Goal: Task Accomplishment & Management: Complete application form

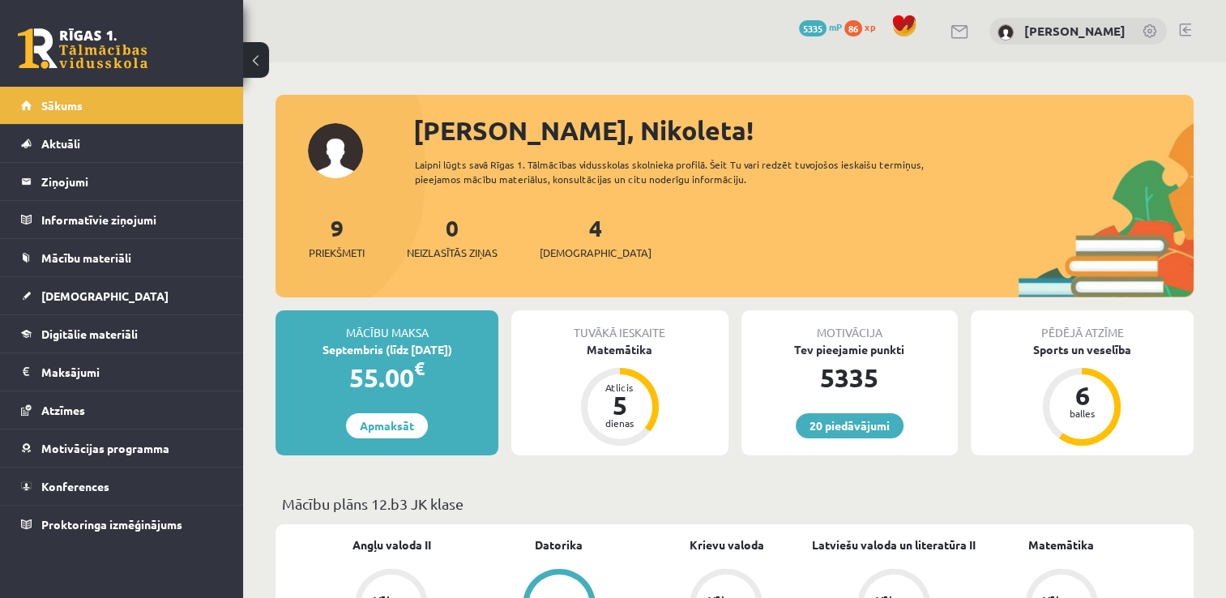
drag, startPoint x: 1176, startPoint y: 28, endPoint x: 1185, endPoint y: 31, distance: 9.2
click at [1185, 31] on div "20 Dāvanas 5335 mP 86 xp [PERSON_NAME]" at bounding box center [734, 31] width 983 height 62
click at [1185, 31] on link at bounding box center [1185, 29] width 12 height 13
click at [96, 331] on span "Digitālie materiāli" at bounding box center [89, 334] width 96 height 15
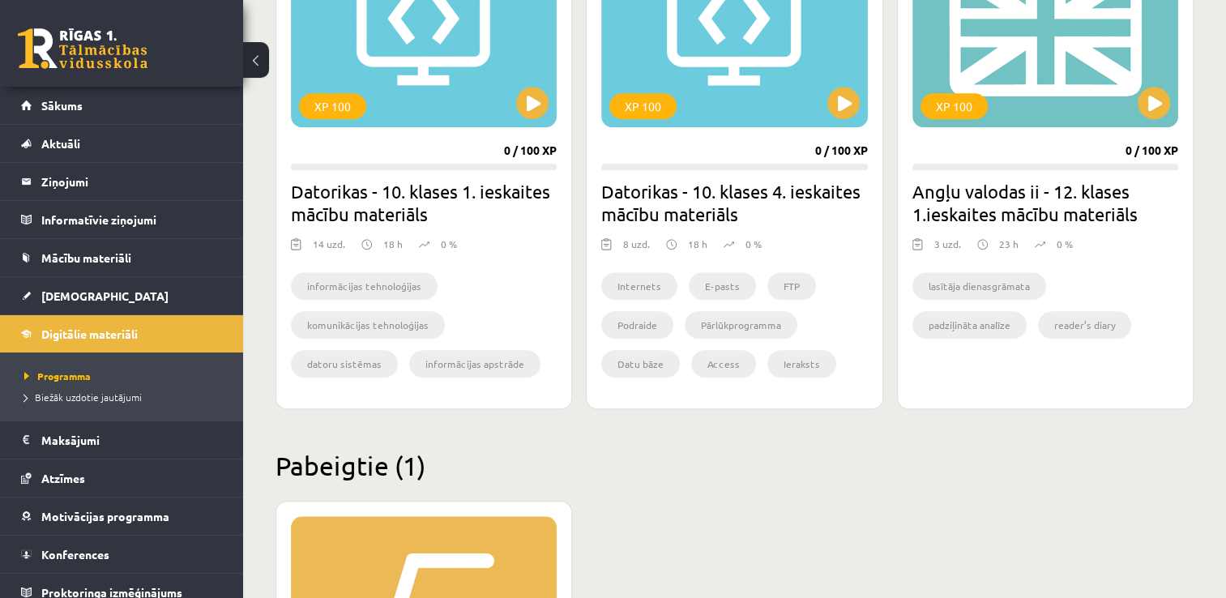
scroll to position [1578, 0]
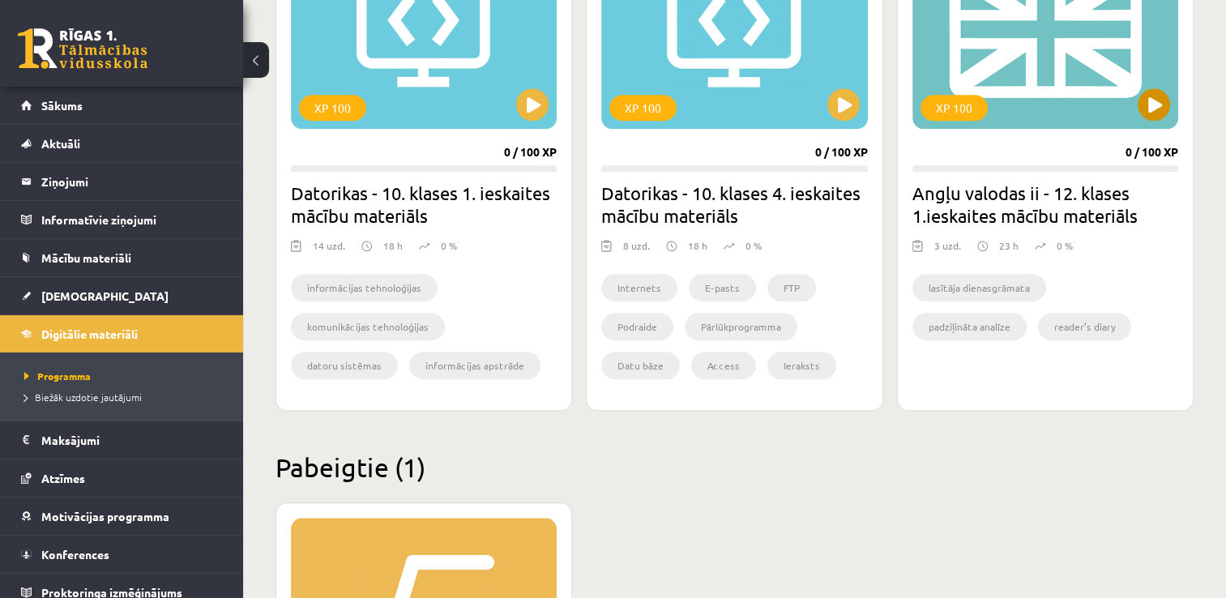
click at [1151, 123] on div "XP 100" at bounding box center [1045, 27] width 266 height 203
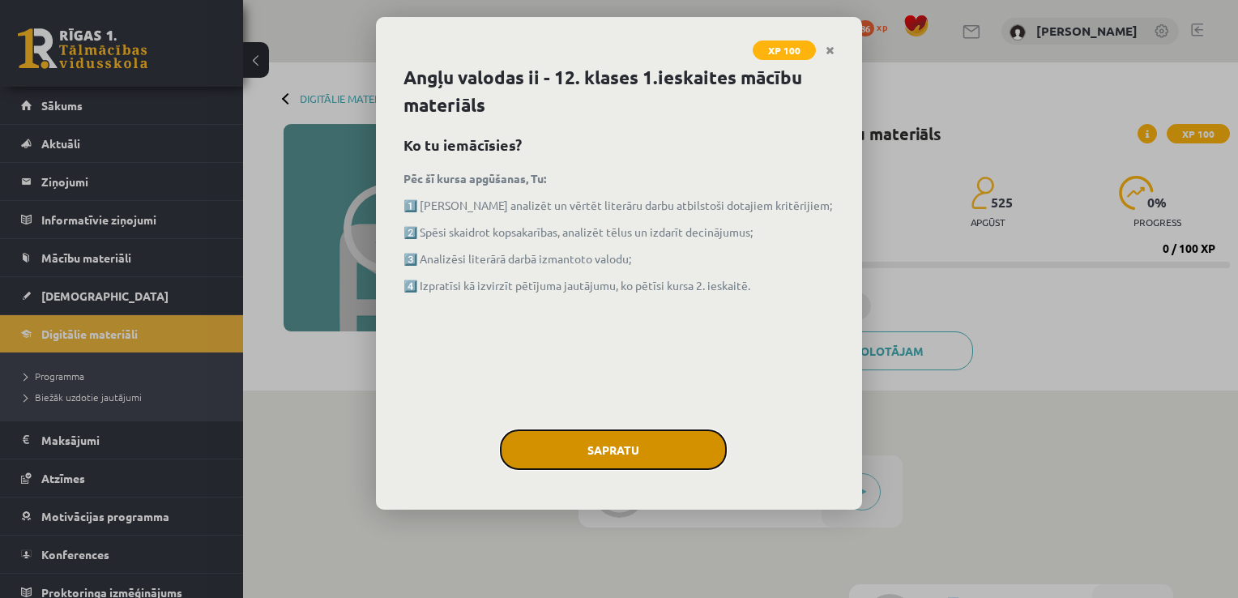
click at [619, 446] on button "Sapratu" at bounding box center [613, 449] width 227 height 41
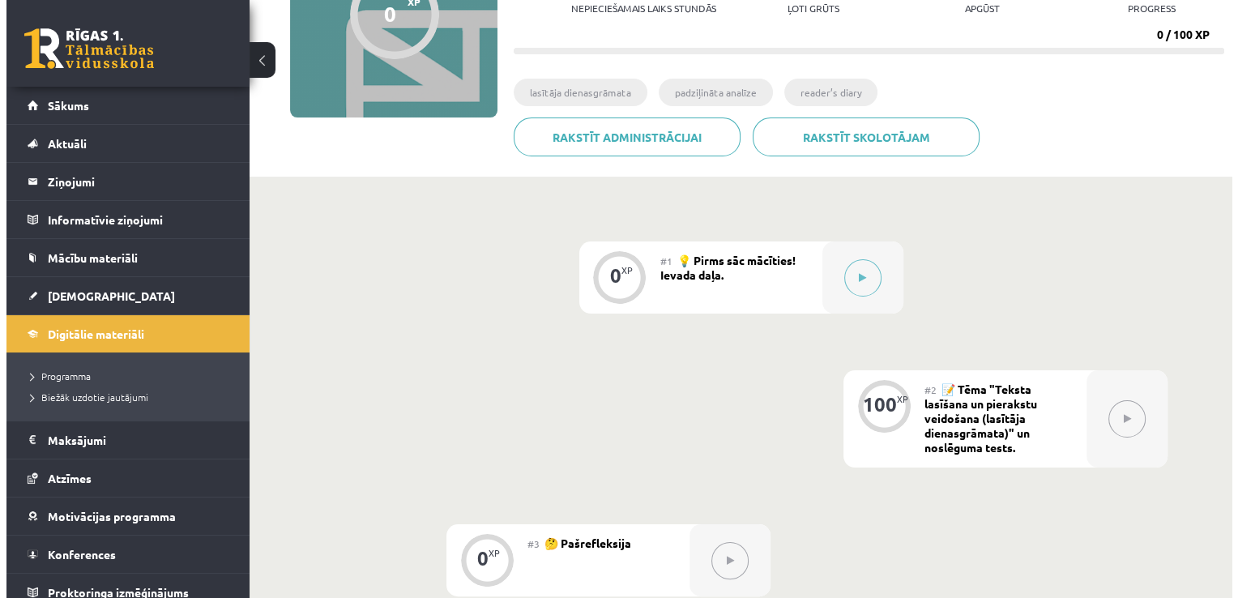
scroll to position [213, 0]
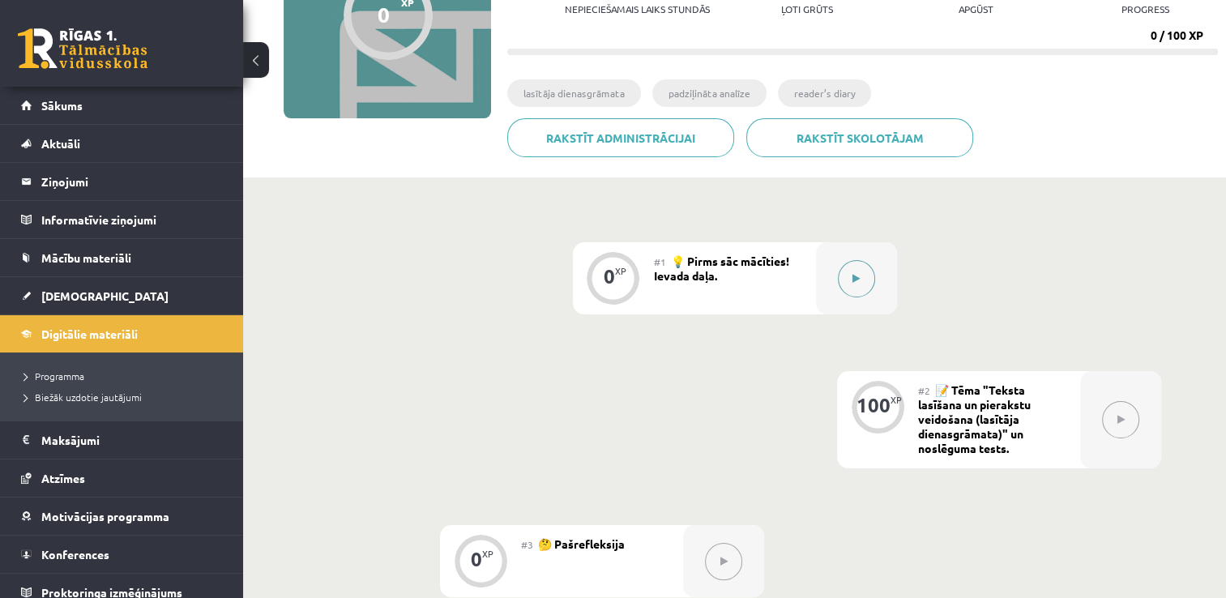
click at [889, 271] on div at bounding box center [856, 278] width 81 height 72
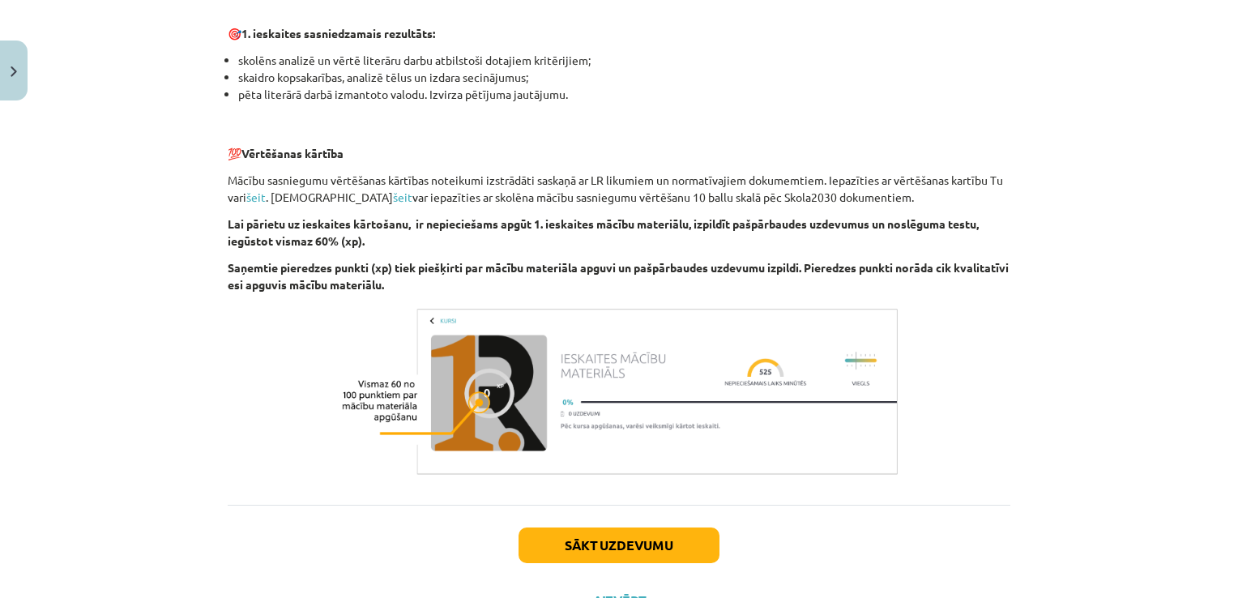
scroll to position [1039, 0]
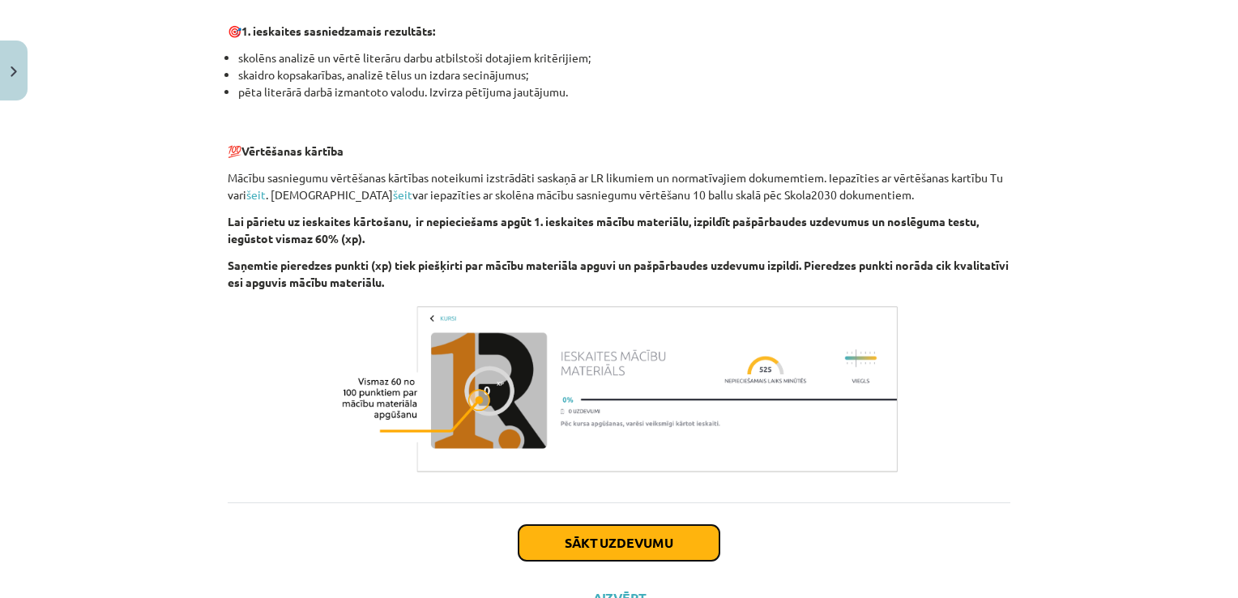
click at [604, 545] on button "Sākt uzdevumu" at bounding box center [619, 543] width 201 height 36
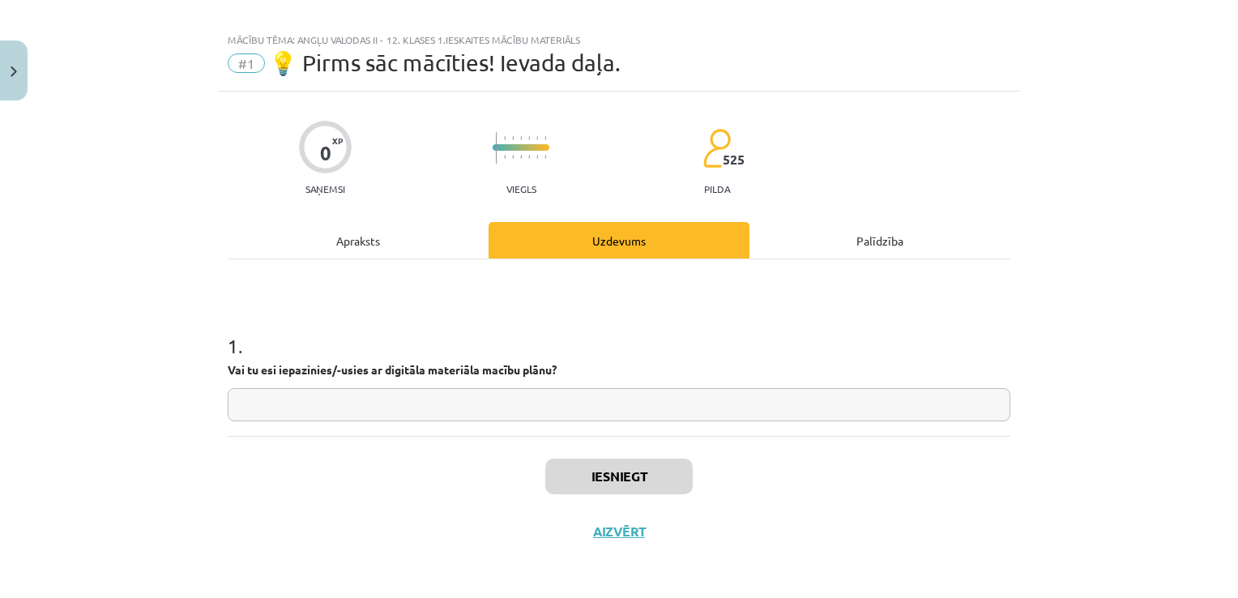
click at [496, 400] on input "text" at bounding box center [619, 404] width 783 height 33
type input "*"
type input "**"
click at [376, 238] on div "Apraksts" at bounding box center [358, 240] width 261 height 36
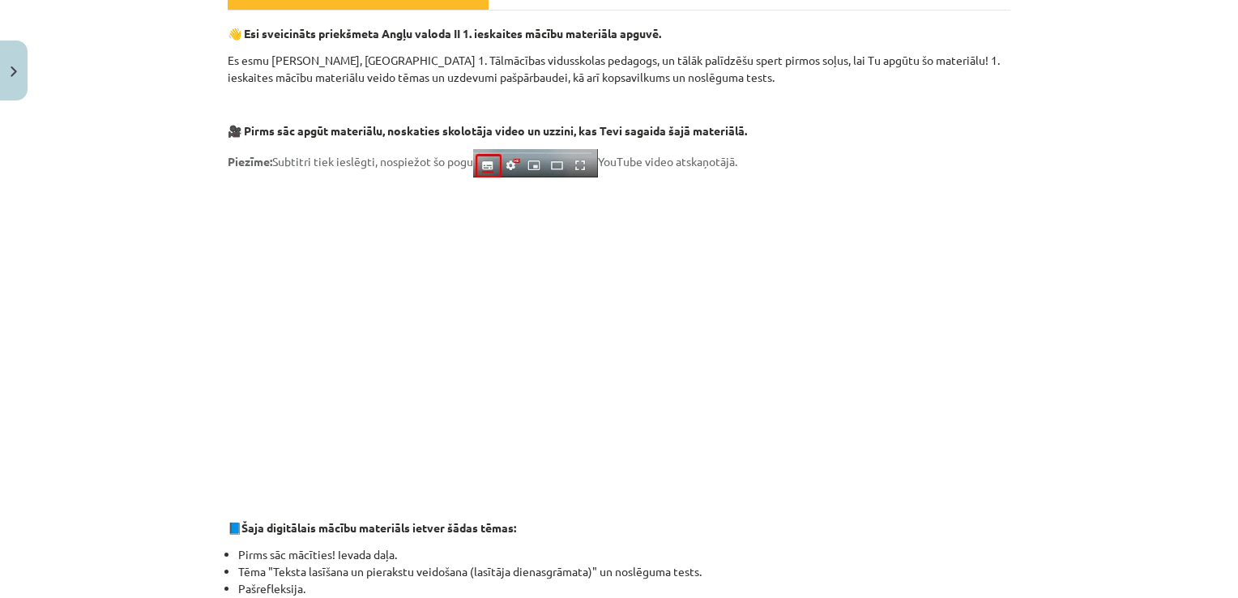
scroll to position [269, 0]
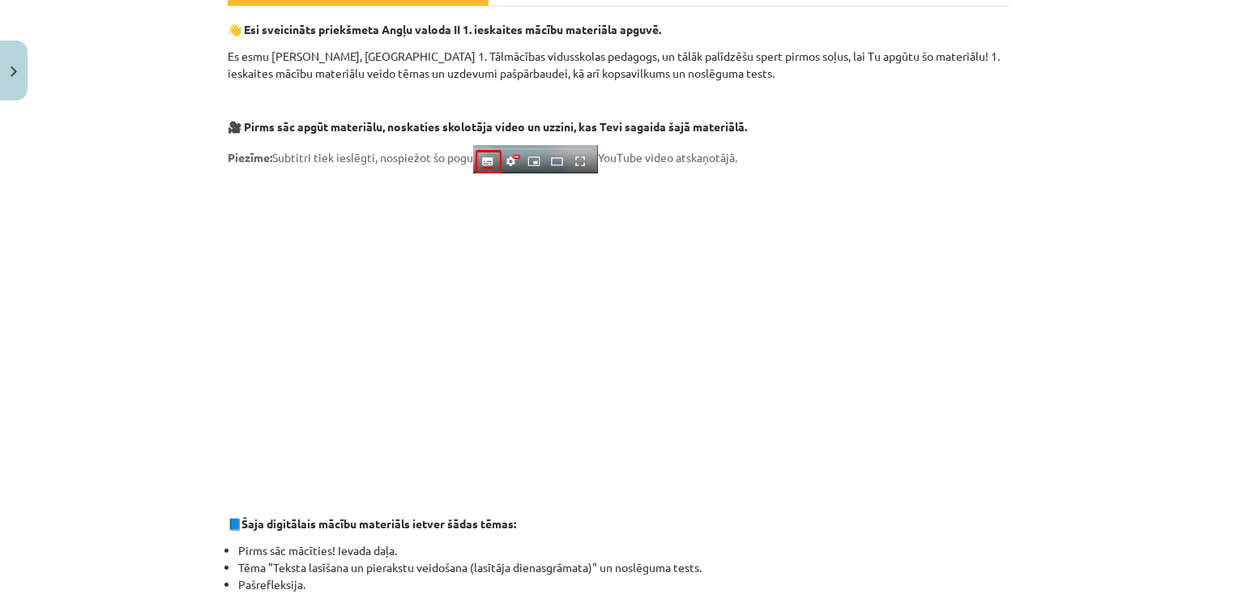
click at [285, 373] on p at bounding box center [619, 331] width 783 height 296
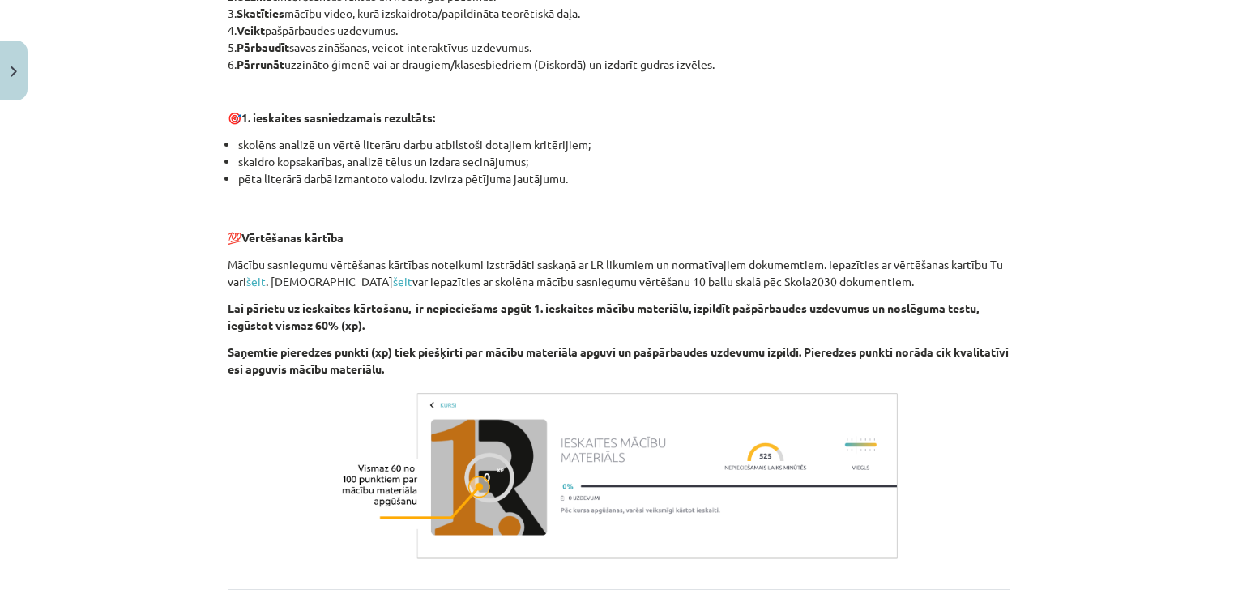
scroll to position [1108, 0]
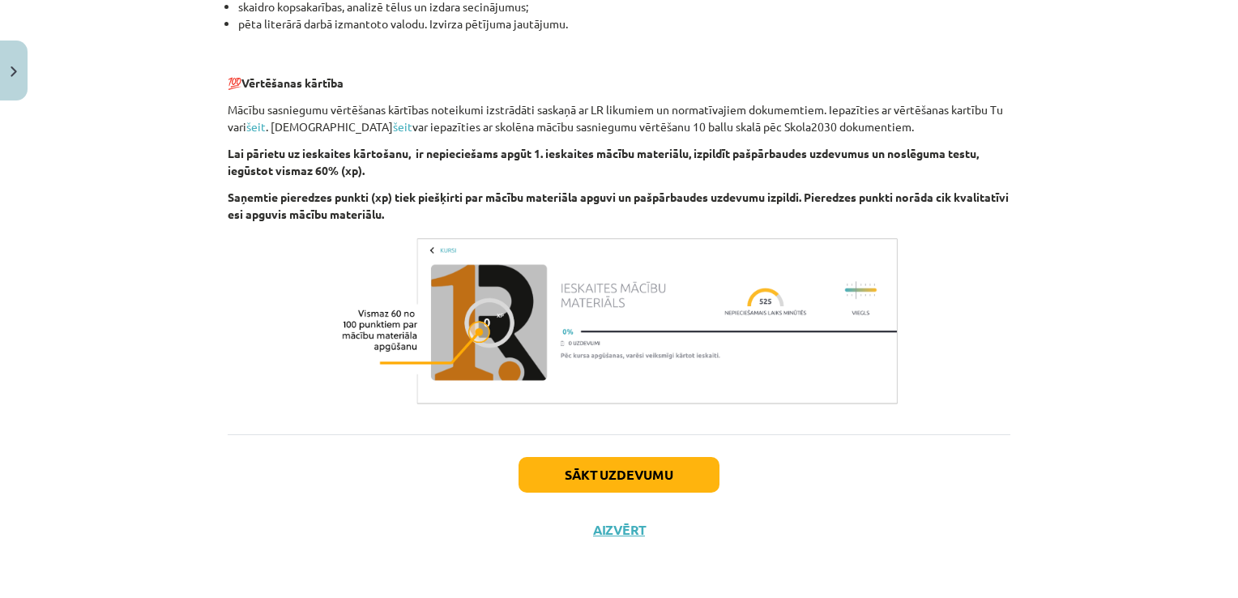
drag, startPoint x: 625, startPoint y: 494, endPoint x: 612, endPoint y: 482, distance: 17.8
click at [612, 482] on div "Sākt uzdevumu Aizvērt" at bounding box center [619, 490] width 783 height 113
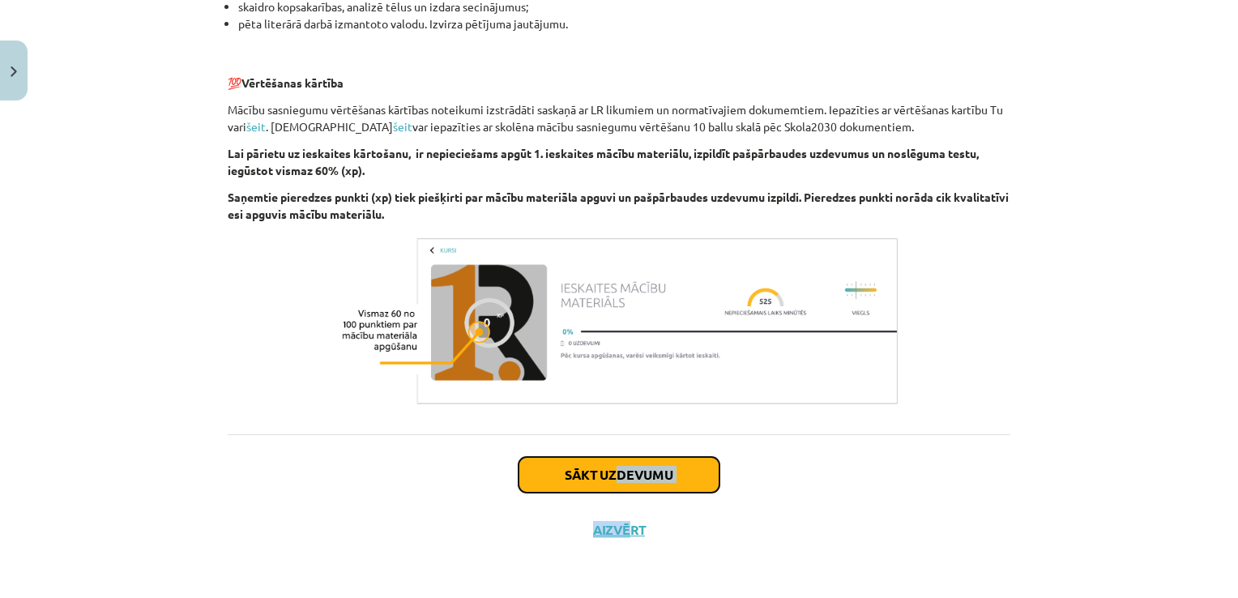
click at [612, 482] on button "Sākt uzdevumu" at bounding box center [619, 475] width 201 height 36
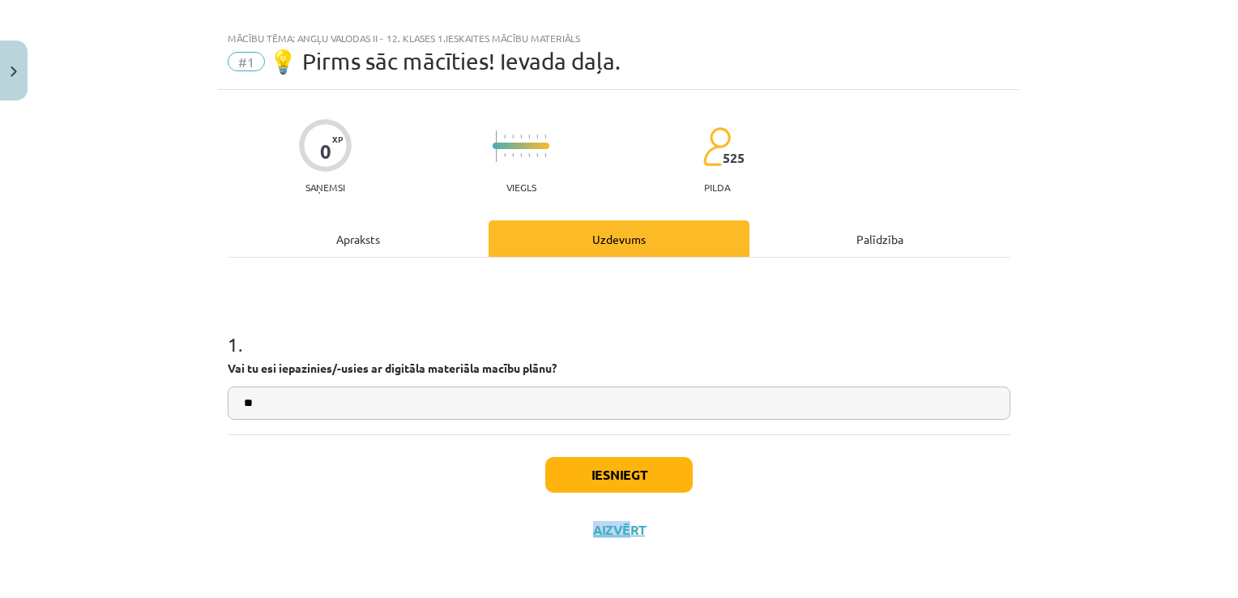
scroll to position [16, 0]
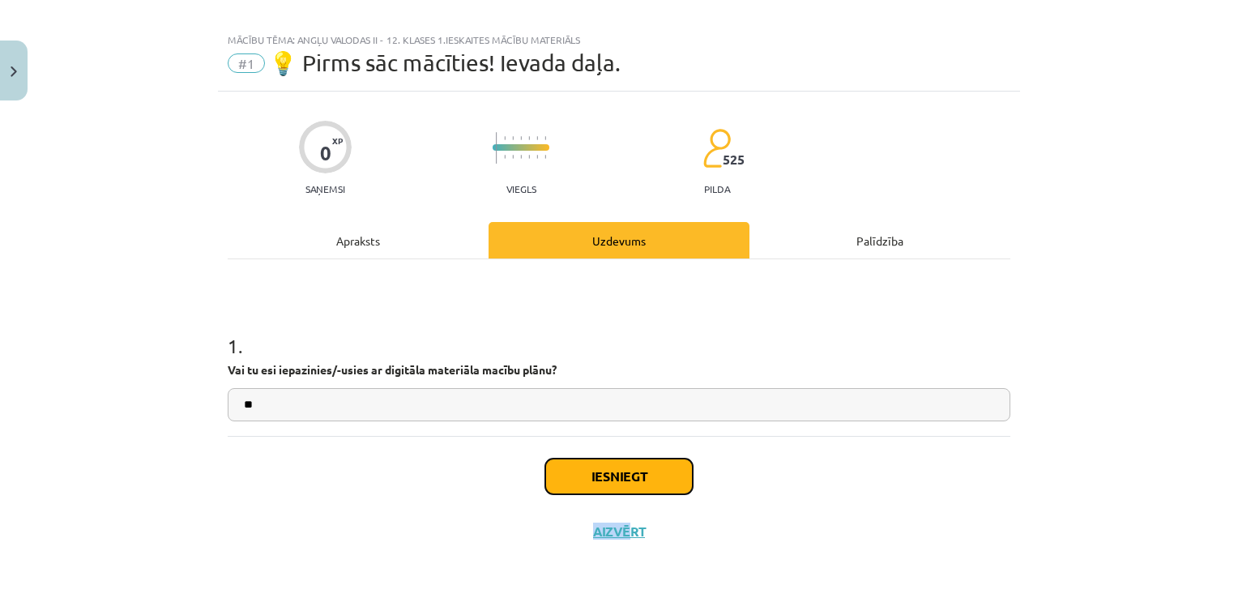
click at [570, 475] on button "Iesniegt" at bounding box center [618, 477] width 147 height 36
click at [480, 516] on div "Iesniegt Aizvērt" at bounding box center [619, 492] width 783 height 113
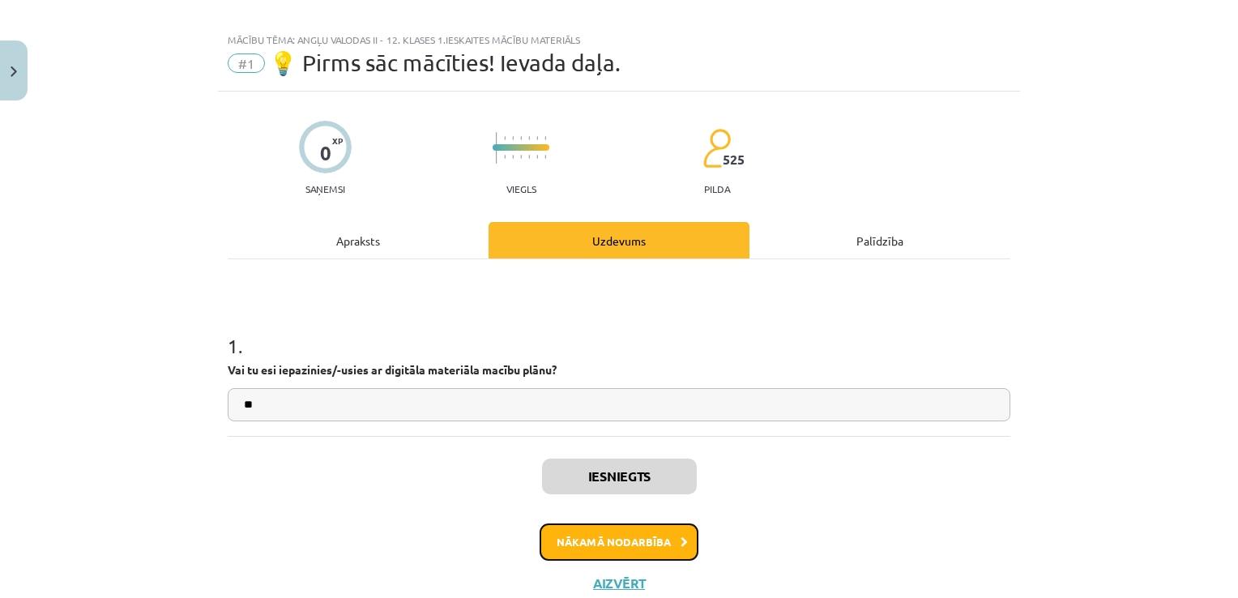
click at [544, 539] on button "Nākamā nodarbība" at bounding box center [619, 541] width 159 height 37
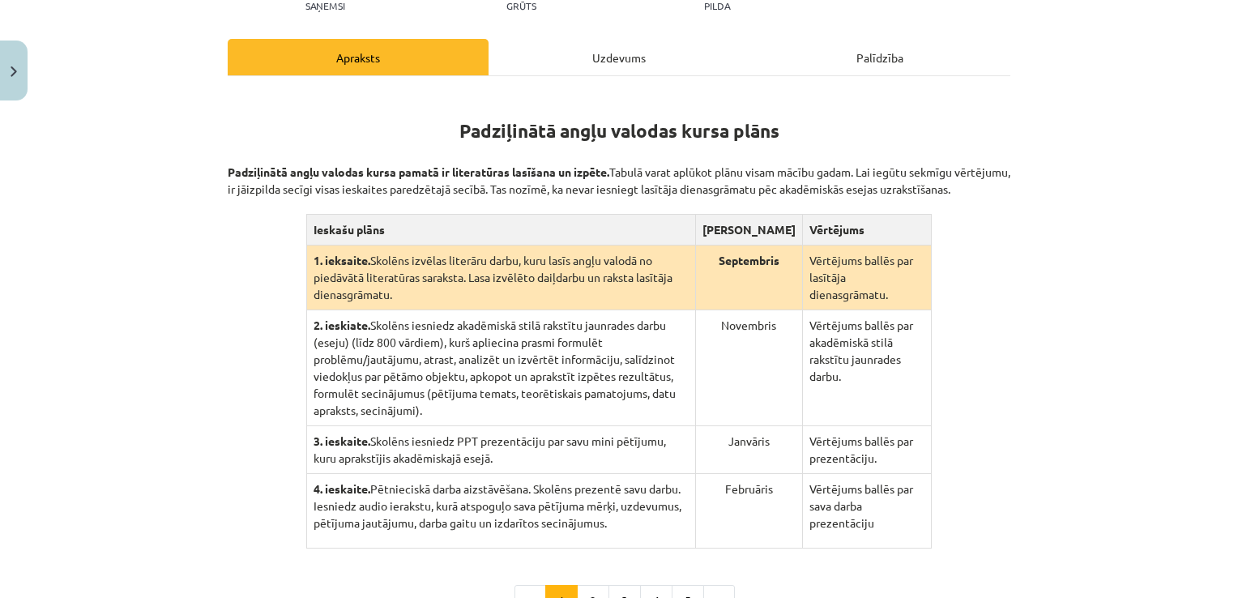
scroll to position [222, 0]
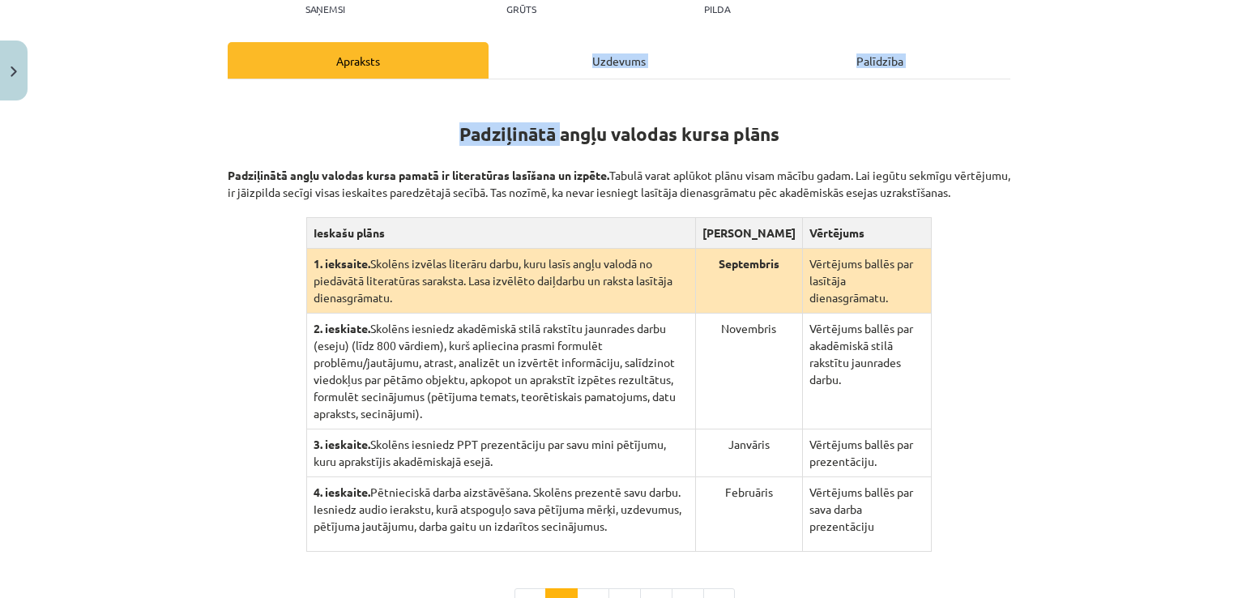
drag, startPoint x: 551, startPoint y: 79, endPoint x: 537, endPoint y: 60, distance: 23.2
click at [537, 60] on div "Apraksts Uzdevums Palīdzība Padziļinātā angļu valodas kursa plāns Padziļinātā a…" at bounding box center [619, 342] width 783 height 601
click at [537, 60] on div "Uzdevums" at bounding box center [619, 60] width 261 height 36
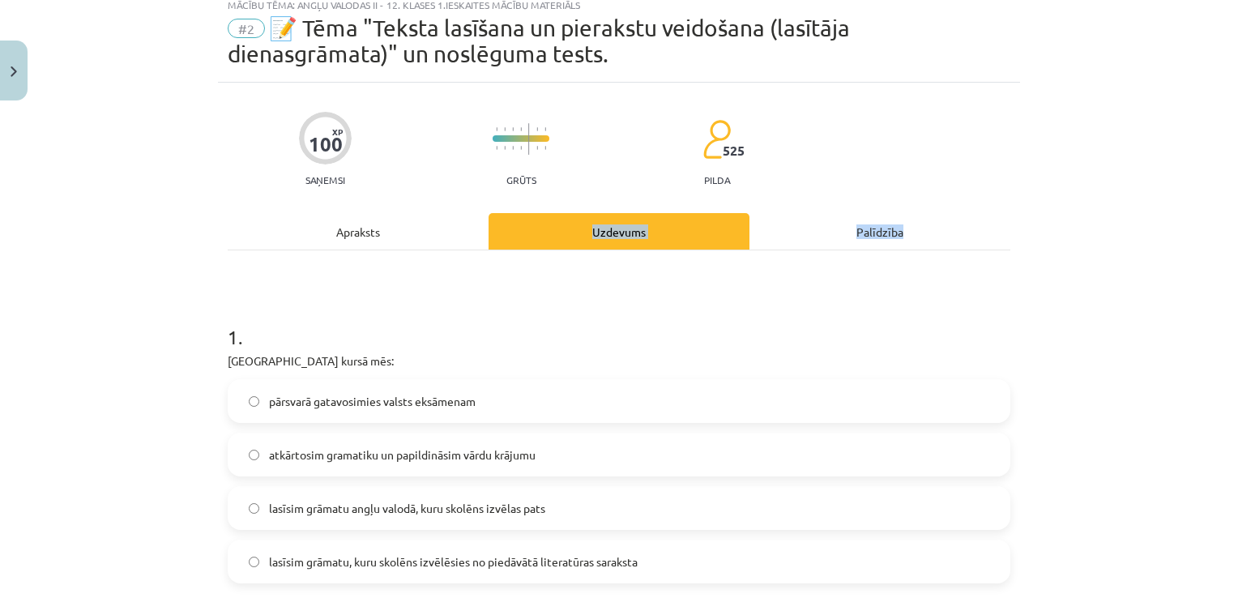
scroll to position [41, 0]
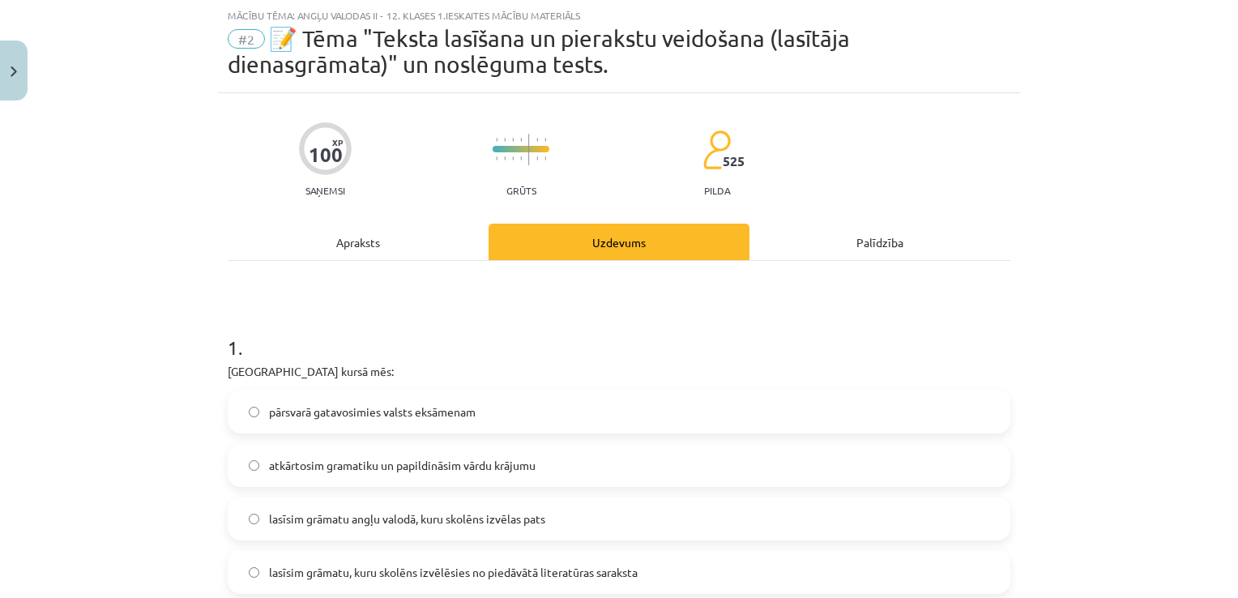
click at [318, 233] on div "Apraksts" at bounding box center [358, 242] width 261 height 36
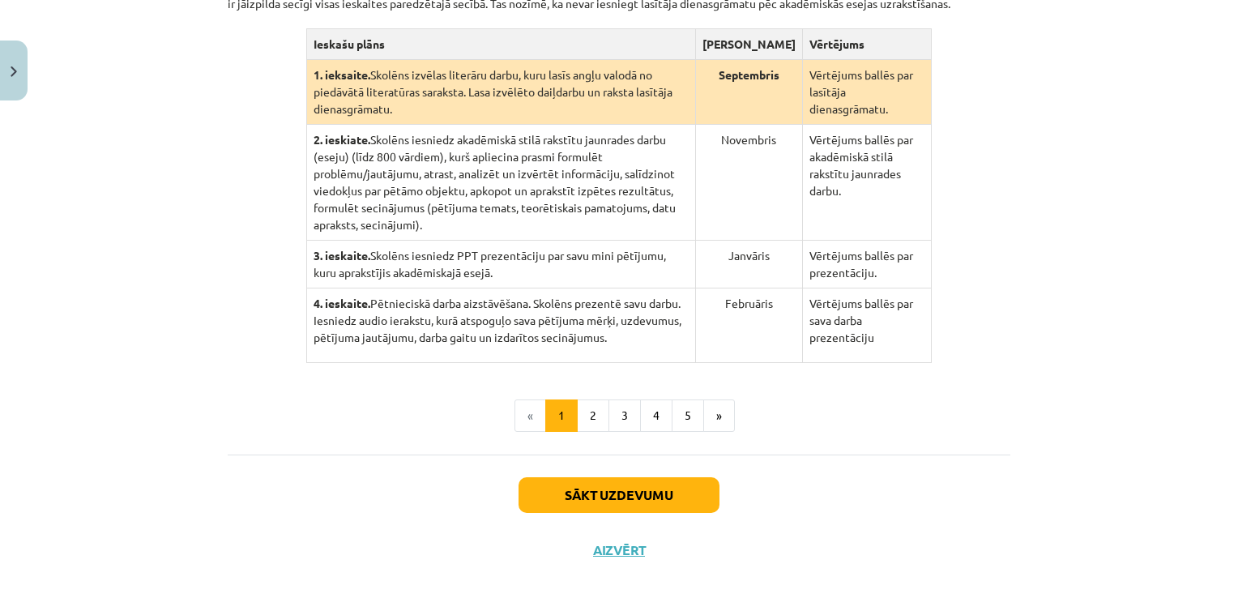
scroll to position [267, 0]
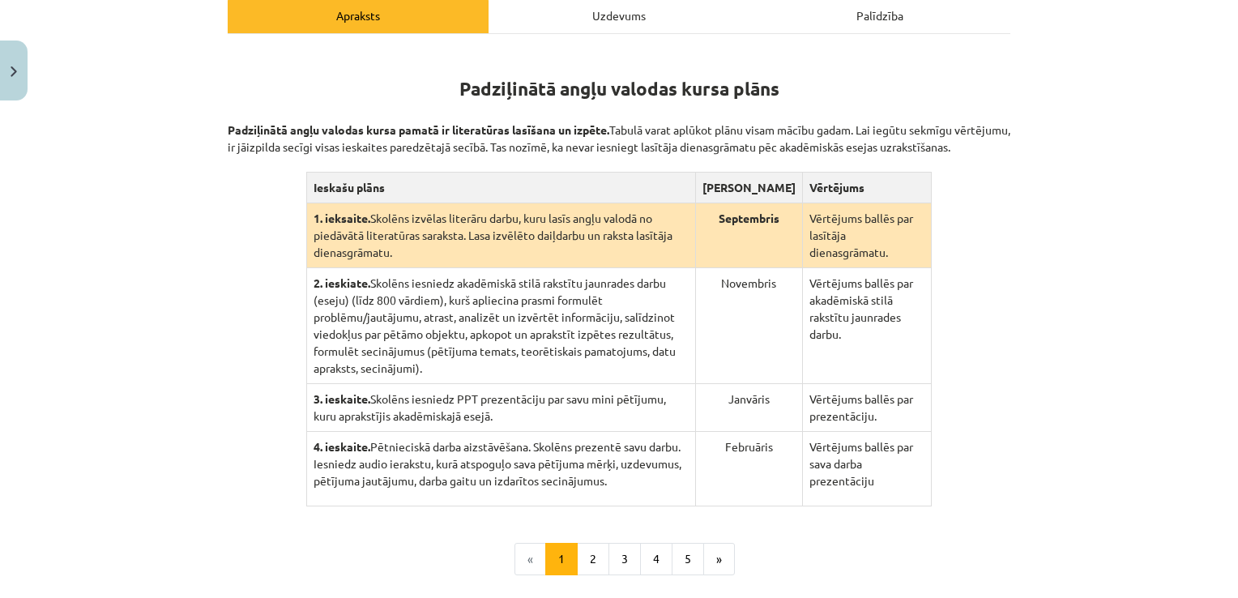
click at [564, 4] on div "Uzdevums" at bounding box center [619, 15] width 261 height 36
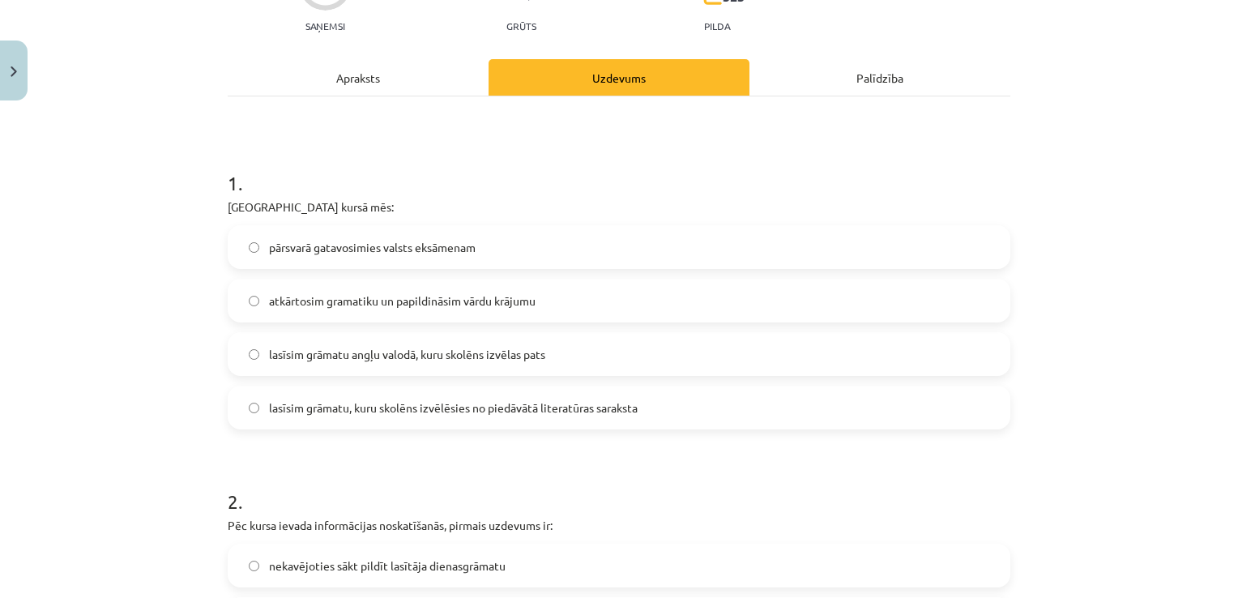
scroll to position [216, 0]
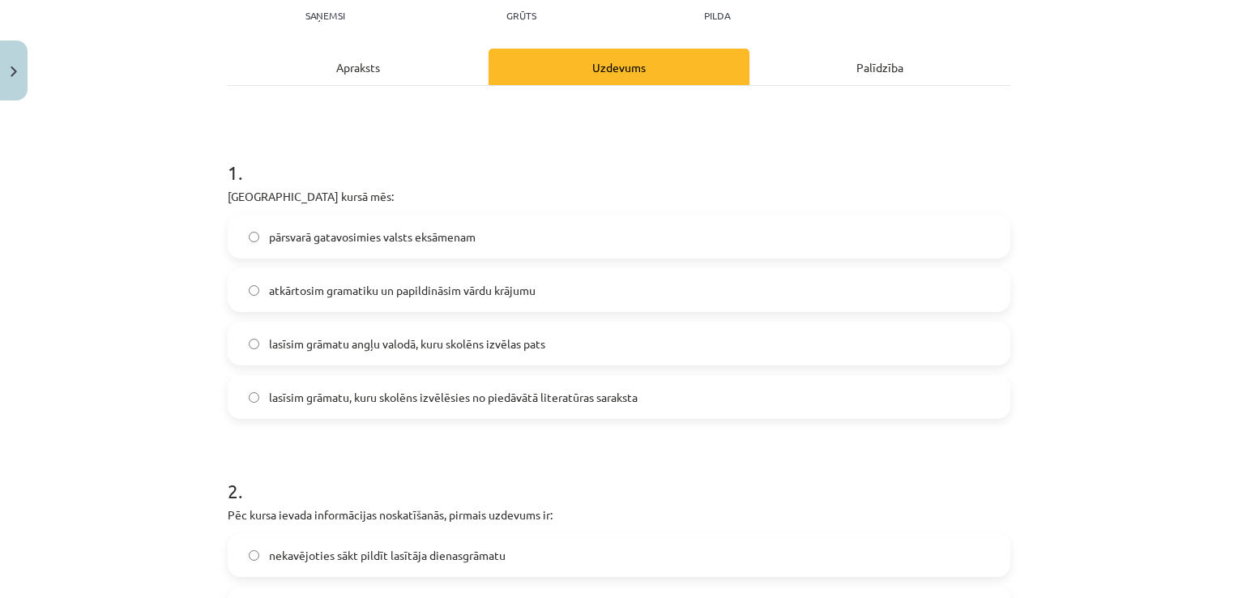
click at [352, 354] on label "lasīsim grāmatu angļu valodā, kuru skolēns izvēlas pats" at bounding box center [618, 343] width 779 height 41
click at [342, 66] on div "Apraksts" at bounding box center [358, 67] width 261 height 36
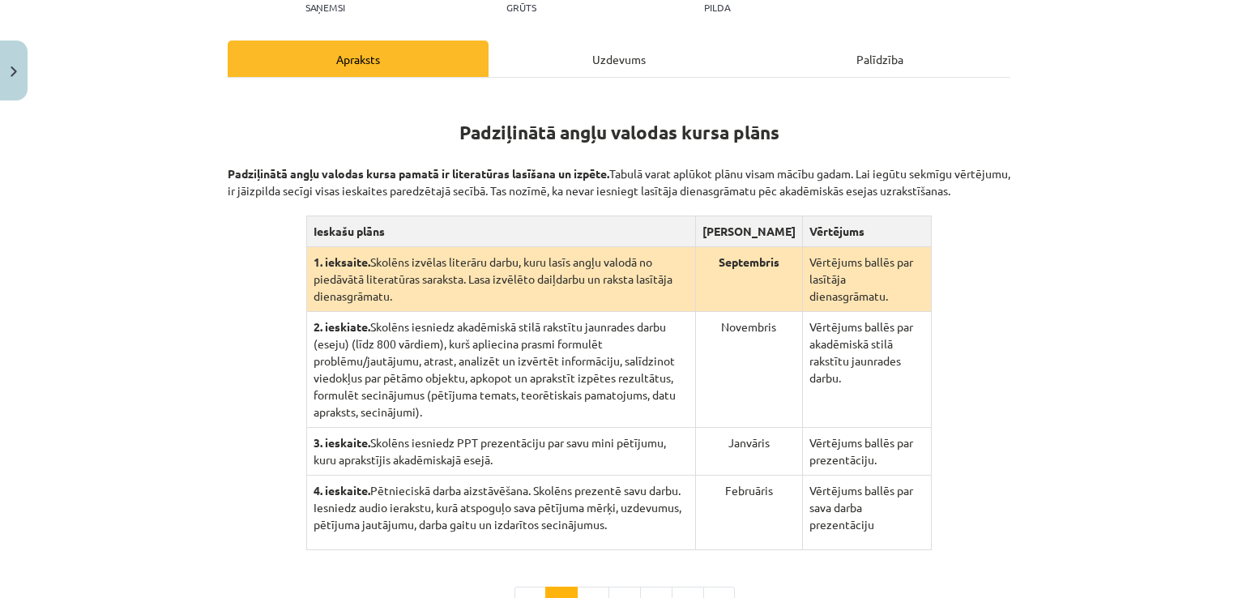
scroll to position [224, 0]
click at [551, 68] on div "Uzdevums" at bounding box center [619, 58] width 261 height 36
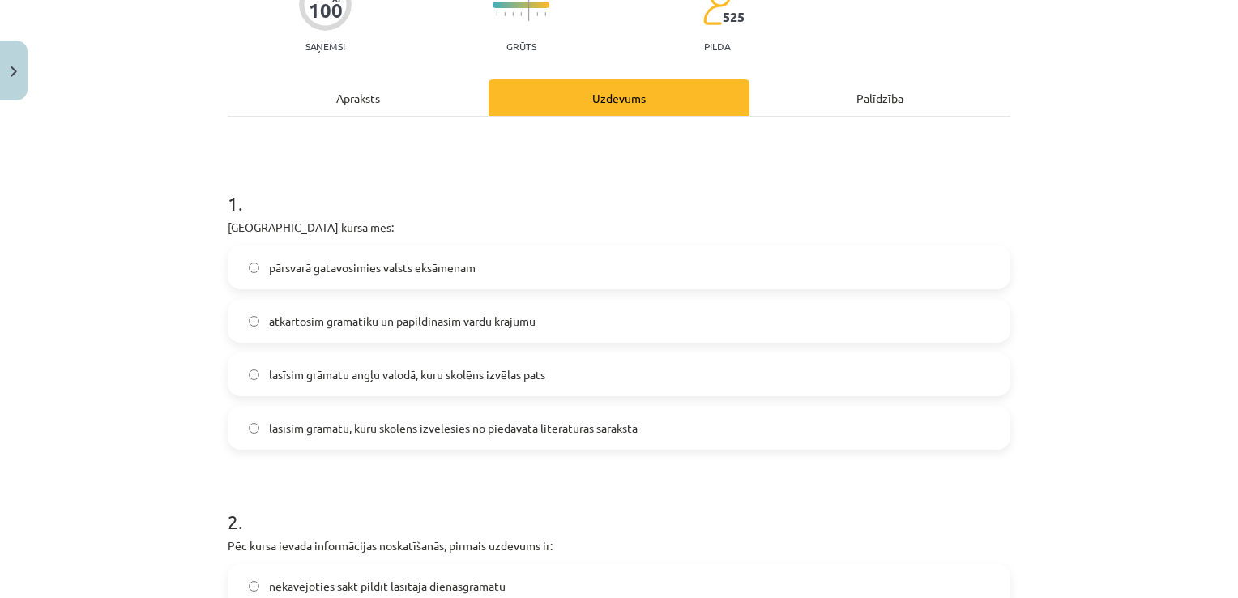
scroll to position [193, 0]
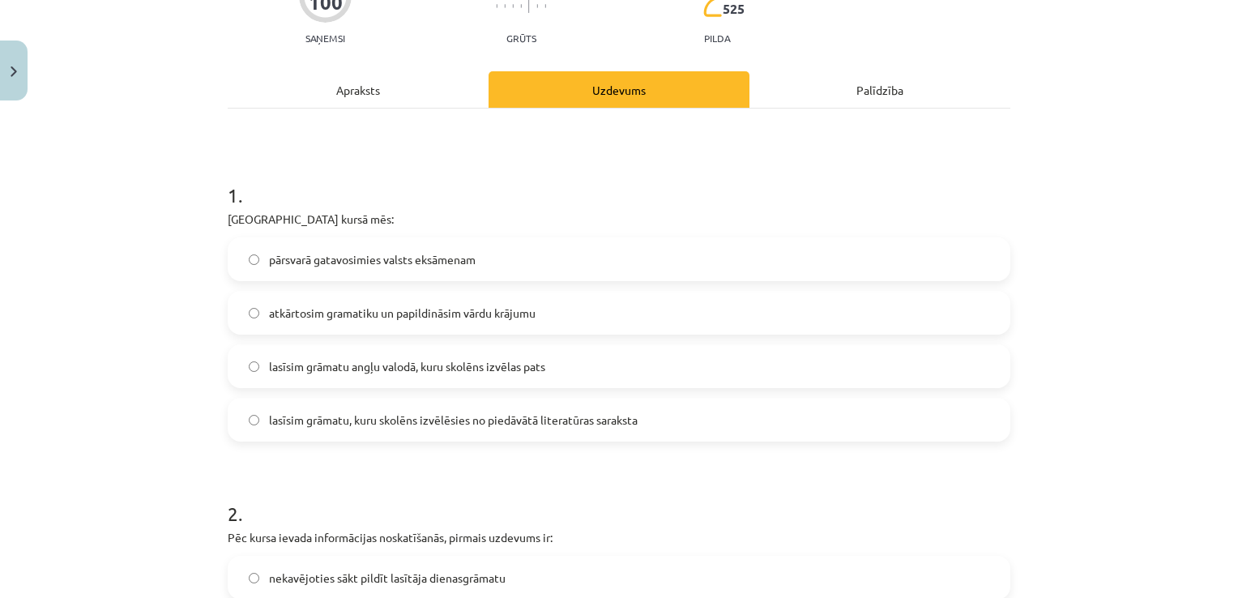
click at [387, 423] on span "lasīsim grāmatu, kuru skolēns izvēlēsies no piedāvātā literatūras saraksta" at bounding box center [453, 420] width 369 height 17
click at [353, 92] on div "Apraksts" at bounding box center [358, 89] width 261 height 36
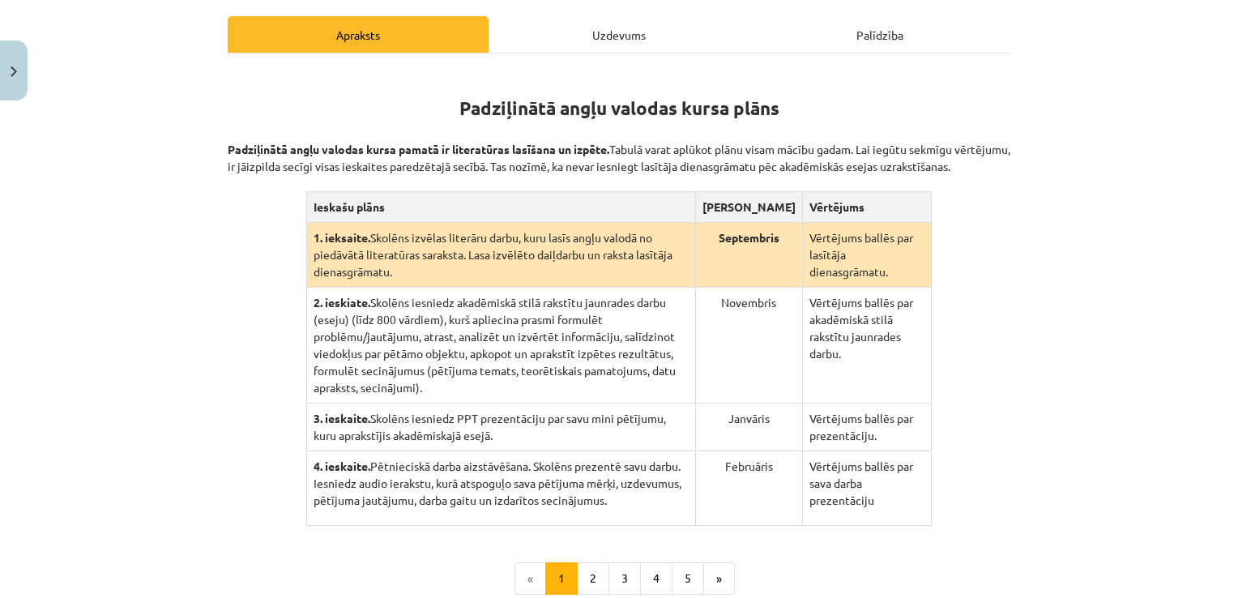
scroll to position [267, 0]
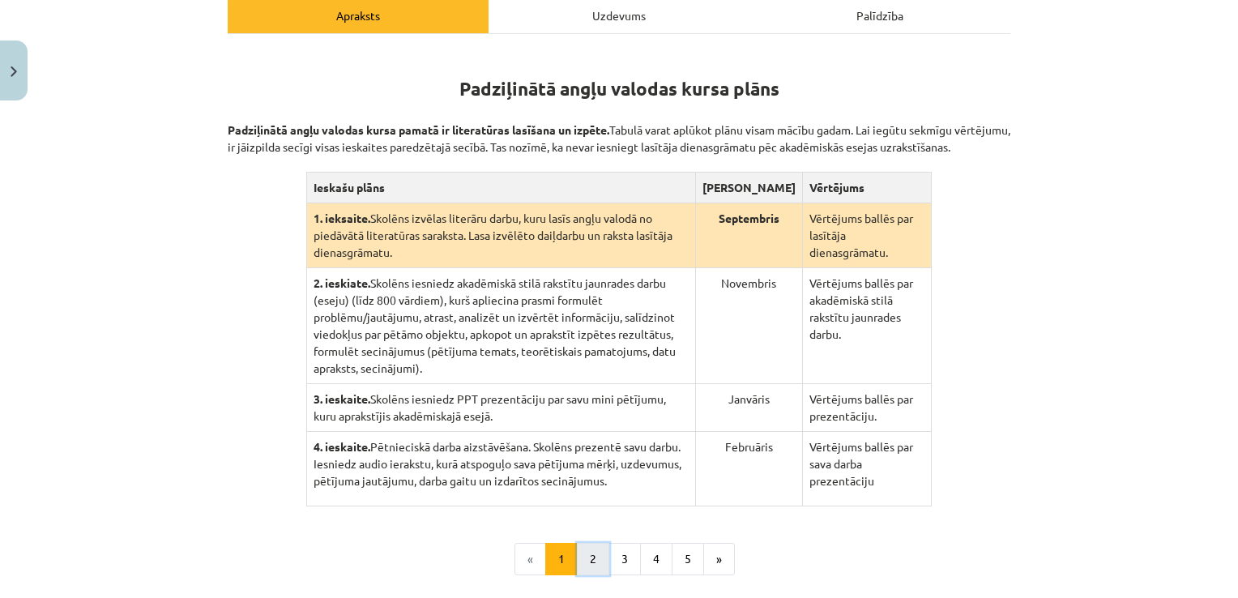
click at [587, 549] on button "2" at bounding box center [593, 559] width 32 height 32
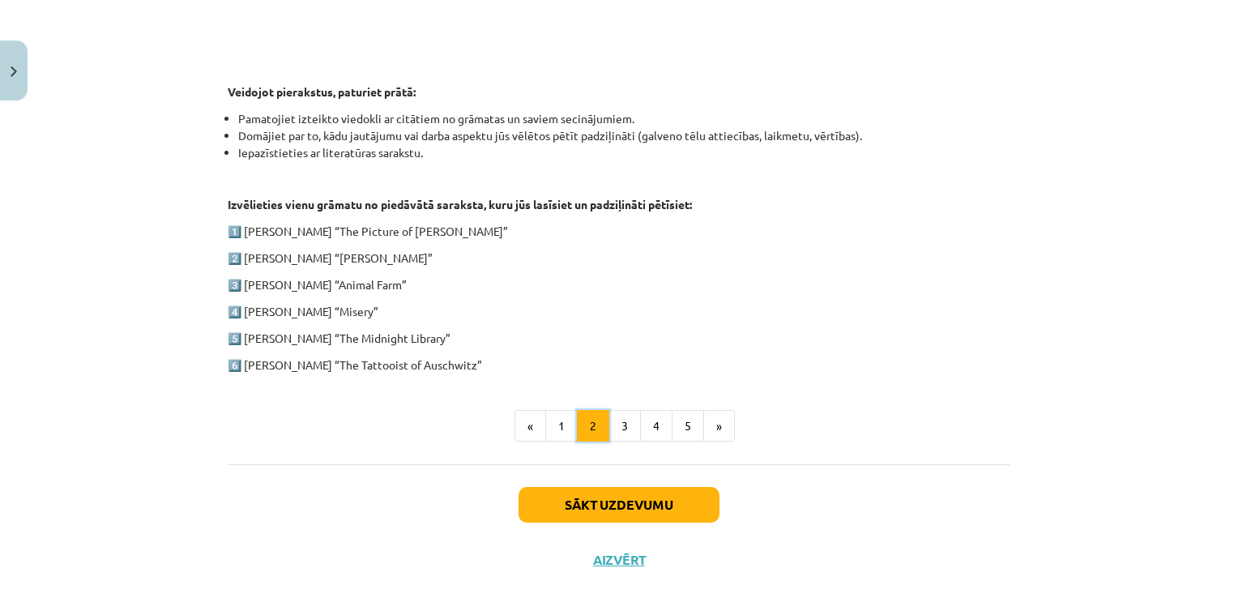
scroll to position [775, 0]
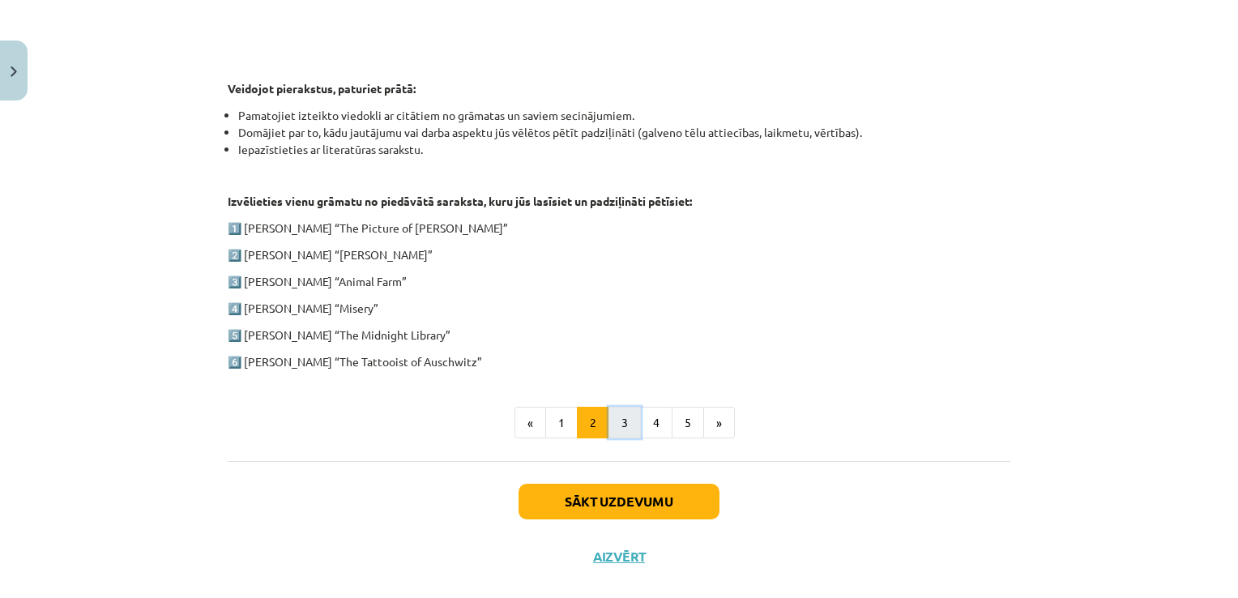
click at [617, 419] on button "3" at bounding box center [624, 423] width 32 height 32
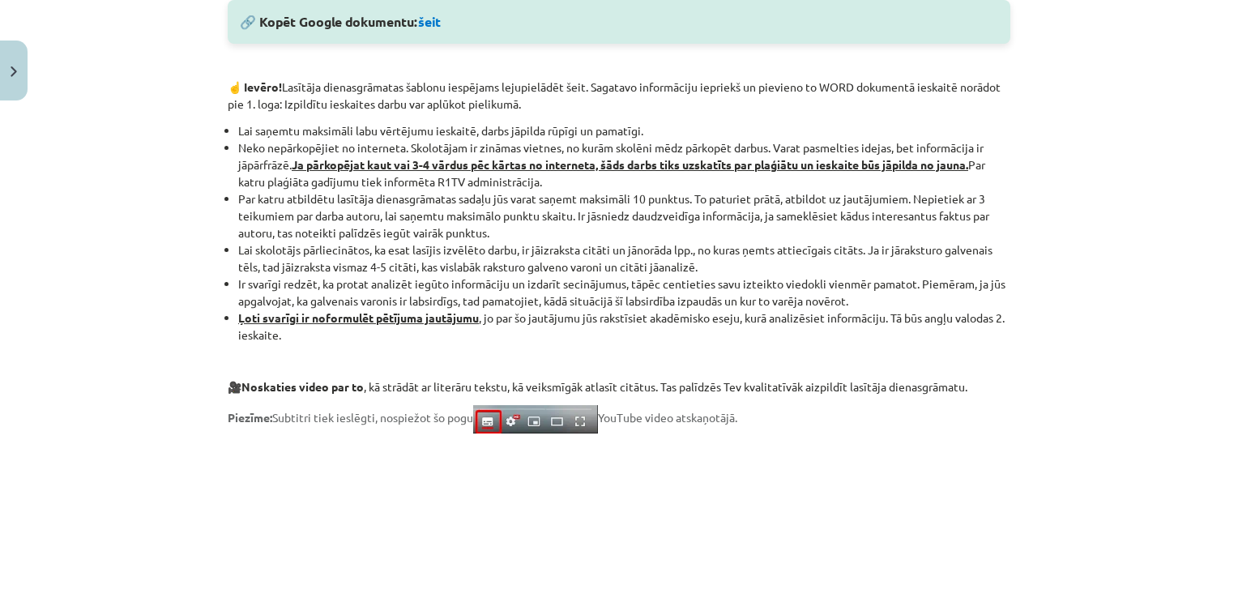
scroll to position [954, 0]
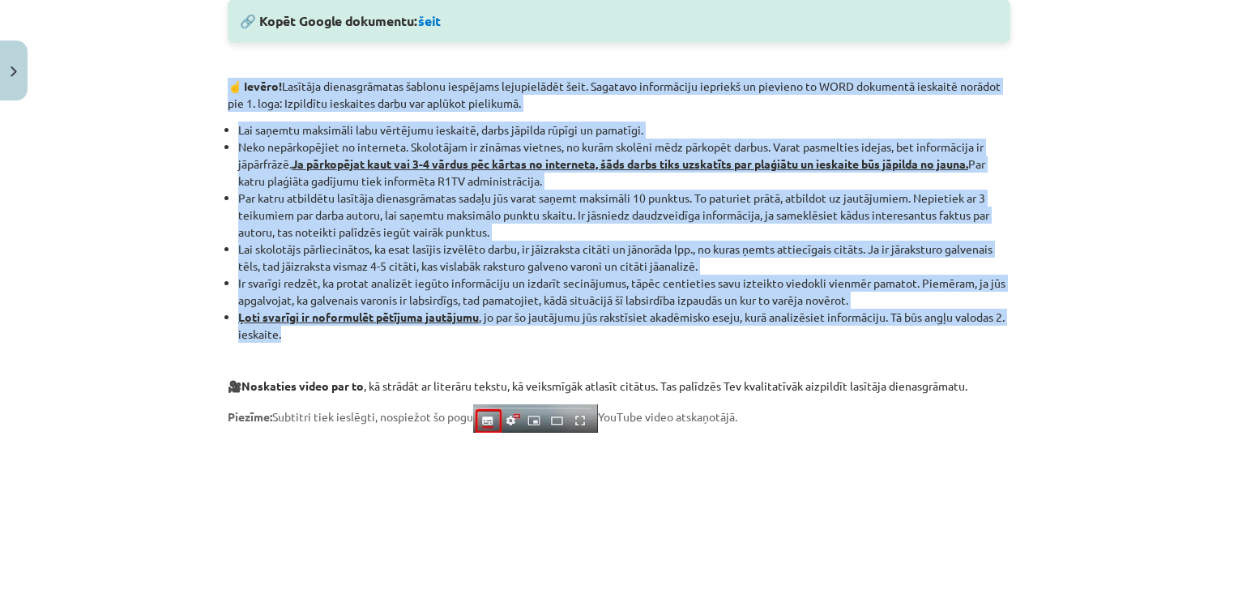
drag, startPoint x: 220, startPoint y: 81, endPoint x: 645, endPoint y: 336, distance: 496.0
click at [645, 336] on div "100 XP Saņemsi Grūts 525 pilda Apraksts Uzdevums Palīdzība 🔎 Aplūkojiet lasītāj…" at bounding box center [619, 65] width 802 height 1773
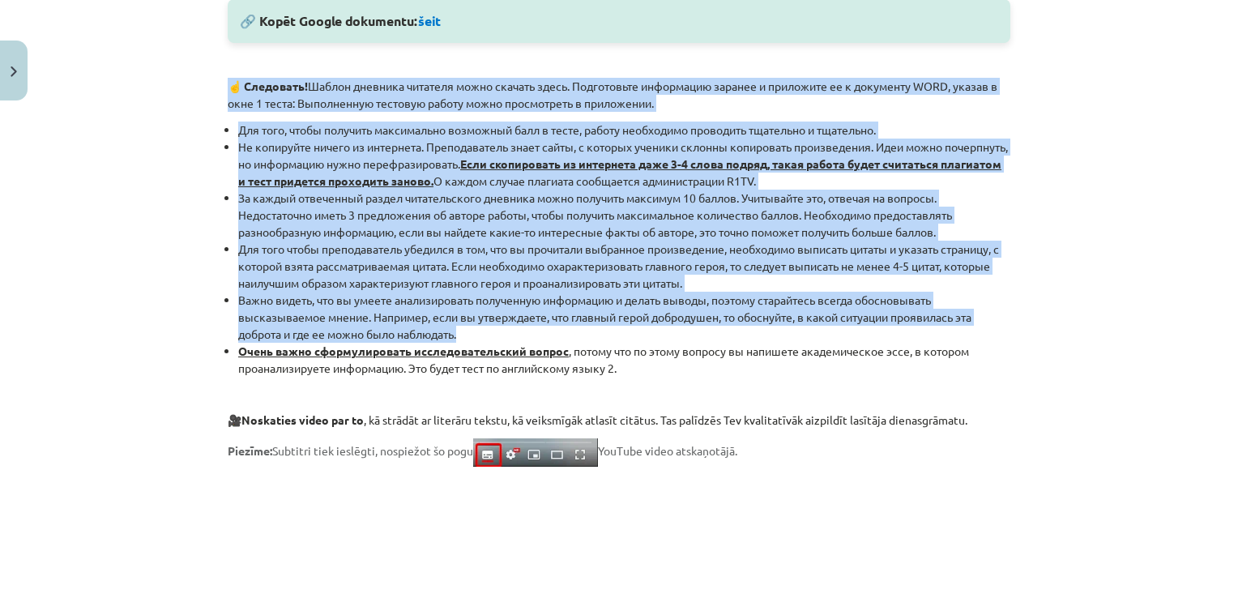
click at [147, 322] on div "Mācību tēma: Angļu valodas ii - 12. klases 1.ieskaites mācību materiāls #2 📝 Tē…" at bounding box center [619, 299] width 1238 height 598
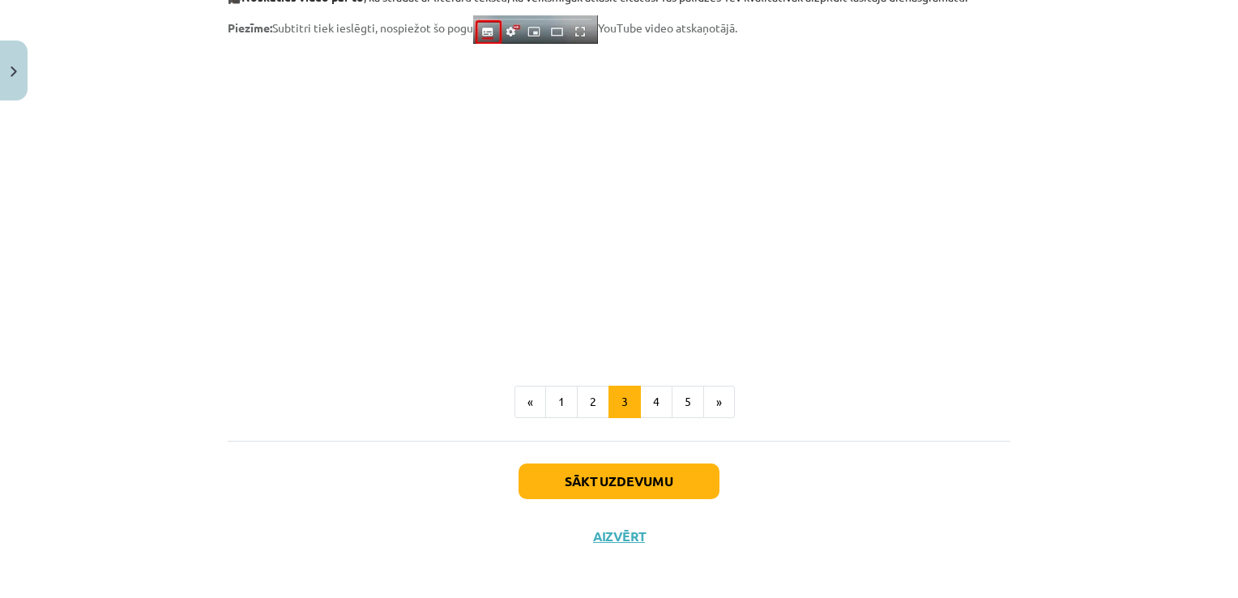
scroll to position [1383, 0]
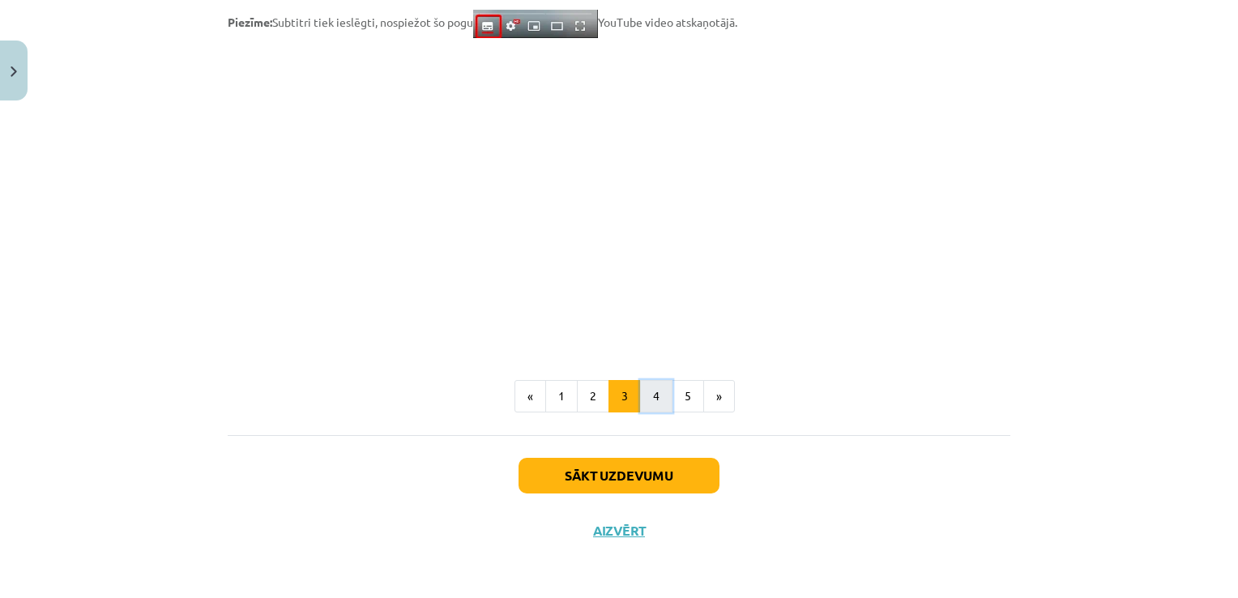
click at [655, 406] on button "4" at bounding box center [656, 396] width 32 height 32
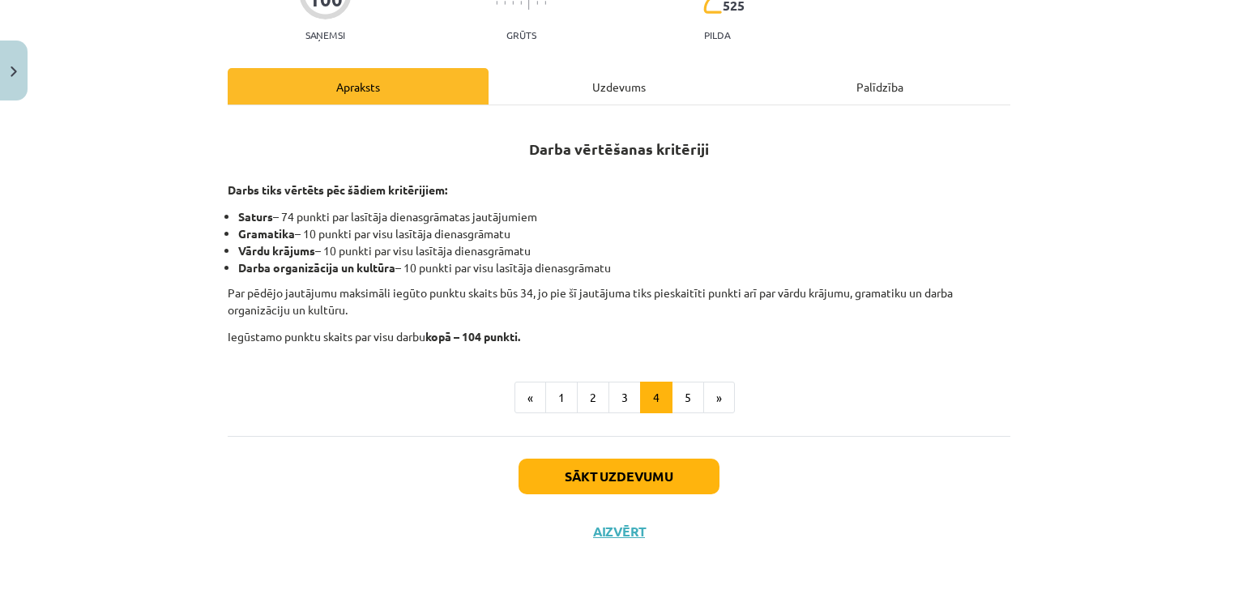
click at [580, 90] on div "Uzdevums" at bounding box center [619, 86] width 261 height 36
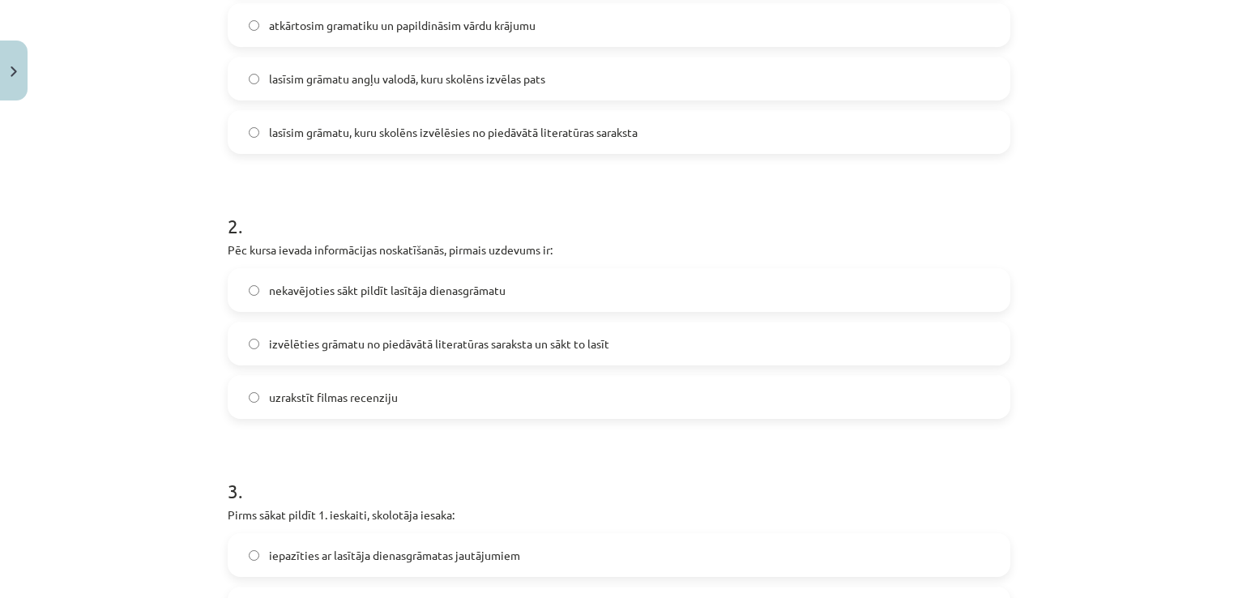
scroll to position [477, 0]
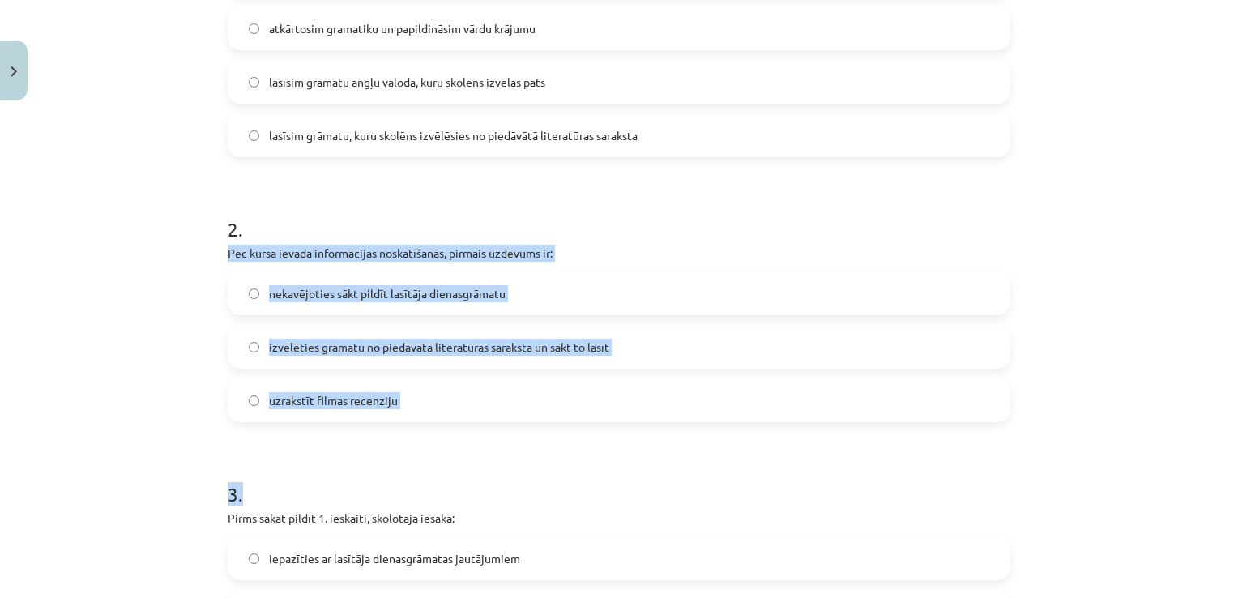
drag, startPoint x: 217, startPoint y: 253, endPoint x: 412, endPoint y: 437, distance: 268.2
click at [124, 280] on div "Mācību tēma: Angļu valodas ii - 12. klases 1.ieskaites mācību materiāls #2 📝 Tē…" at bounding box center [619, 299] width 1238 height 598
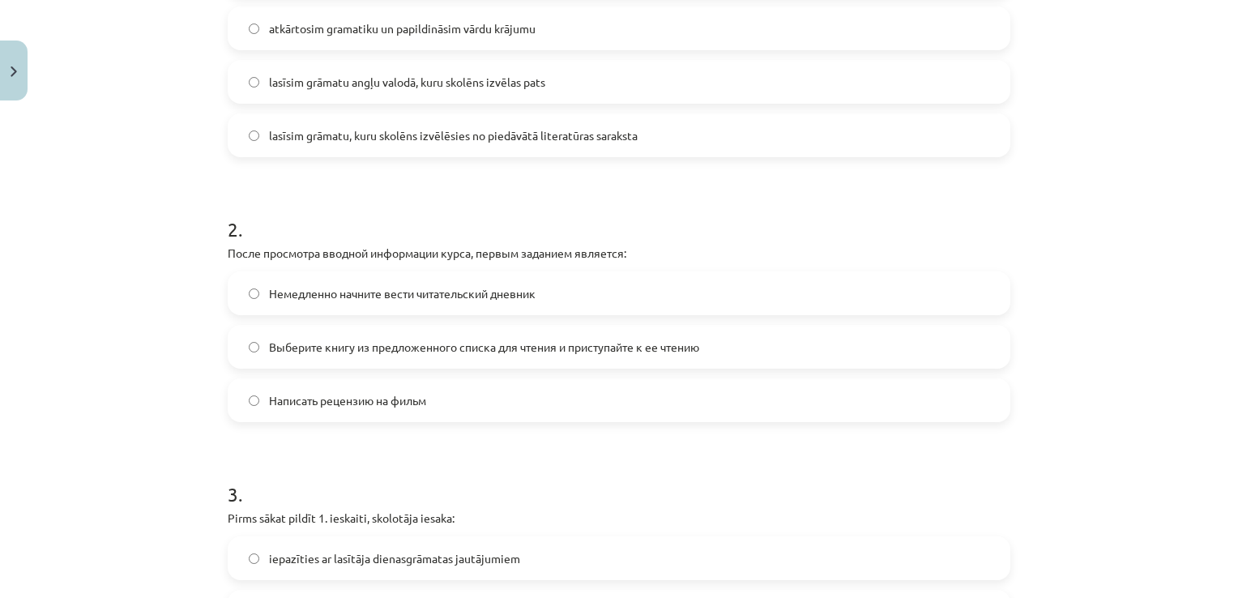
click at [395, 347] on span "Выберите книгу из предложенного списка для чтения и приступайте к ее чтению" at bounding box center [484, 347] width 430 height 17
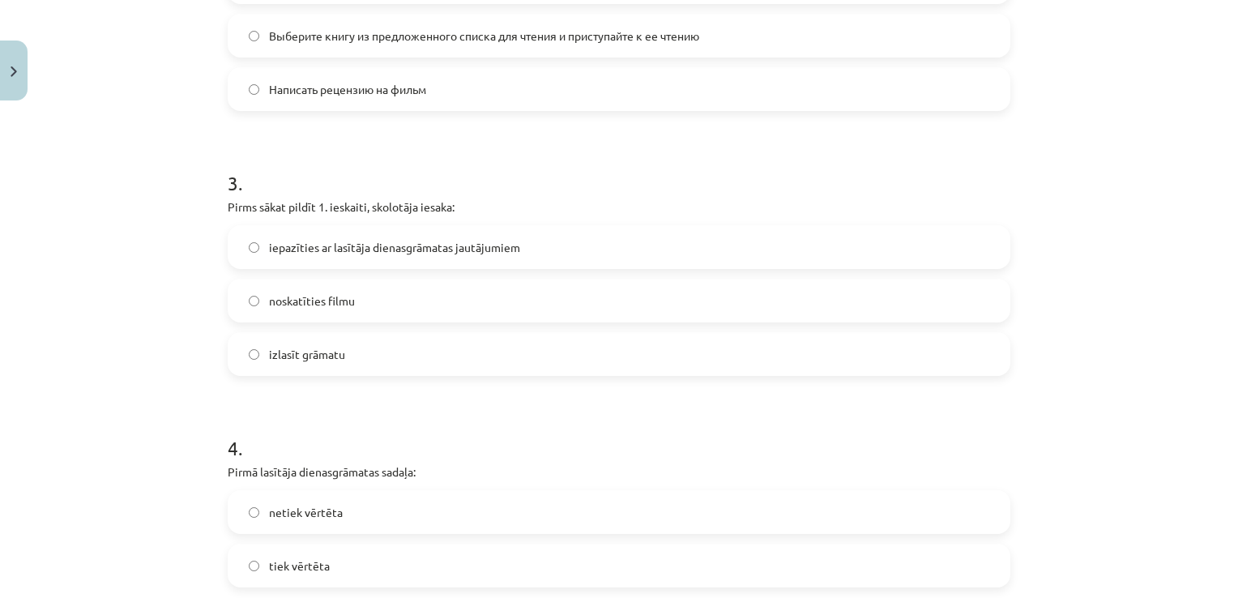
scroll to position [790, 0]
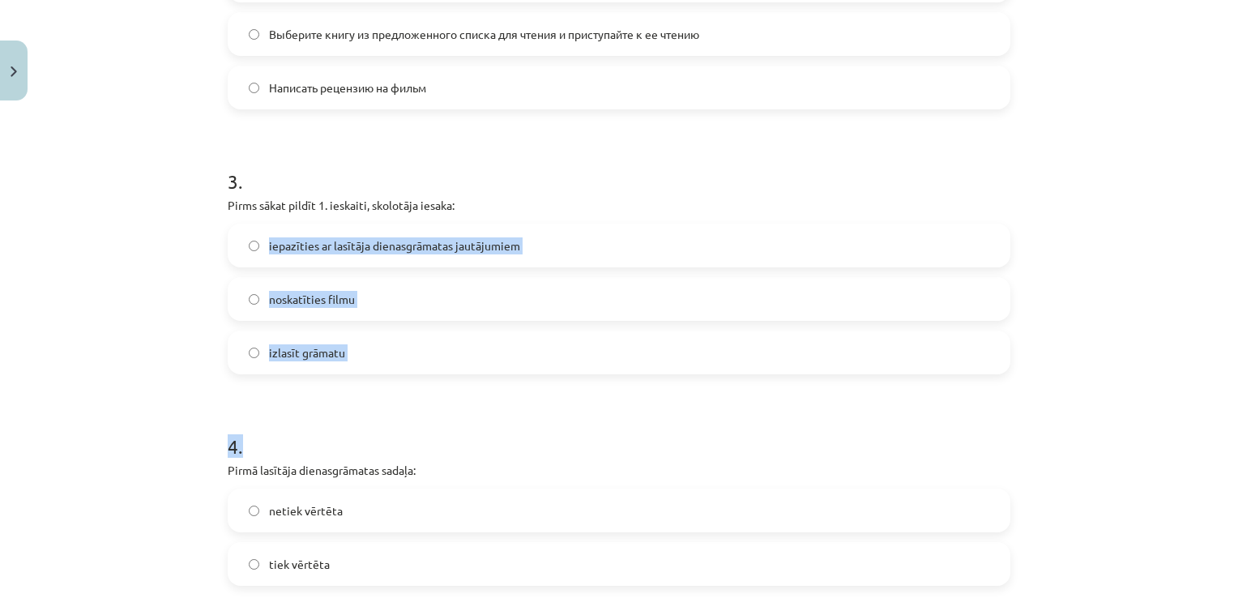
drag, startPoint x: 209, startPoint y: 216, endPoint x: 341, endPoint y: 388, distance: 217.3
click at [341, 388] on div "Mācību tēma: Angļu valodas ii - 12. klases 1.ieskaites mācību materiāls #2 📝 Tē…" at bounding box center [619, 299] width 1238 height 598
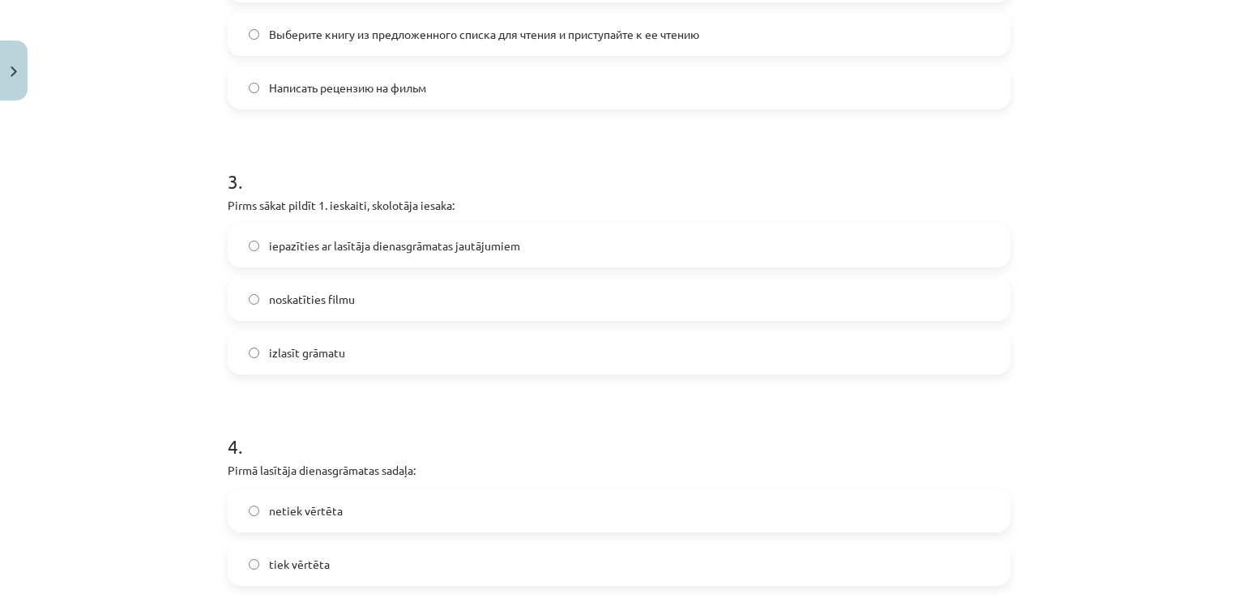
drag, startPoint x: 341, startPoint y: 388, endPoint x: 215, endPoint y: 186, distance: 238.7
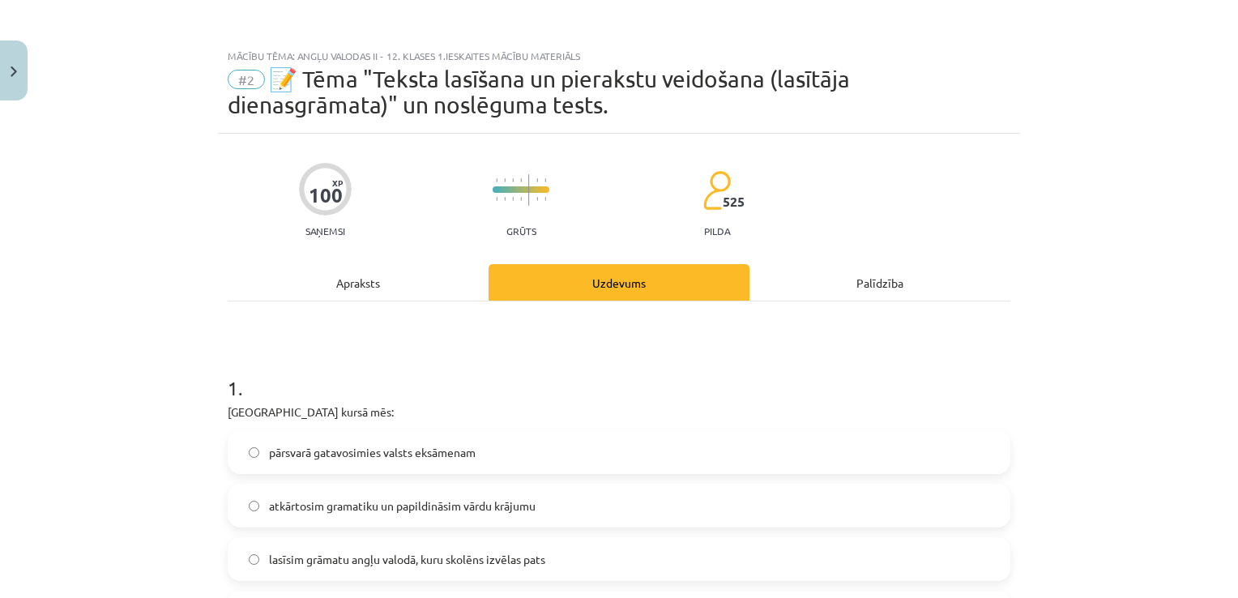
scroll to position [0, 0]
click at [365, 268] on div "Apraksts" at bounding box center [358, 282] width 261 height 36
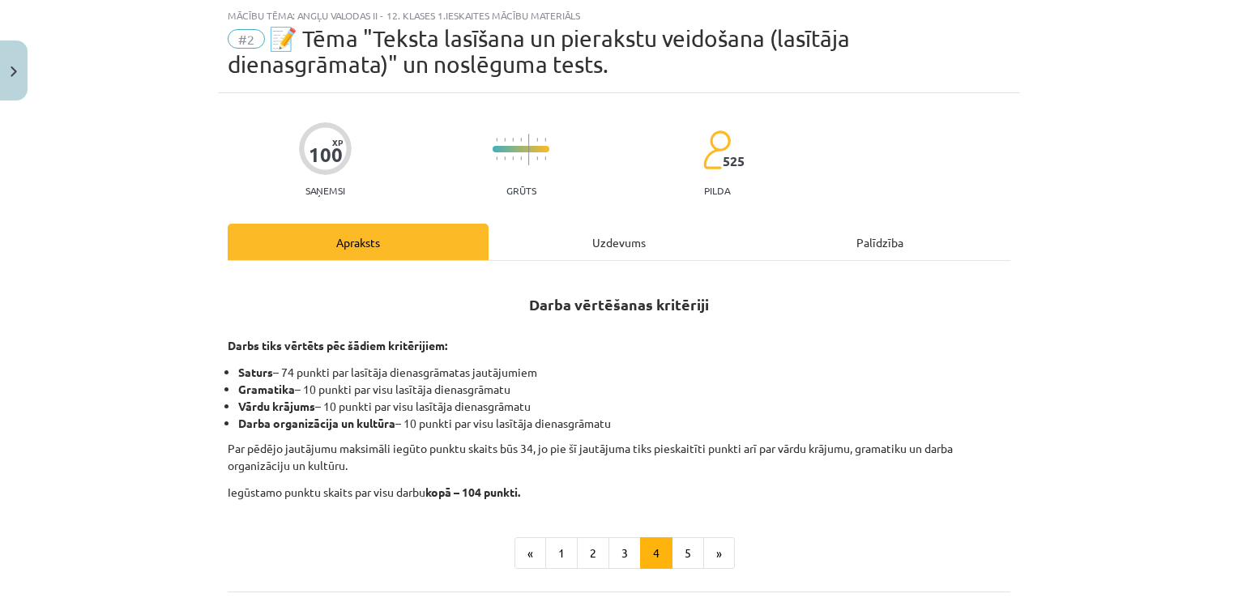
scroll to position [196, 0]
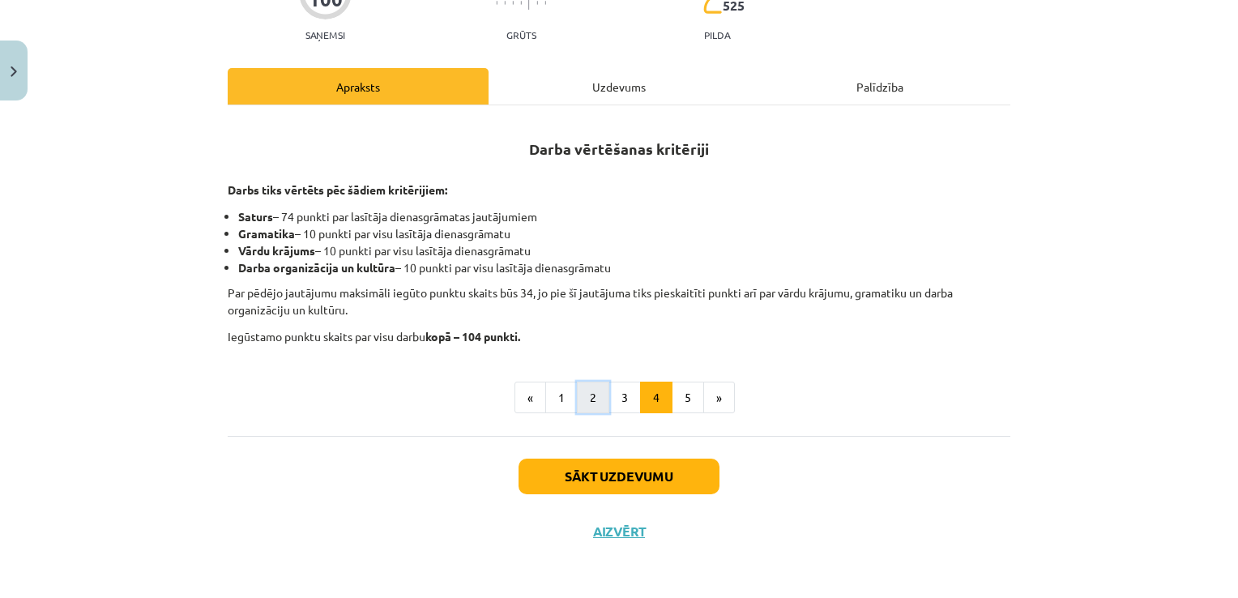
click at [584, 398] on button "2" at bounding box center [593, 398] width 32 height 32
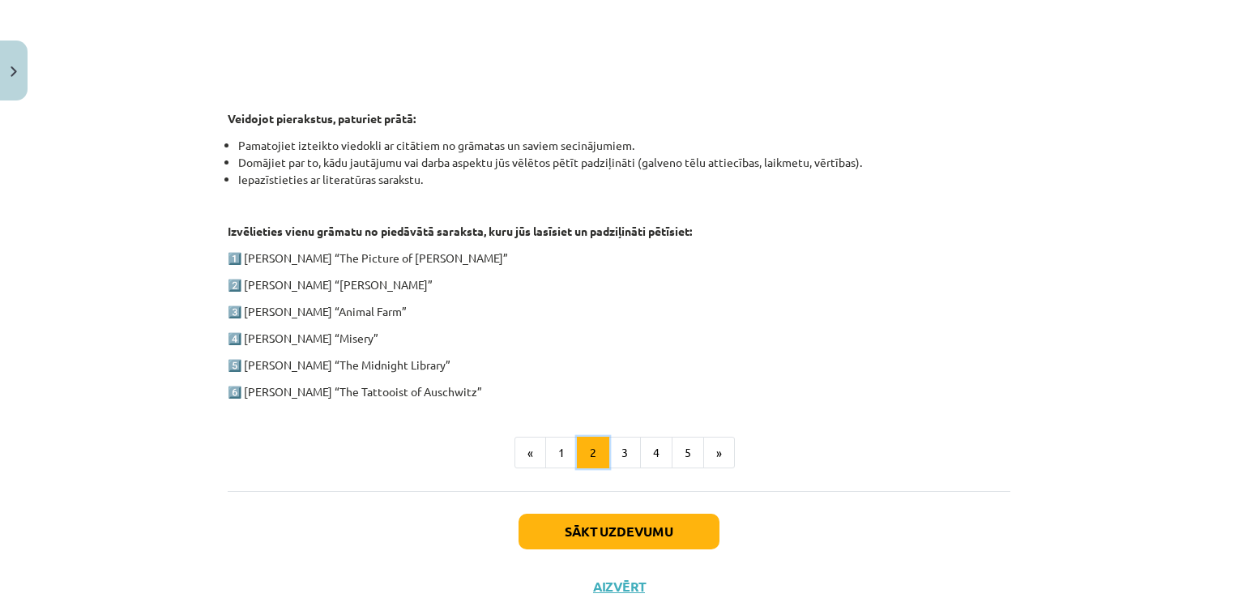
scroll to position [800, 0]
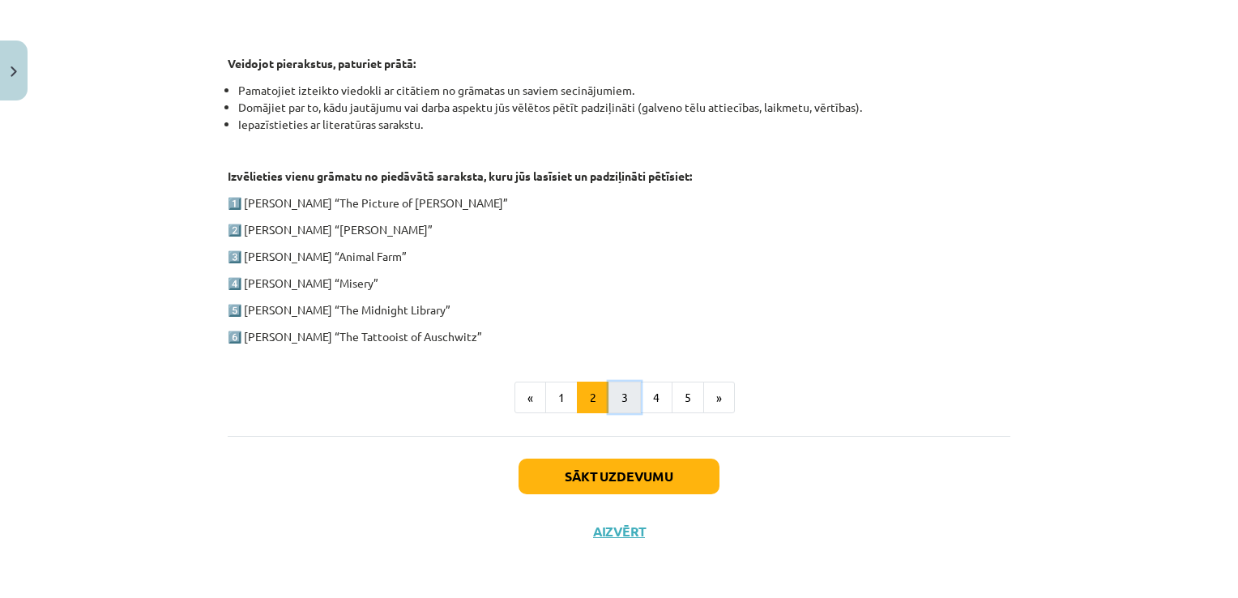
click at [611, 401] on button "3" at bounding box center [624, 398] width 32 height 32
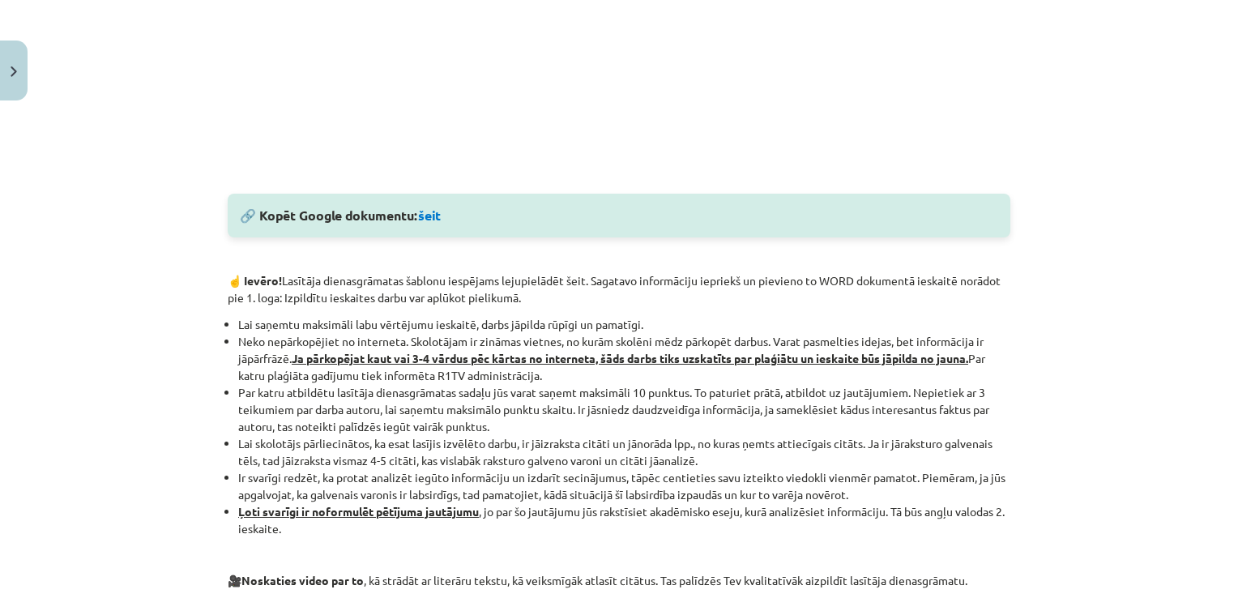
scroll to position [0, 0]
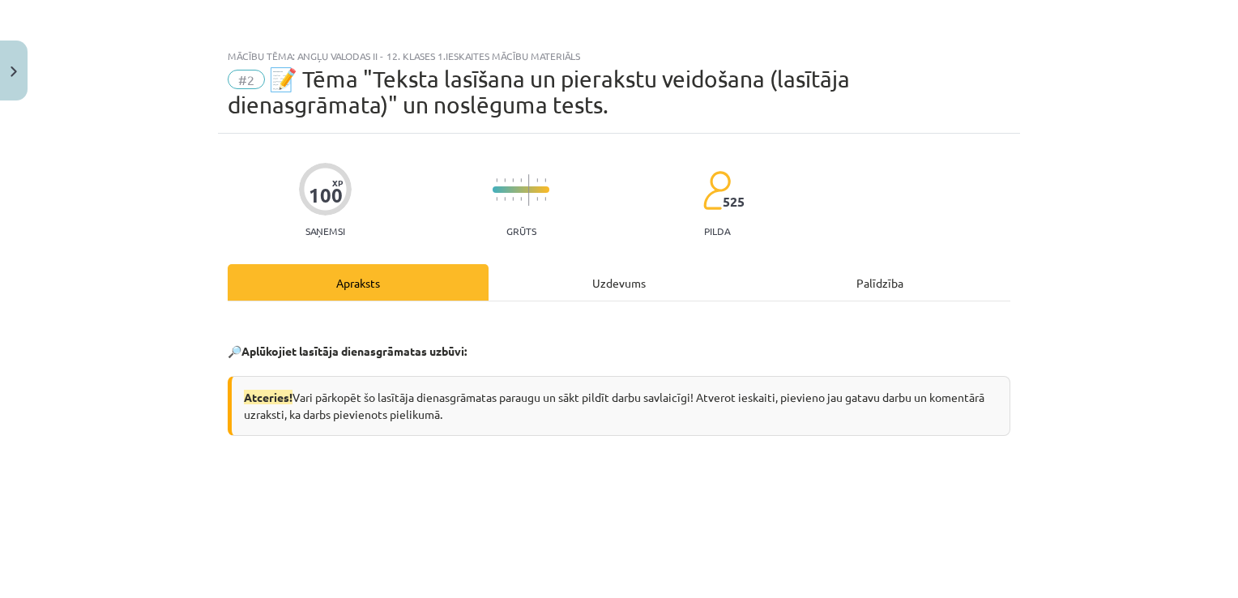
click at [591, 271] on div "Uzdevums" at bounding box center [619, 282] width 261 height 36
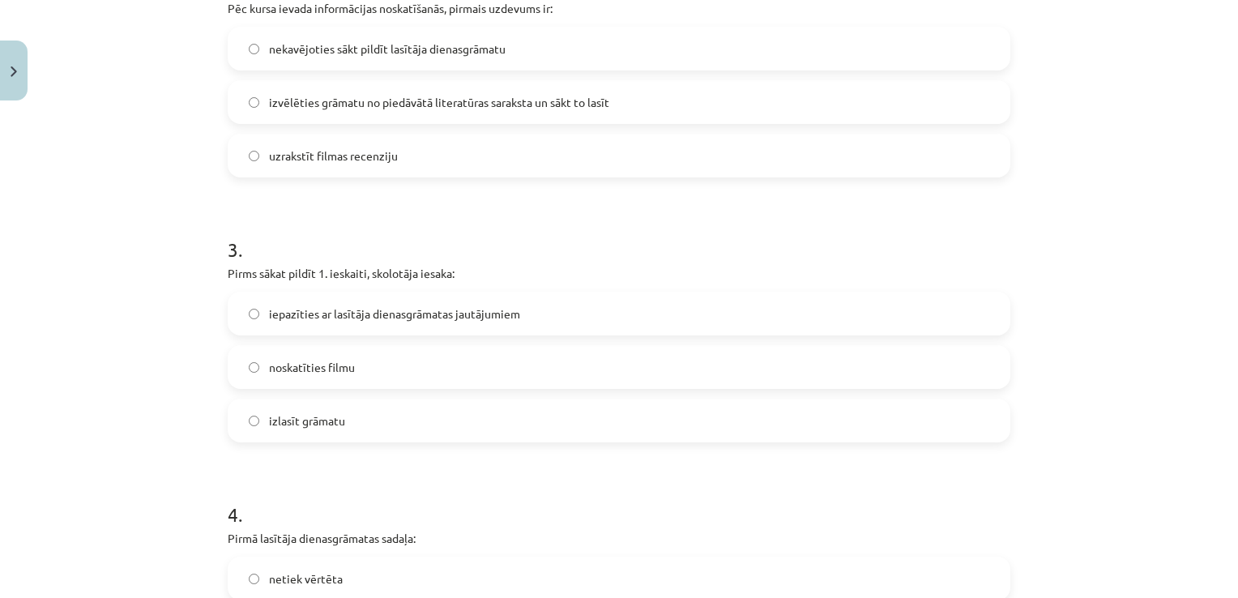
scroll to position [741, 0]
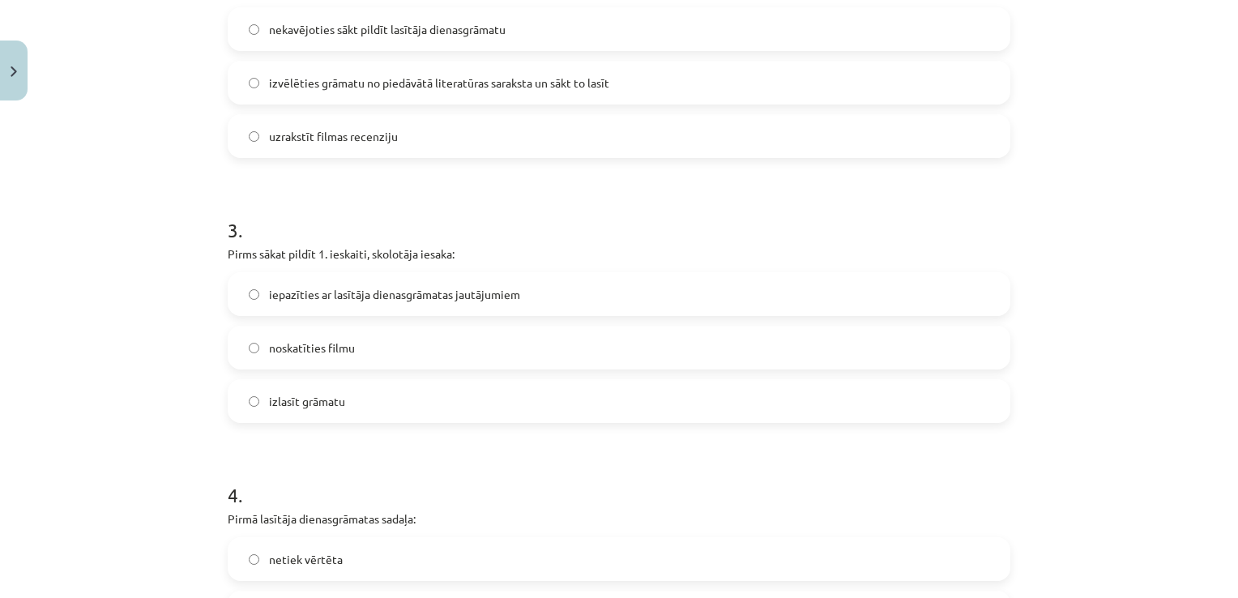
click at [473, 280] on label "iepazīties ar lasītāja dienasgrāmatas jautājumiem" at bounding box center [618, 294] width 779 height 41
click at [339, 413] on label "izlasīt grāmatu" at bounding box center [618, 401] width 779 height 41
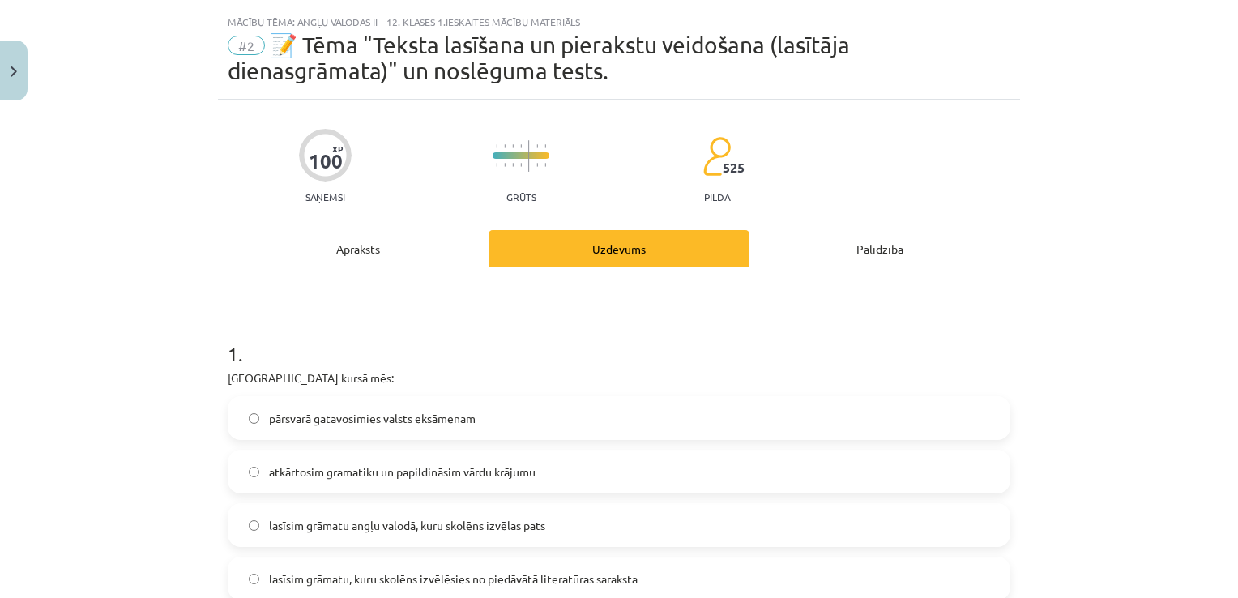
scroll to position [0, 0]
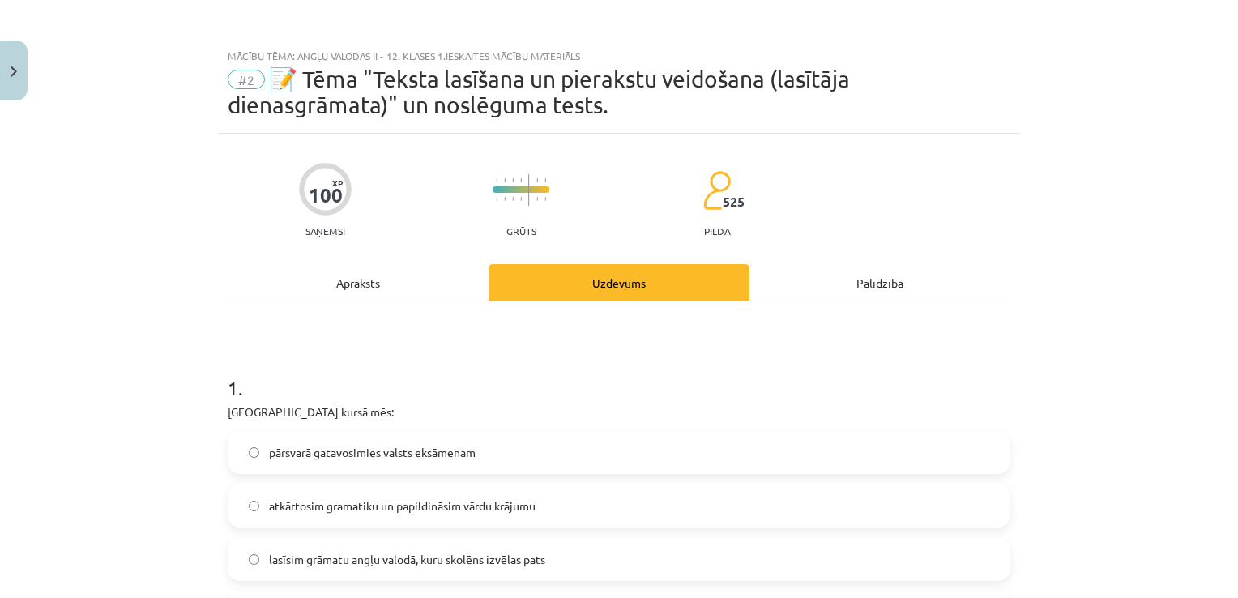
click at [317, 266] on div "Apraksts" at bounding box center [358, 282] width 261 height 36
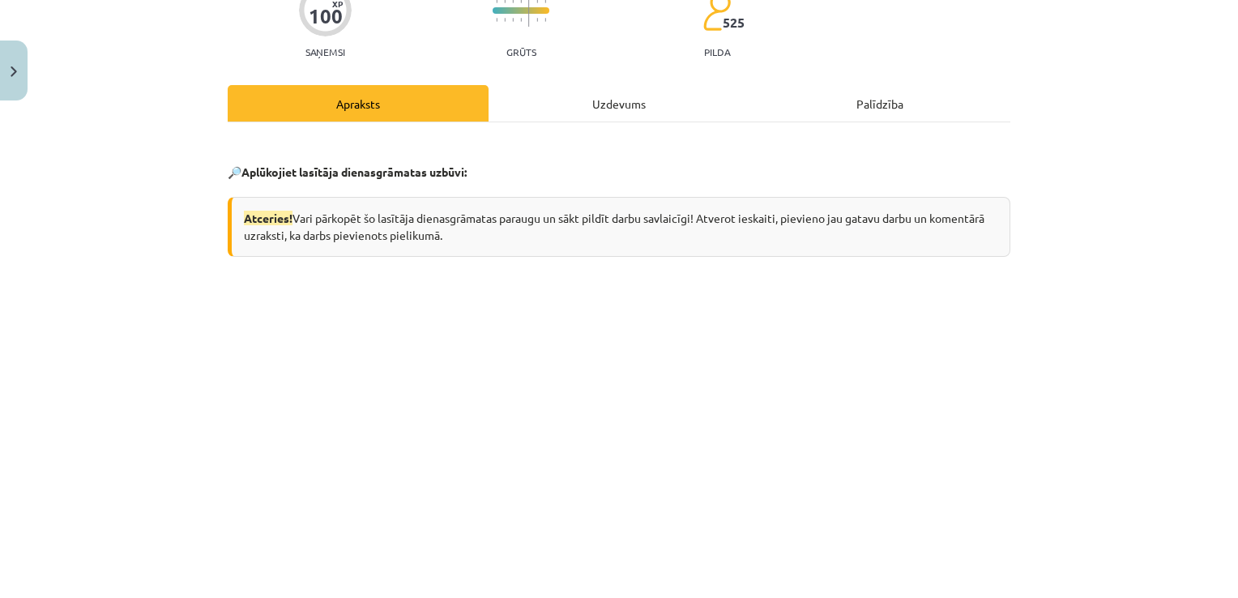
scroll to position [178, 0]
click at [544, 111] on div "Uzdevums" at bounding box center [619, 104] width 261 height 36
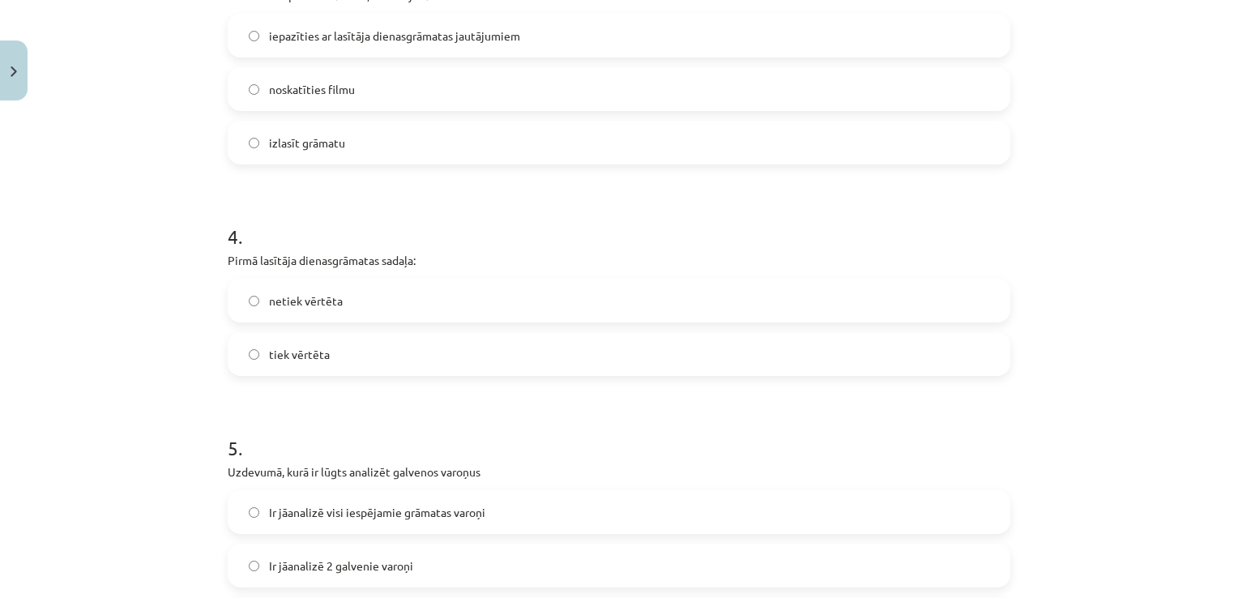
scroll to position [1019, 0]
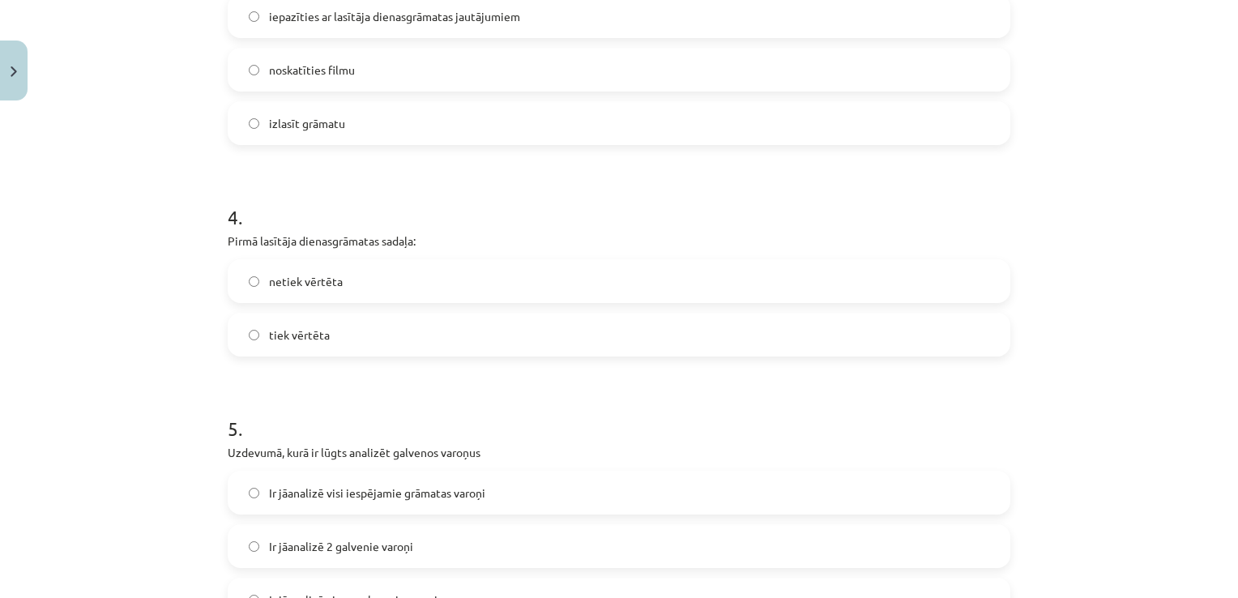
click at [305, 296] on label "netiek vērtēta" at bounding box center [618, 281] width 779 height 41
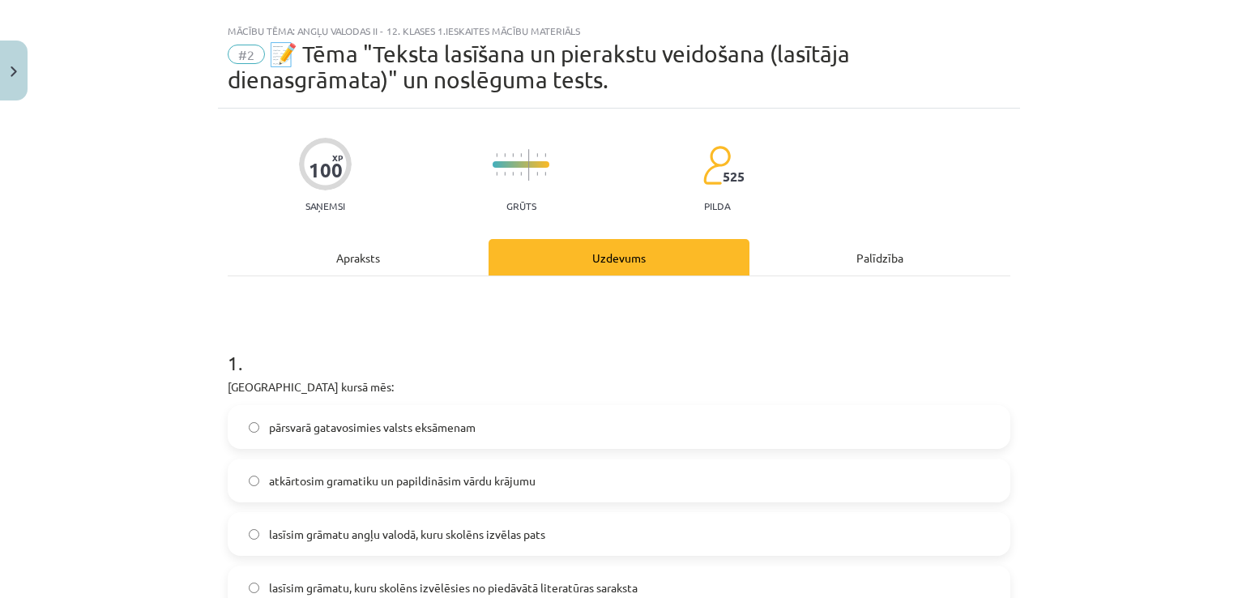
scroll to position [0, 0]
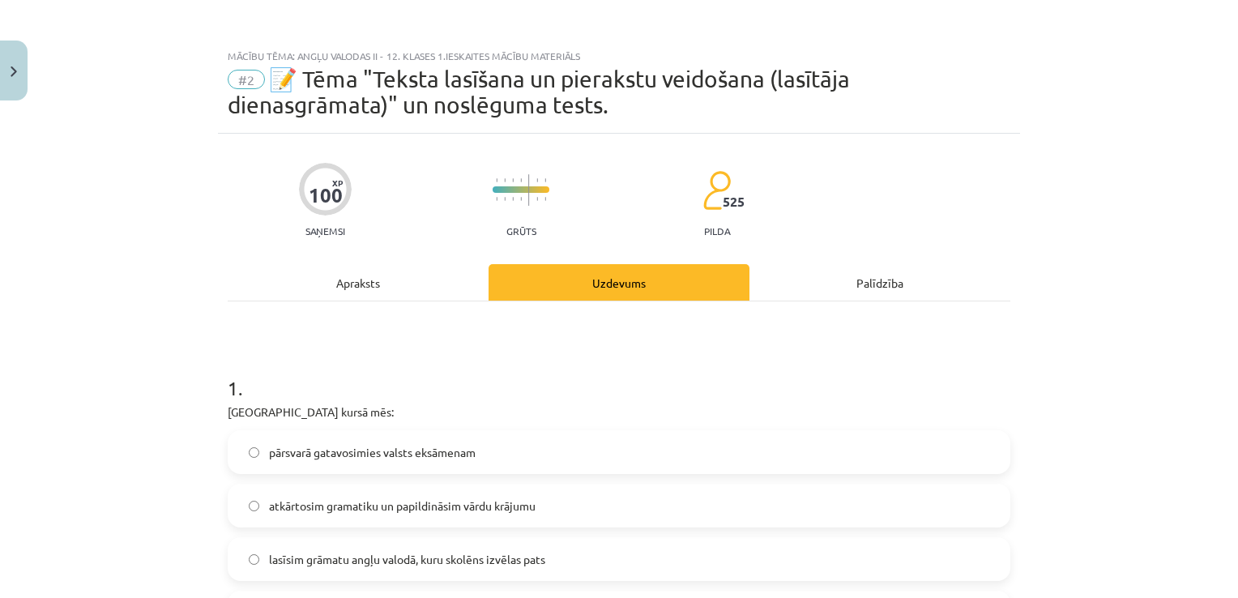
click at [344, 276] on div "Apraksts" at bounding box center [358, 282] width 261 height 36
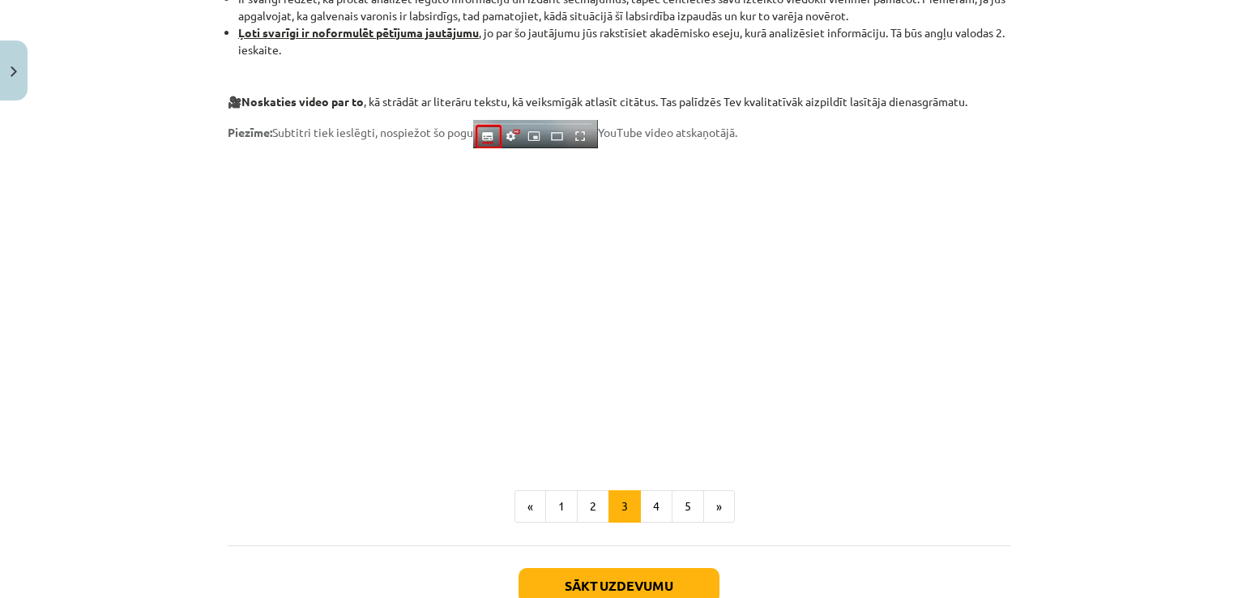
scroll to position [1288, 0]
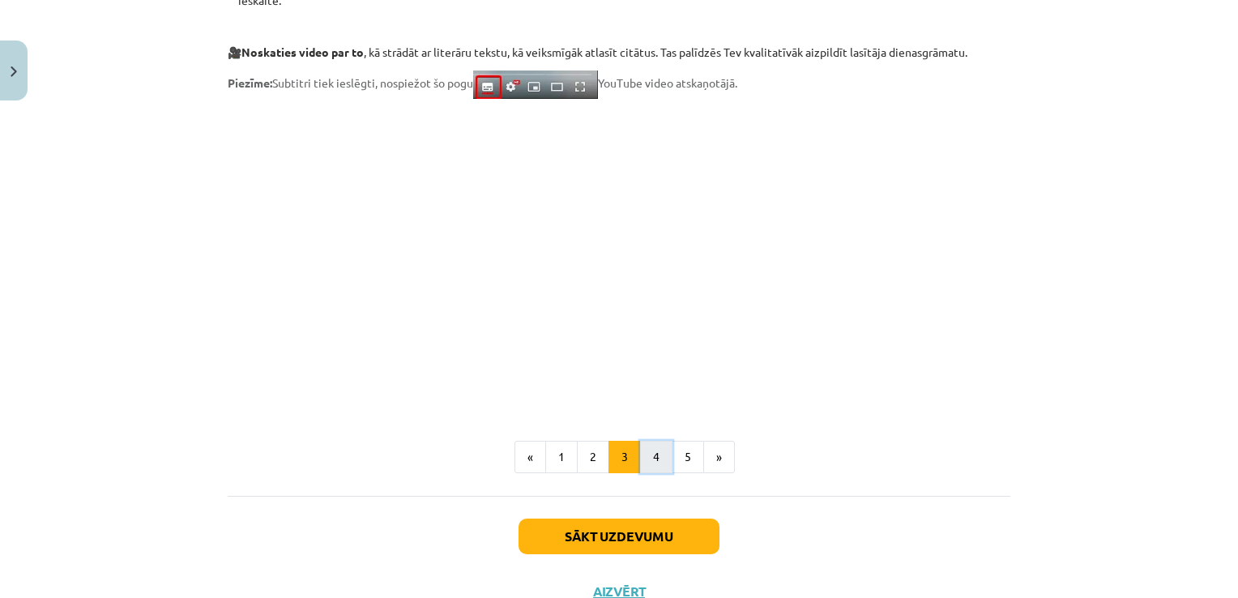
click at [651, 463] on button "4" at bounding box center [656, 457] width 32 height 32
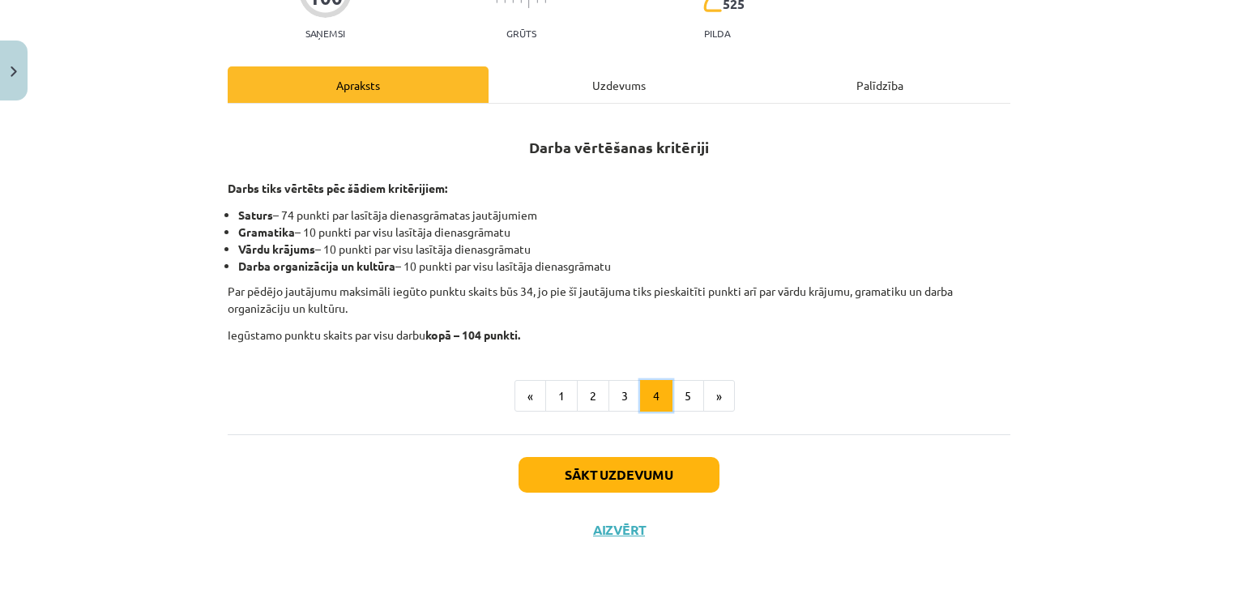
scroll to position [196, 0]
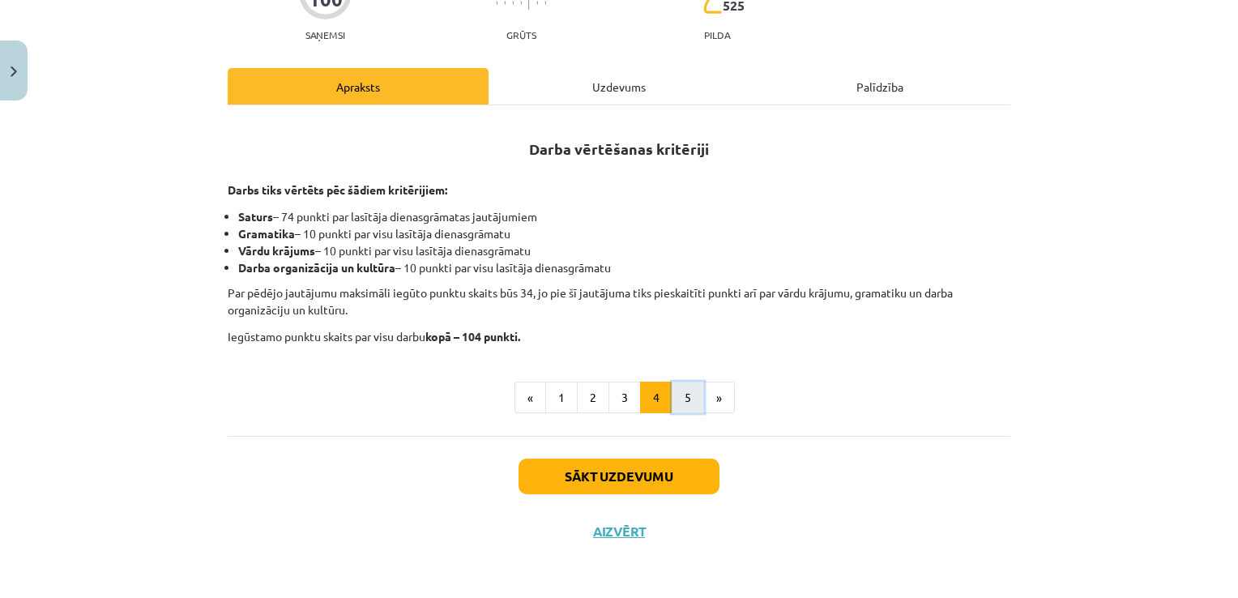
click at [672, 405] on button "5" at bounding box center [688, 398] width 32 height 32
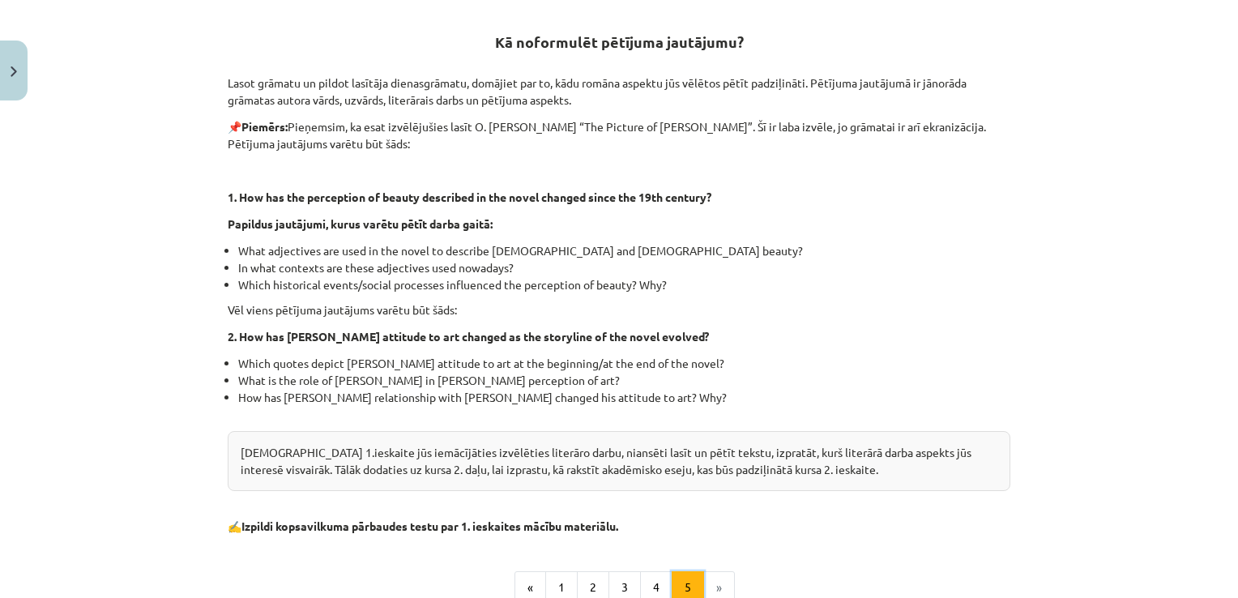
scroll to position [306, 0]
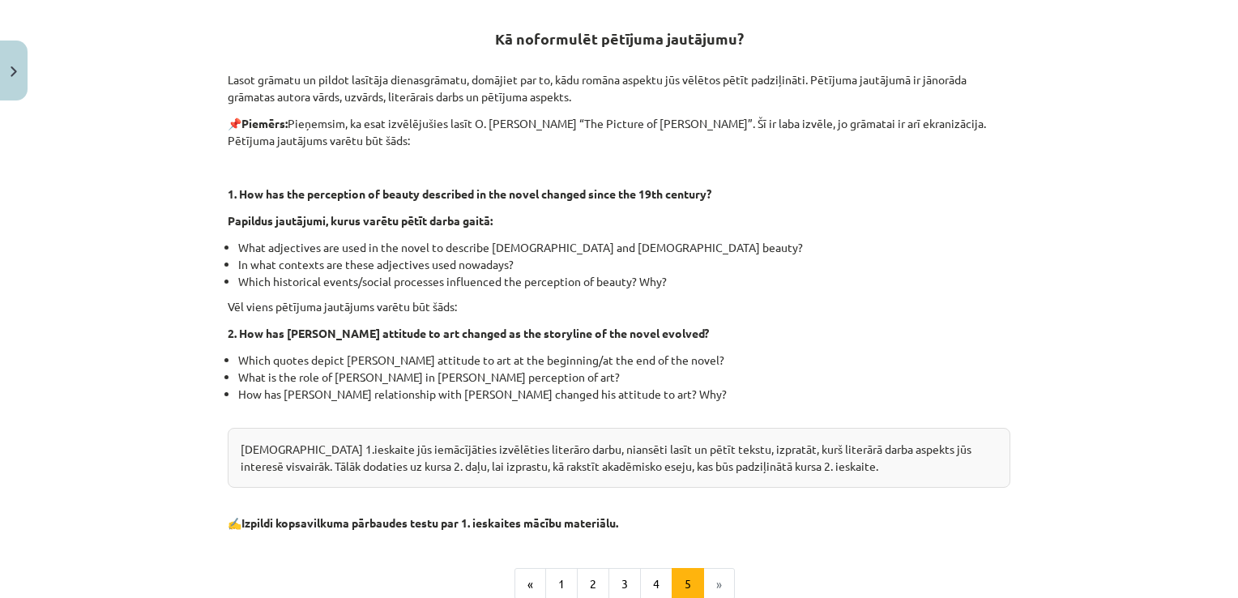
click at [242, 232] on div "Kā noformulēt pētījuma jautājumu? Lasot grāmatu un pildot lasītāja dienasgrāmat…" at bounding box center [619, 271] width 783 height 522
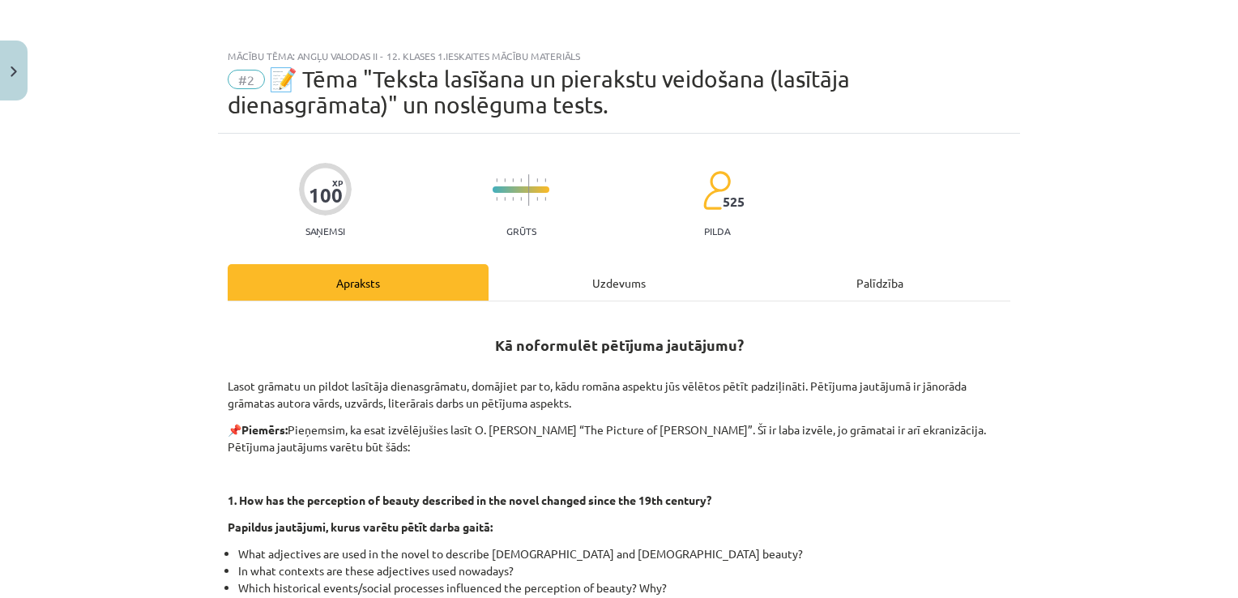
click at [638, 265] on div "Uzdevums" at bounding box center [619, 282] width 261 height 36
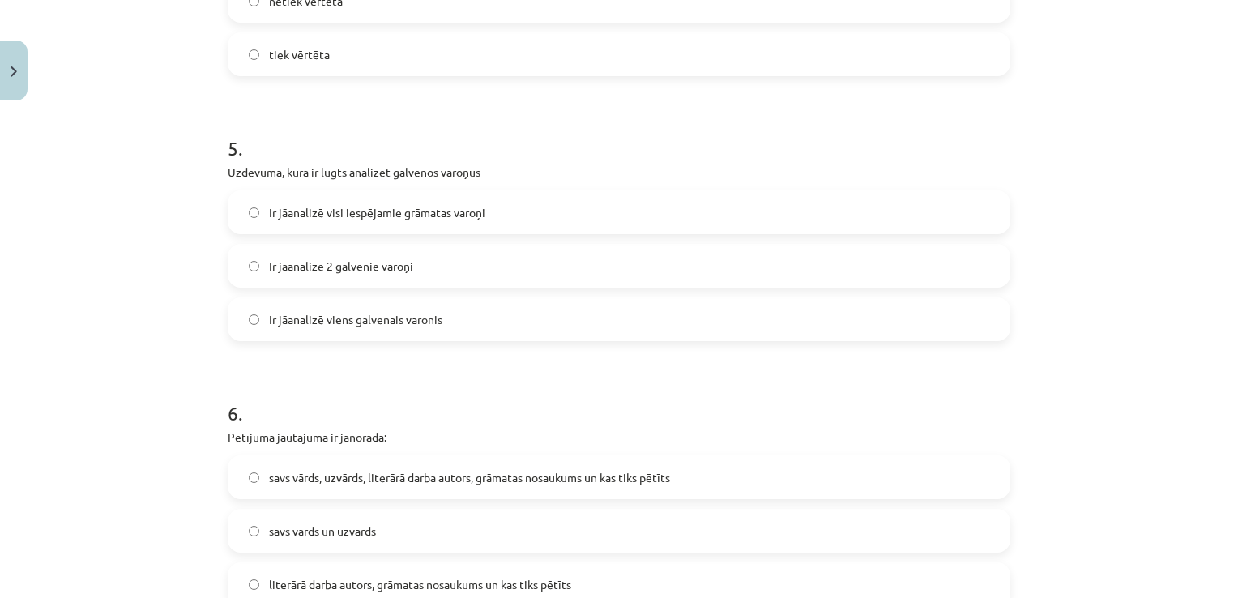
scroll to position [1311, 0]
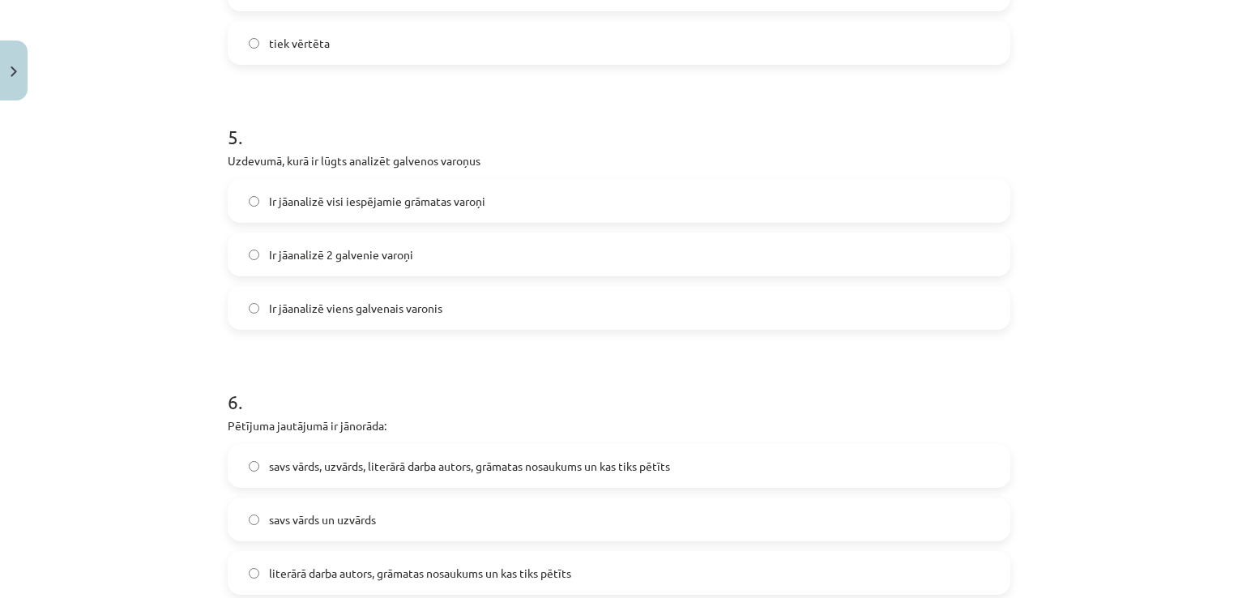
click at [541, 262] on label "Ir jāanalizē 2 galvenie varoņi" at bounding box center [618, 254] width 779 height 41
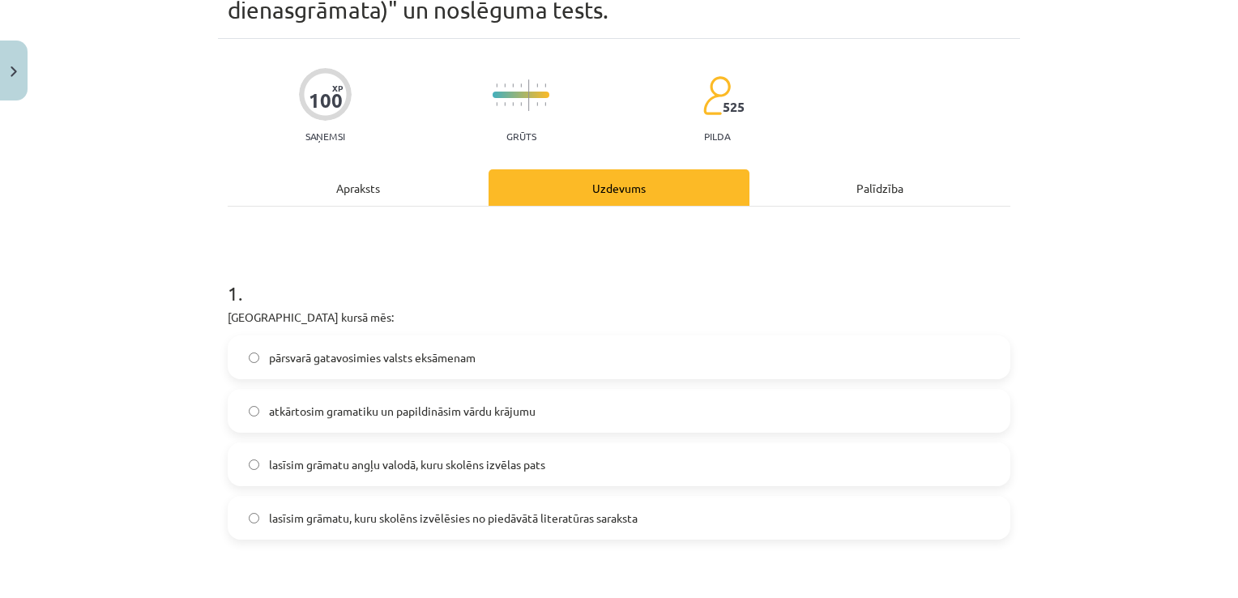
scroll to position [0, 0]
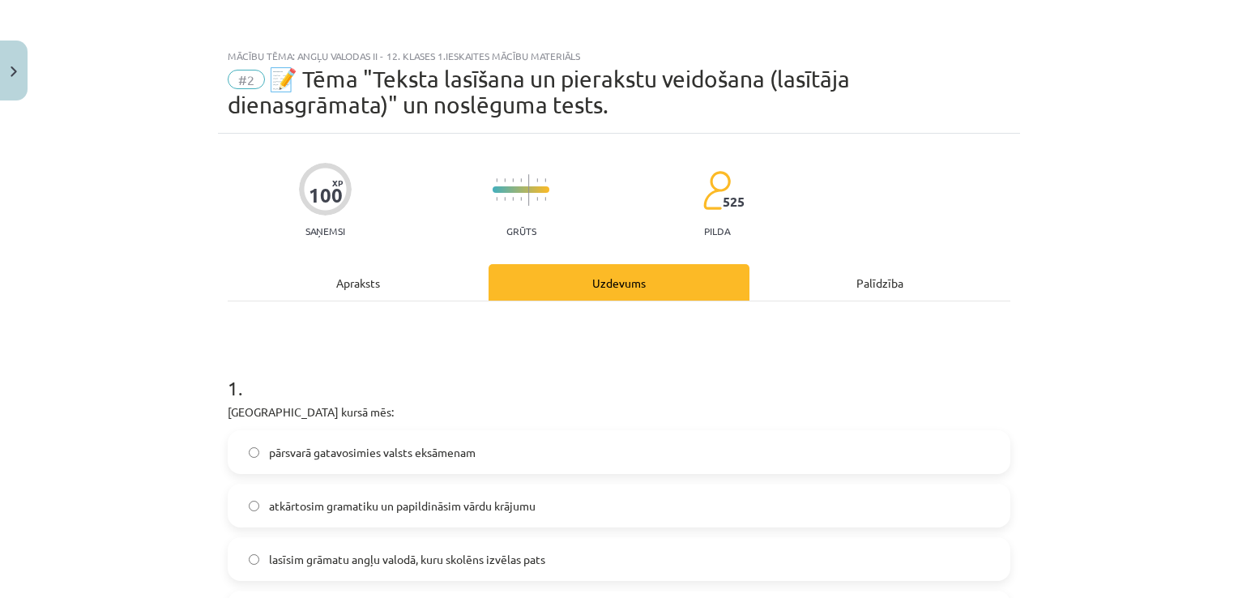
click at [303, 265] on div "Apraksts" at bounding box center [358, 282] width 261 height 36
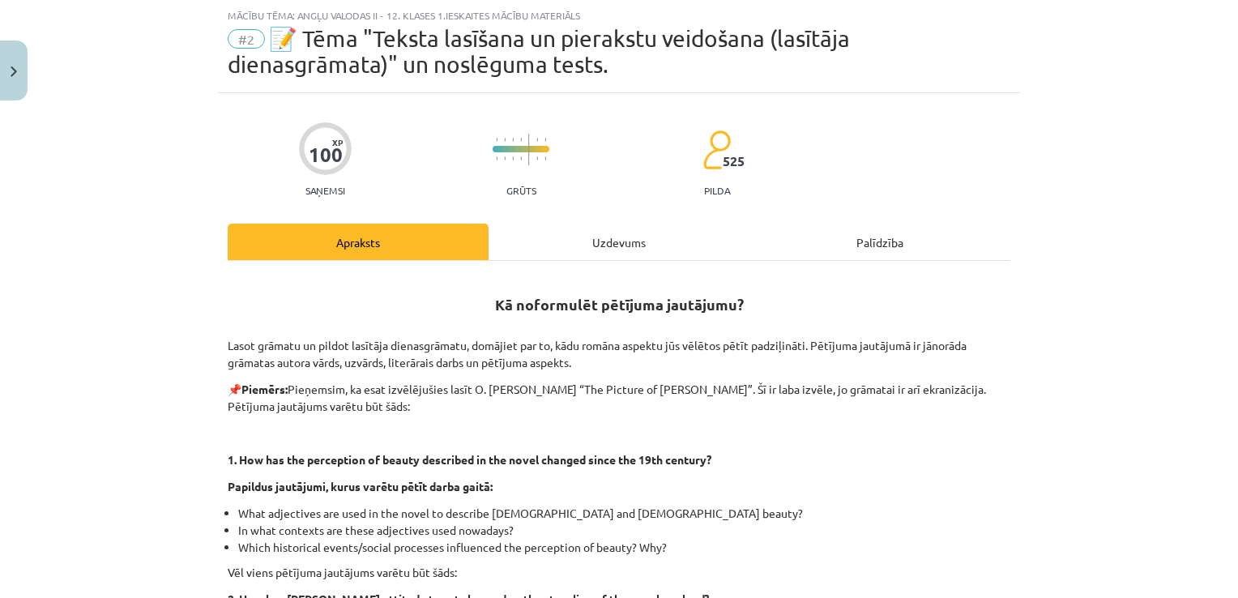
scroll to position [493, 0]
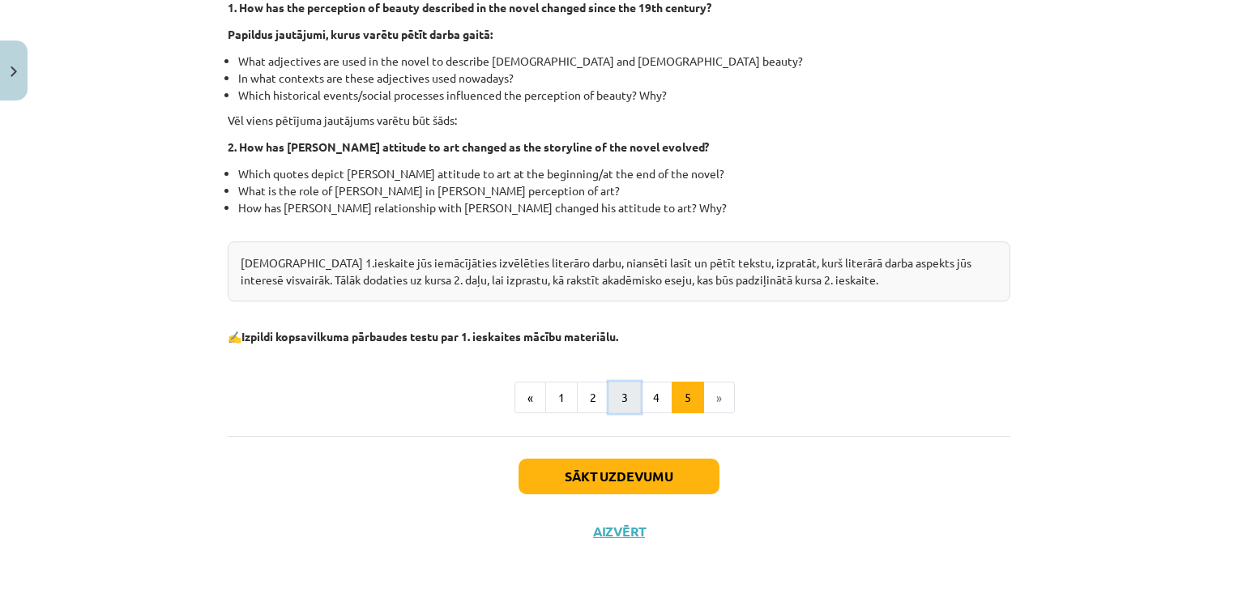
click at [616, 403] on button "3" at bounding box center [624, 398] width 32 height 32
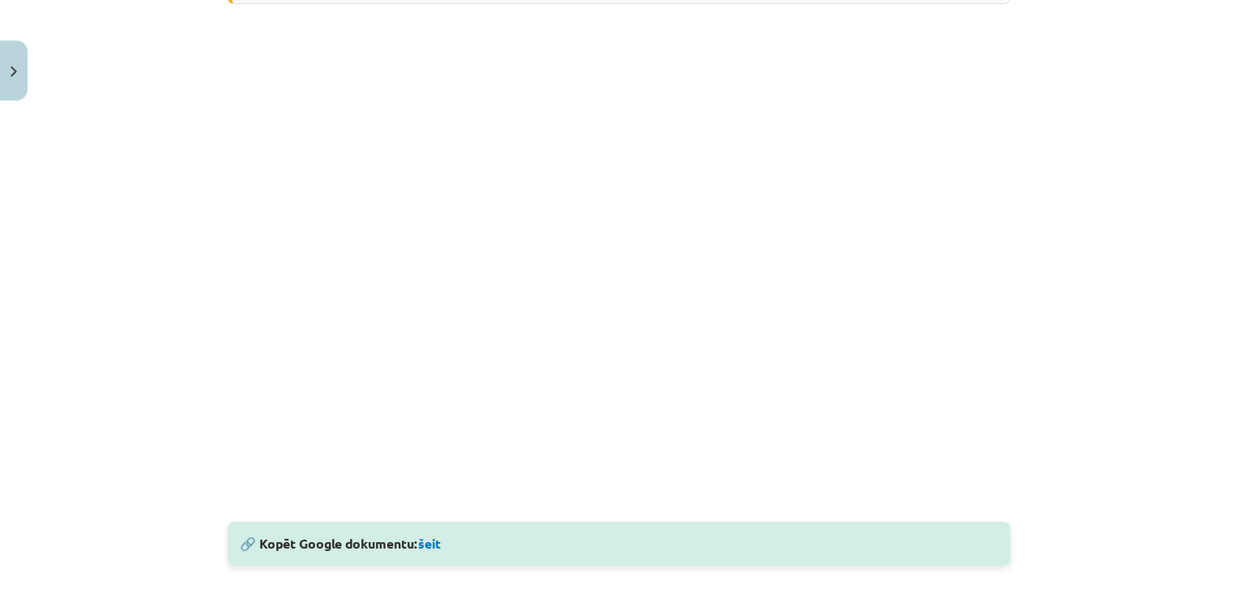
scroll to position [0, 0]
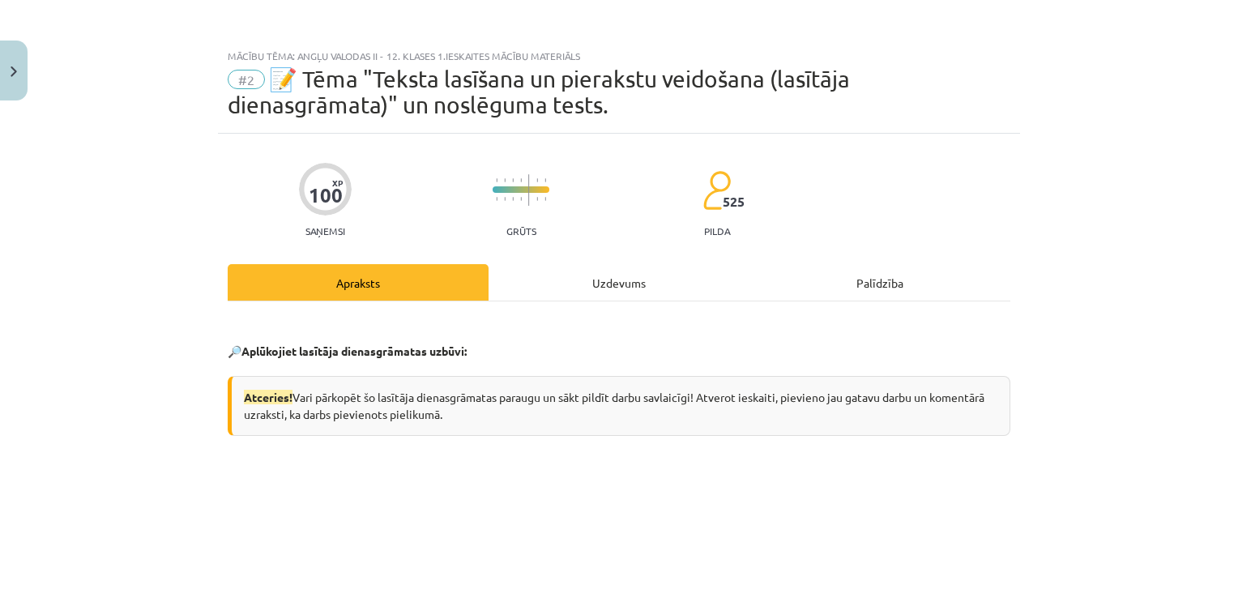
click at [516, 265] on div "Uzdevums" at bounding box center [619, 282] width 261 height 36
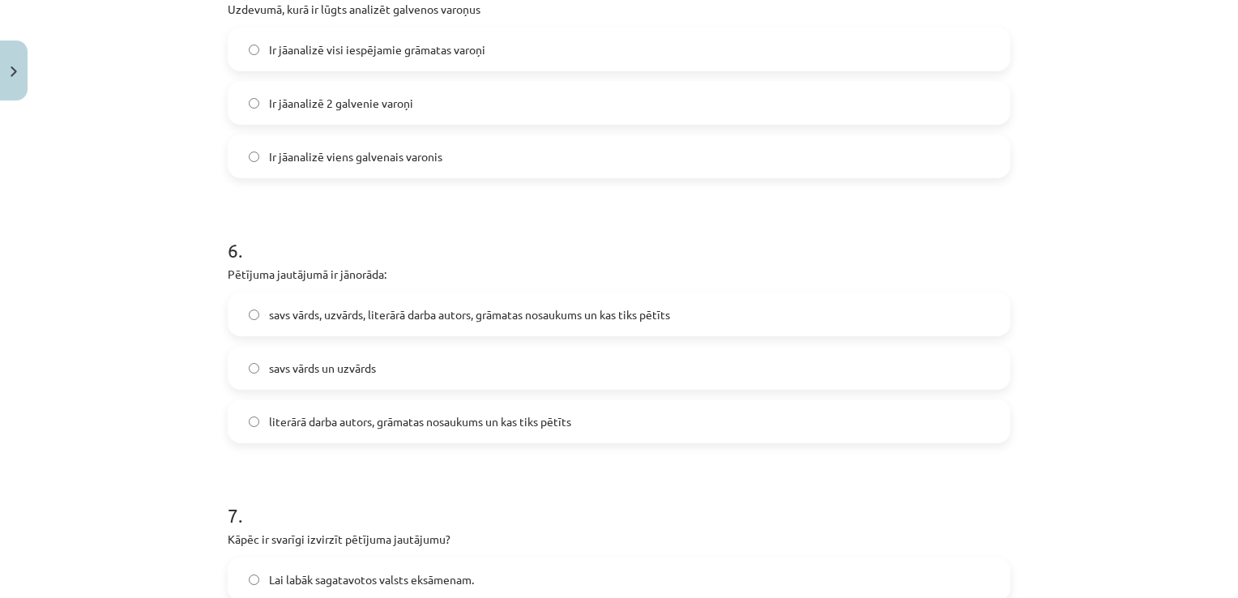
scroll to position [1513, 0]
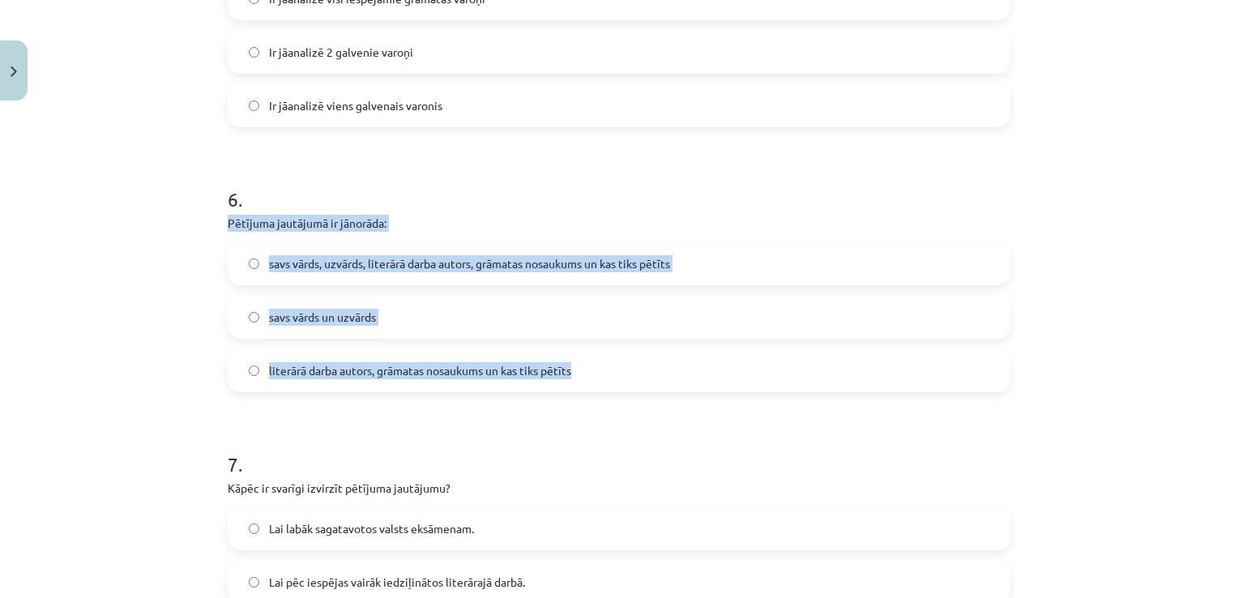
drag, startPoint x: 207, startPoint y: 216, endPoint x: 705, endPoint y: 378, distance: 523.2
click at [705, 378] on div "Mācību tēma: Angļu valodas ii - 12. klases 1.ieskaites mācību materiāls #2 📝 Tē…" at bounding box center [619, 299] width 1238 height 598
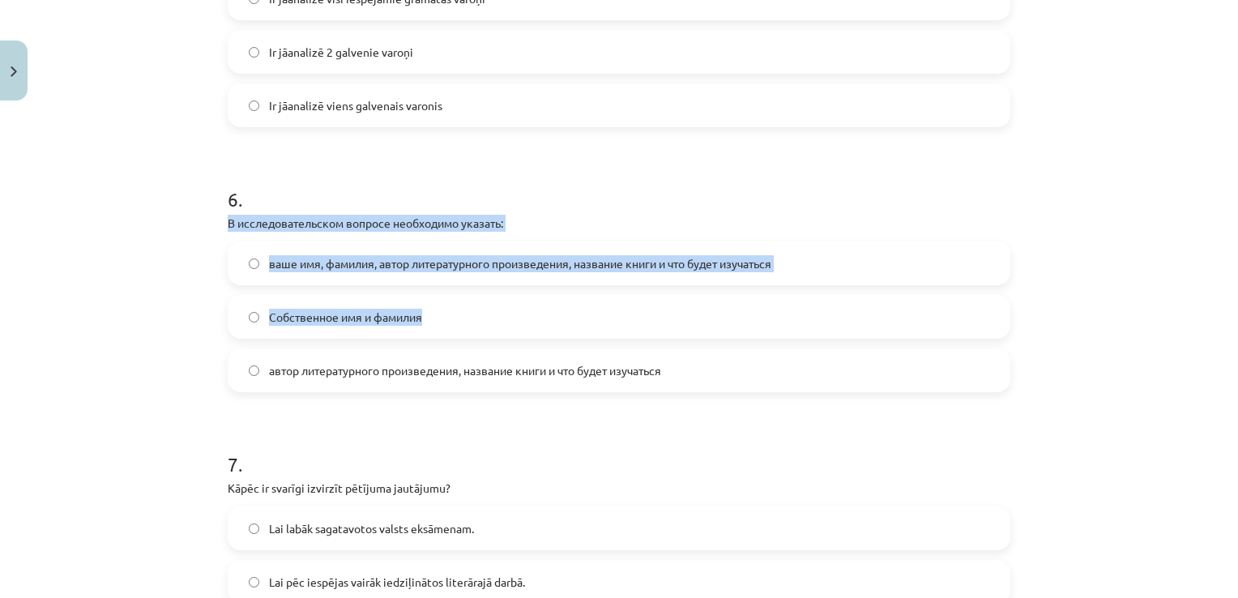
click at [253, 211] on div "6 . В исследовательском вопросе необходимо указать: ваше имя, фамилия, автор ли…" at bounding box center [619, 276] width 783 height 233
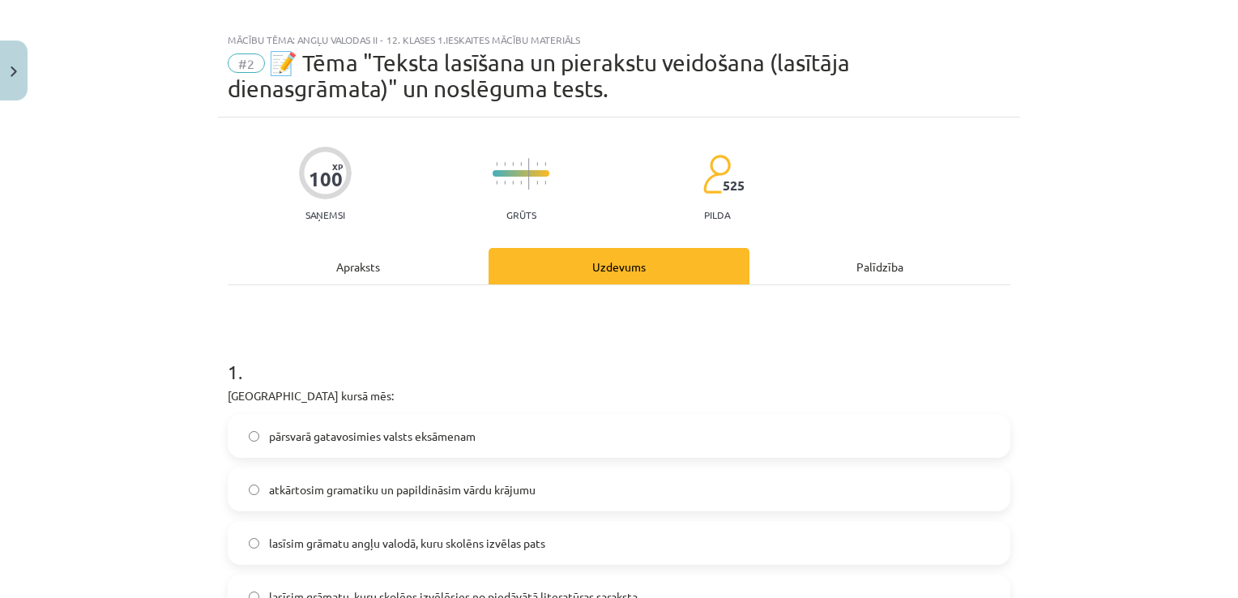
scroll to position [0, 0]
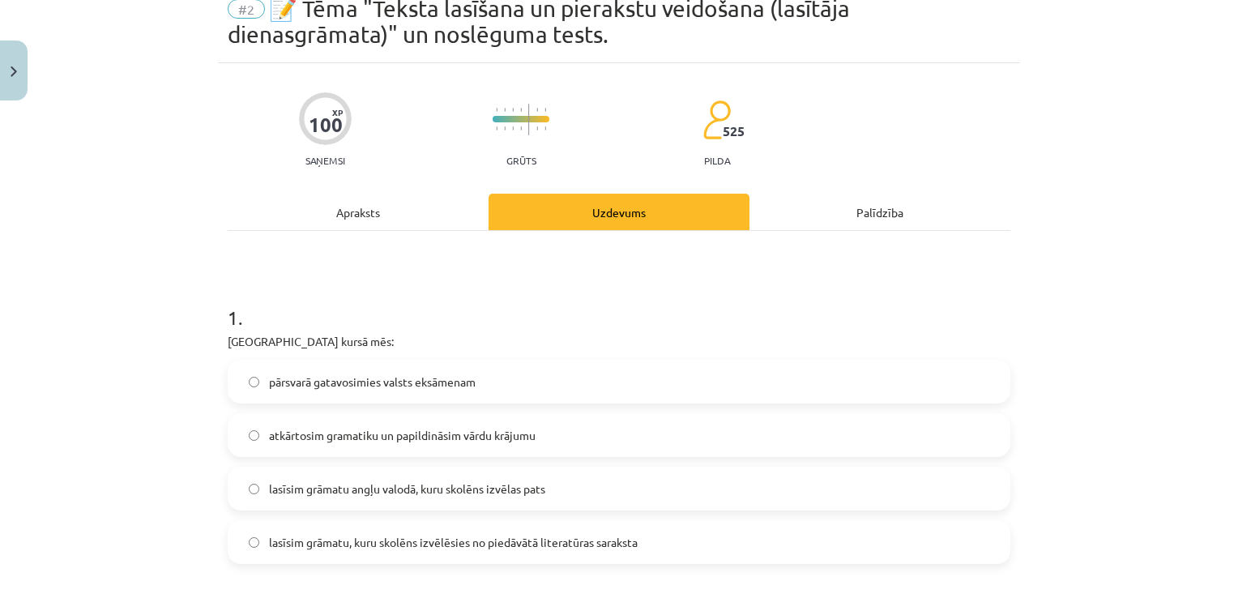
click at [315, 198] on div "Apraksts" at bounding box center [358, 212] width 261 height 36
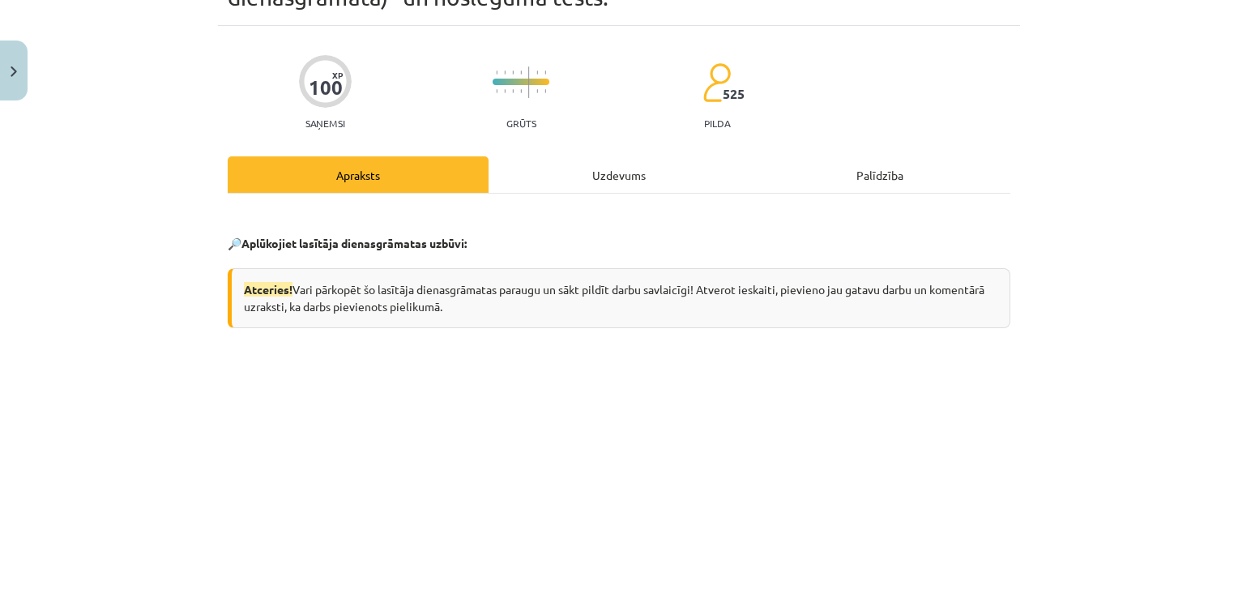
scroll to position [105, 0]
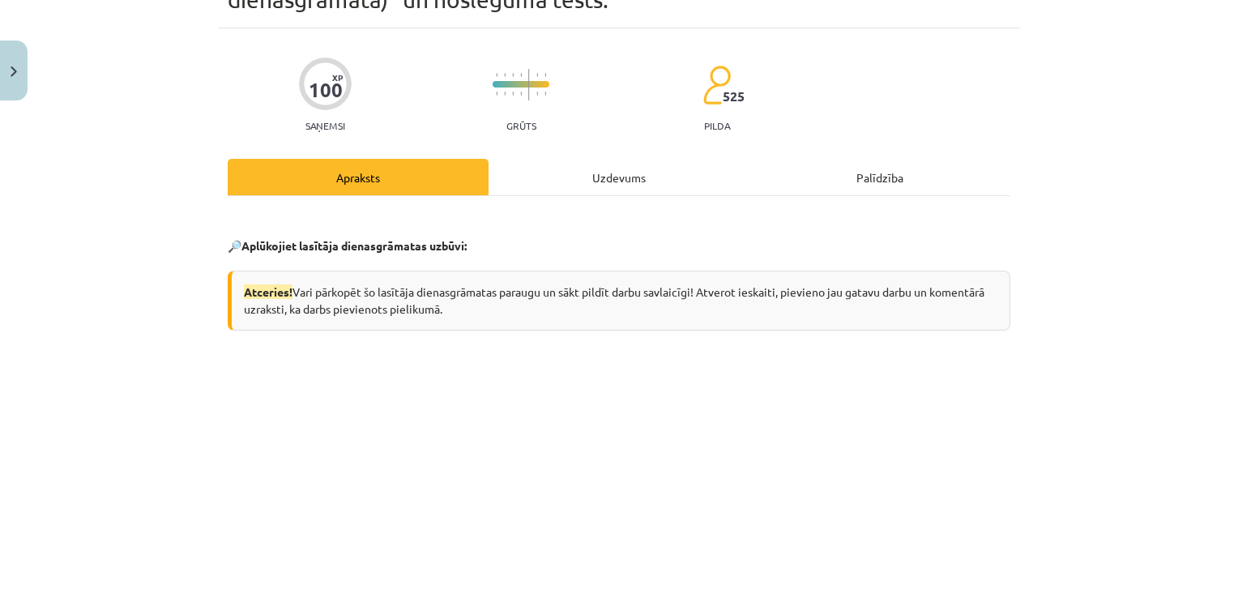
click at [587, 188] on div "Uzdevums" at bounding box center [619, 177] width 261 height 36
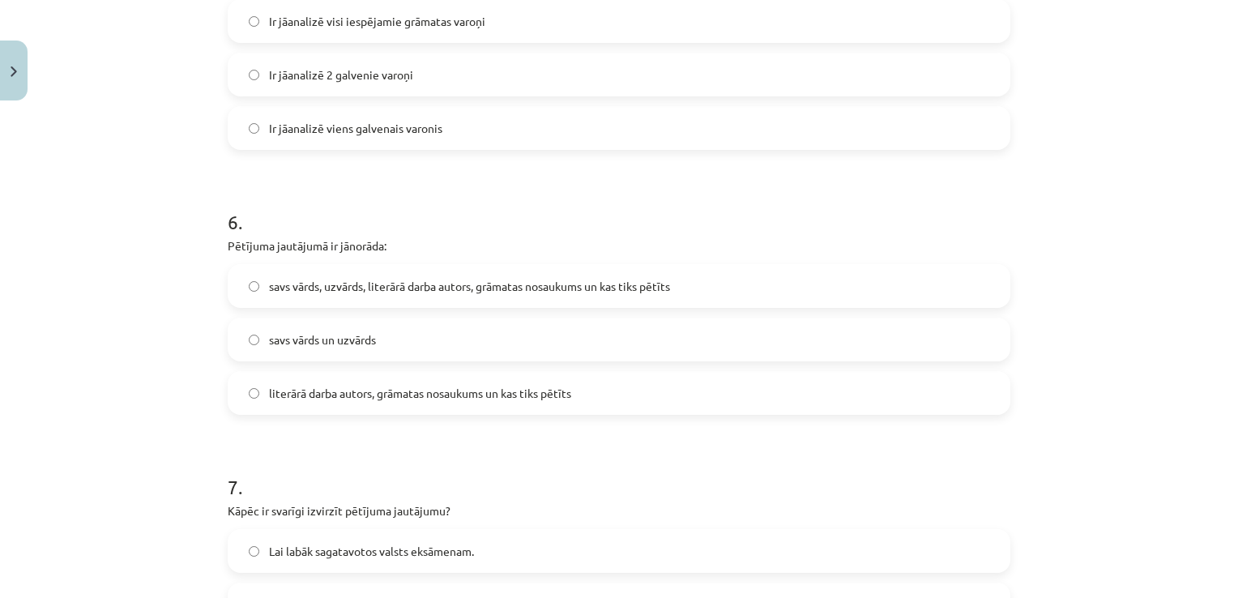
scroll to position [1560, 0]
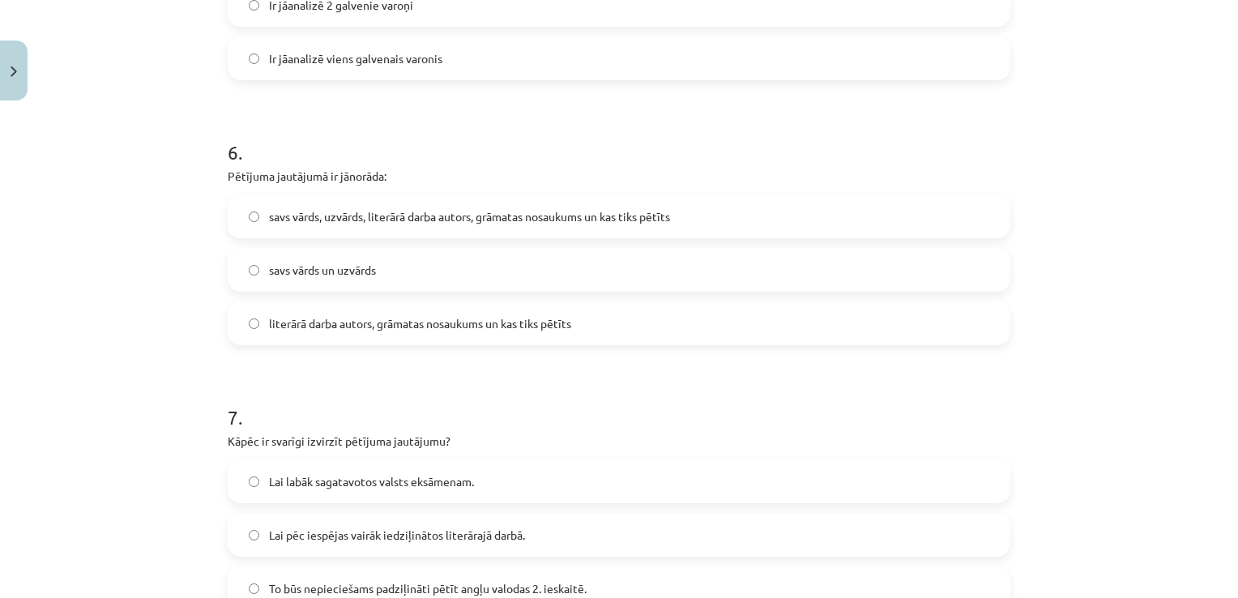
click at [305, 331] on span "literārā darba autors, grāmatas nosaukums un kas tiks pētīts" at bounding box center [420, 323] width 302 height 17
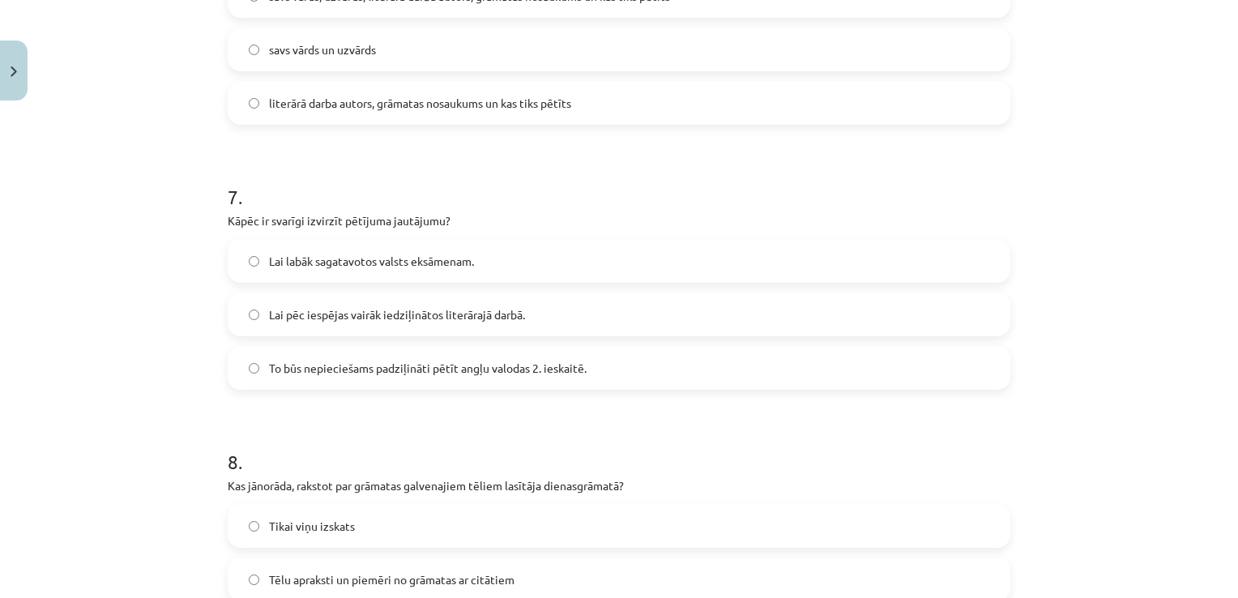
scroll to position [1782, 0]
drag, startPoint x: 205, startPoint y: 229, endPoint x: 439, endPoint y: 309, distance: 247.5
click at [439, 309] on div "Mācību tēma: Angļu valodas ii - 12. klases 1.ieskaites mācību materiāls #2 📝 Tē…" at bounding box center [619, 299] width 1238 height 598
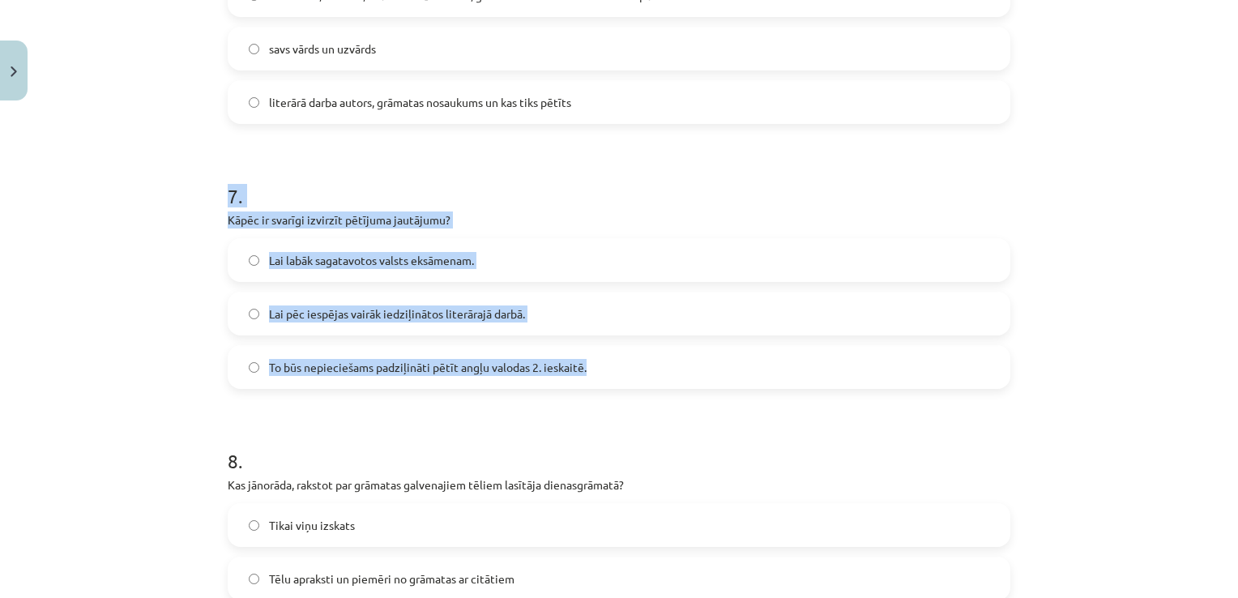
drag, startPoint x: 217, startPoint y: 195, endPoint x: 609, endPoint y: 380, distance: 433.5
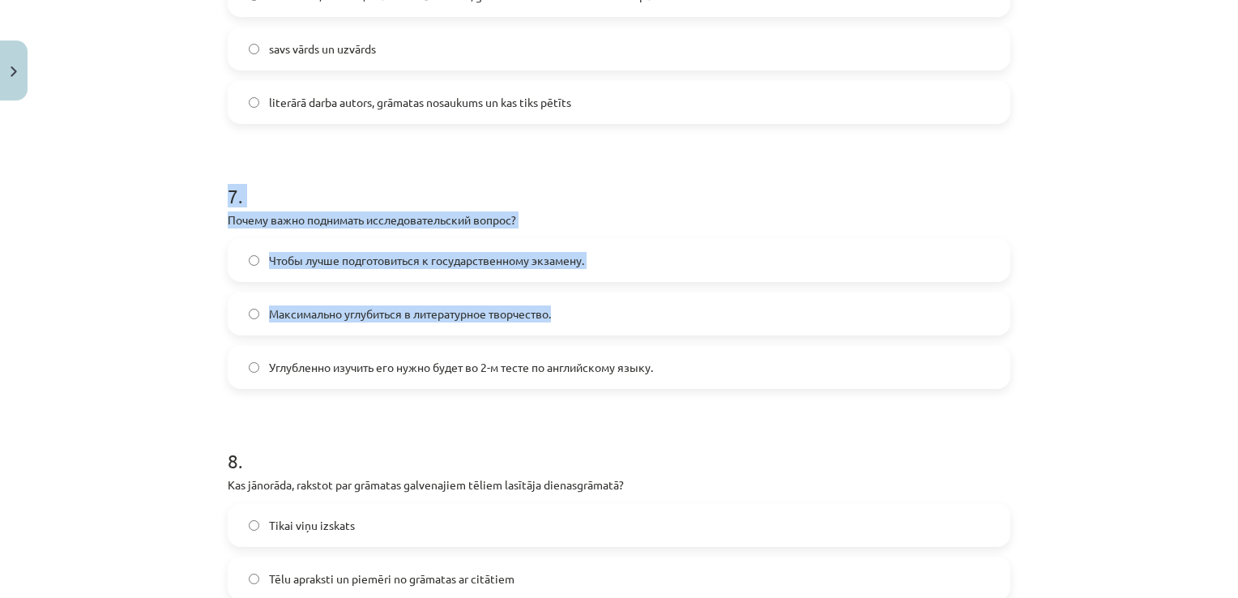
click at [253, 306] on label "Максимально углубиться в литературное творчество." at bounding box center [618, 313] width 779 height 41
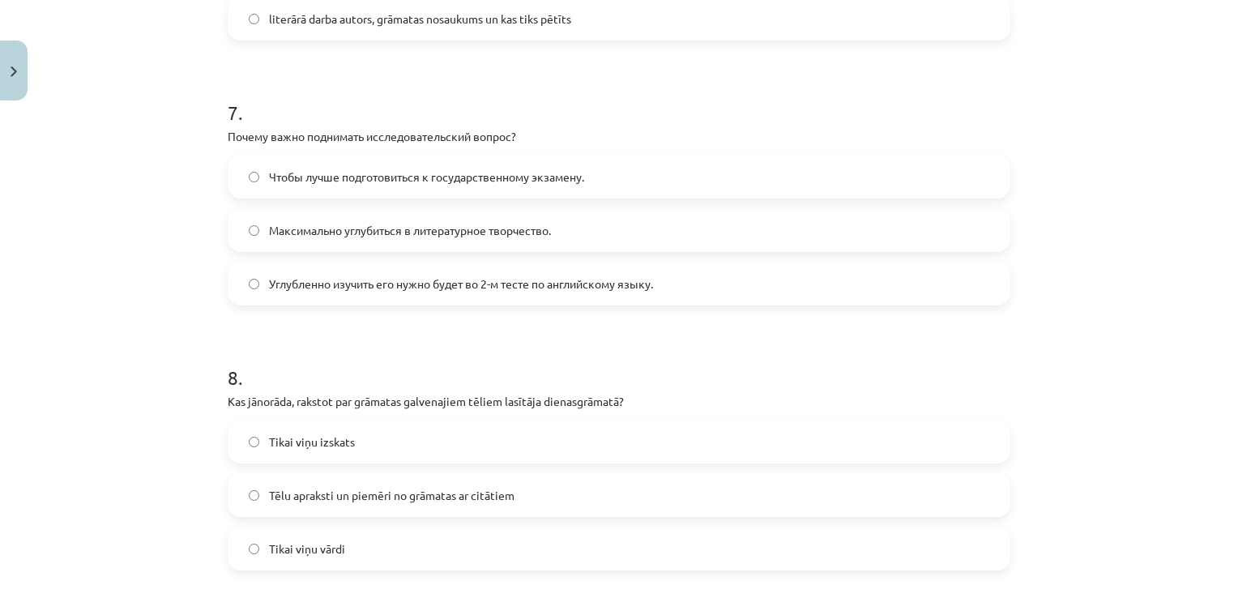
scroll to position [2110, 0]
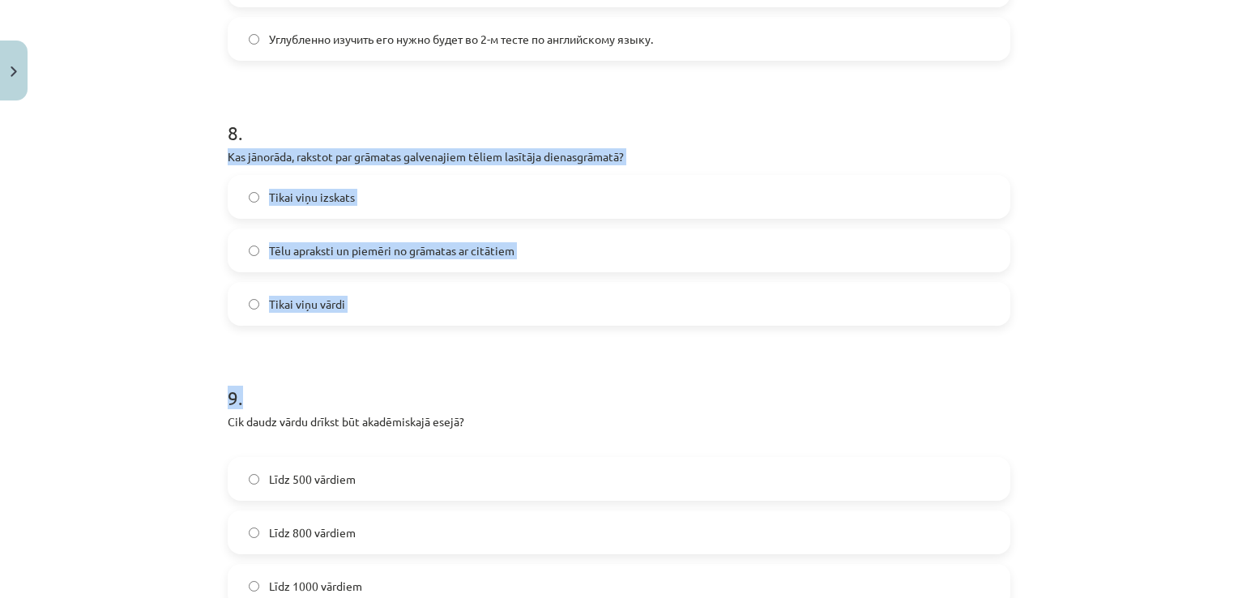
drag, startPoint x: 217, startPoint y: 158, endPoint x: 397, endPoint y: 391, distance: 294.0
click at [160, 280] on div "Mācību tēma: Angļu valodas ii - 12. klases 1.ieskaites mācību materiāls #2 📝 Tē…" at bounding box center [619, 299] width 1238 height 598
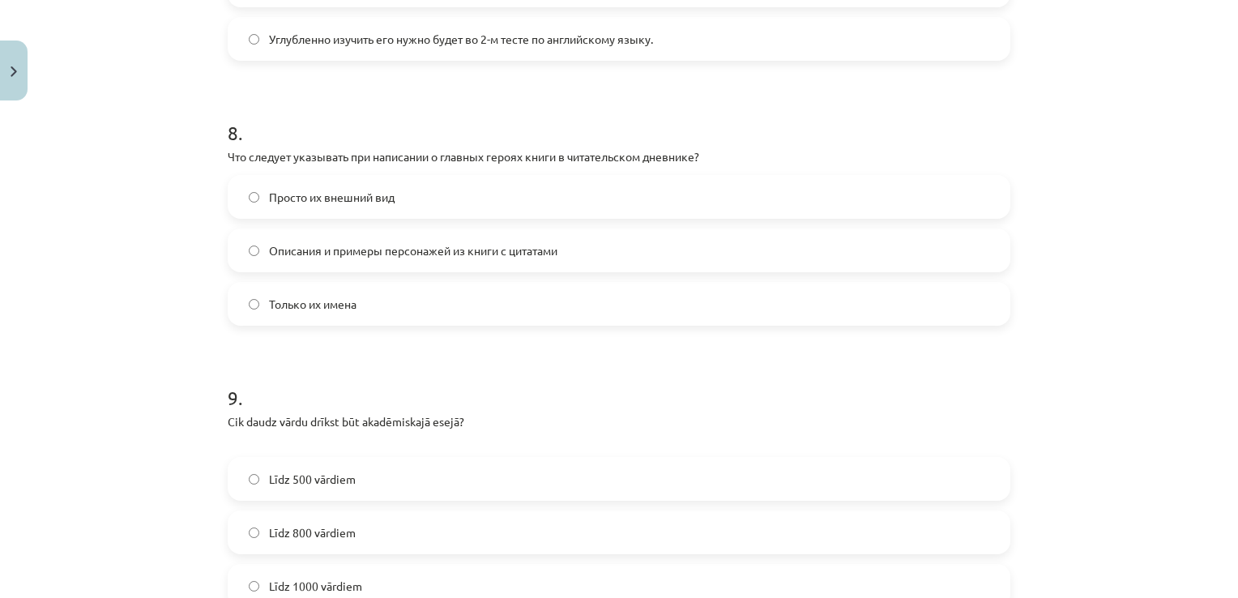
click at [531, 254] on span "Описания и примеры персонажей из книги с цитатами" at bounding box center [413, 250] width 288 height 17
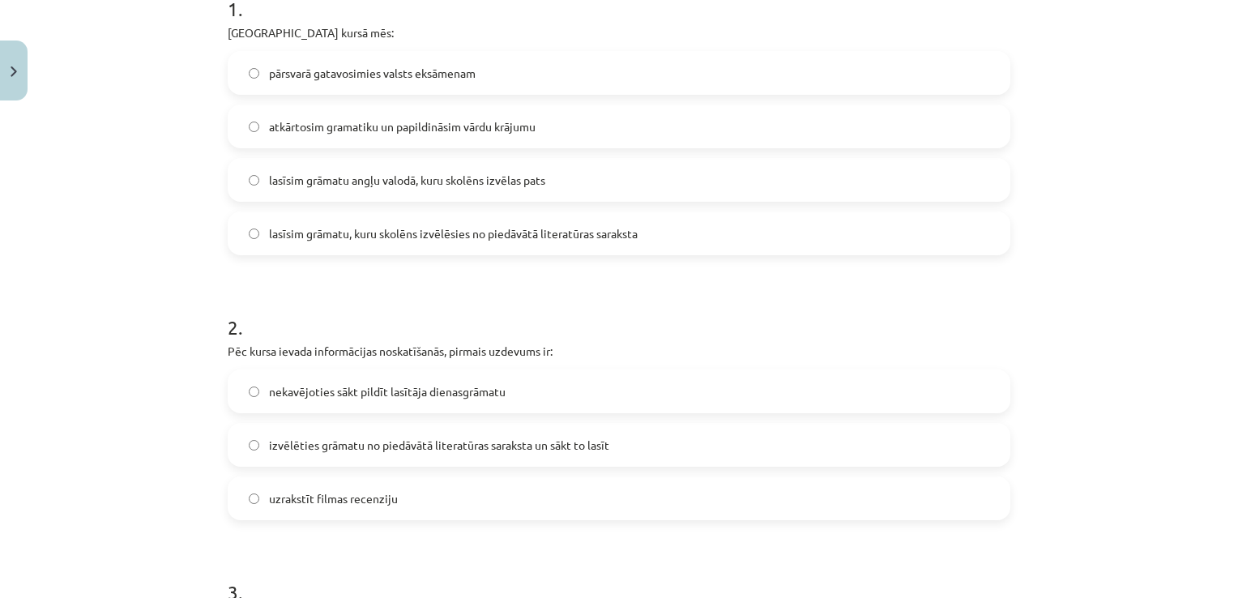
scroll to position [0, 0]
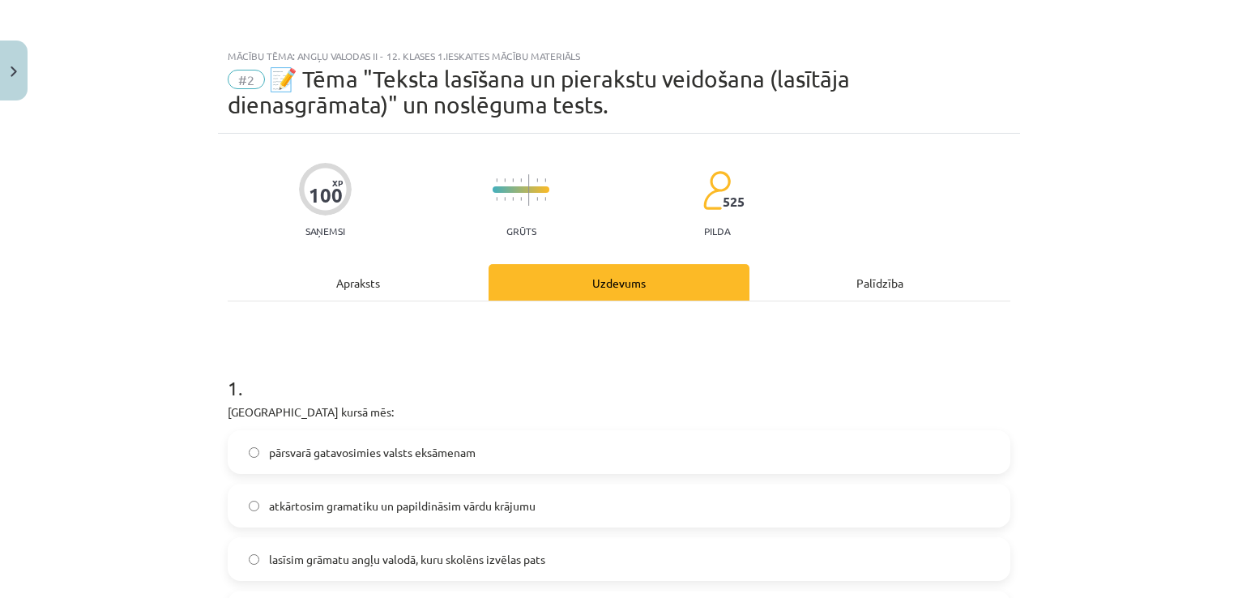
click at [368, 288] on div "Apraksts" at bounding box center [358, 282] width 261 height 36
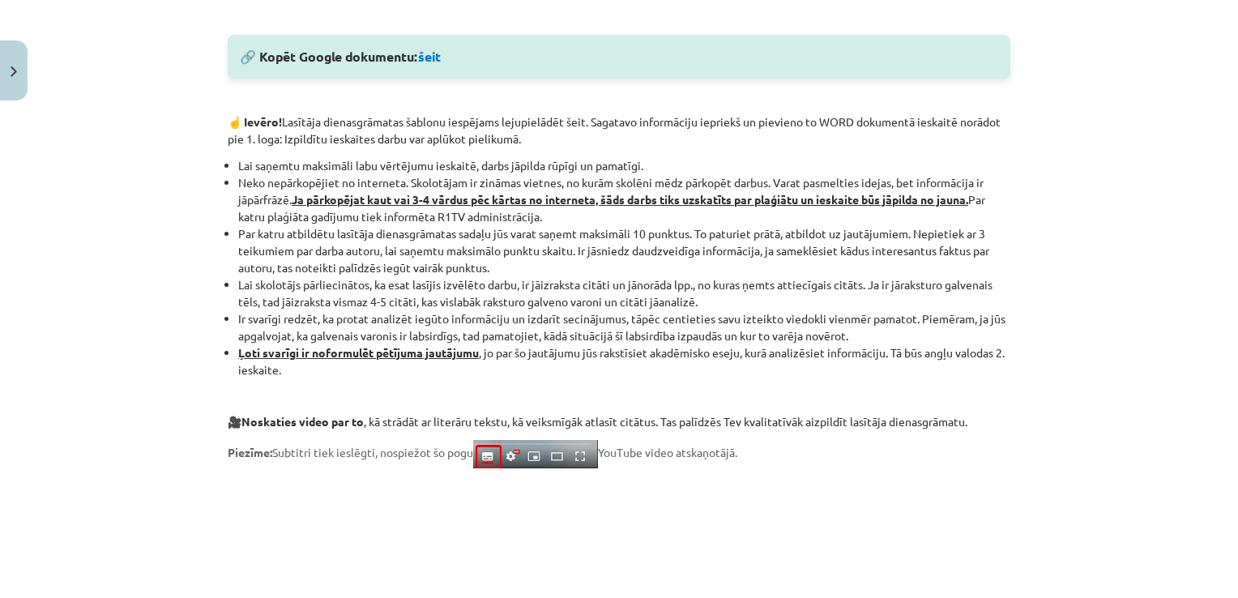
scroll to position [1349, 0]
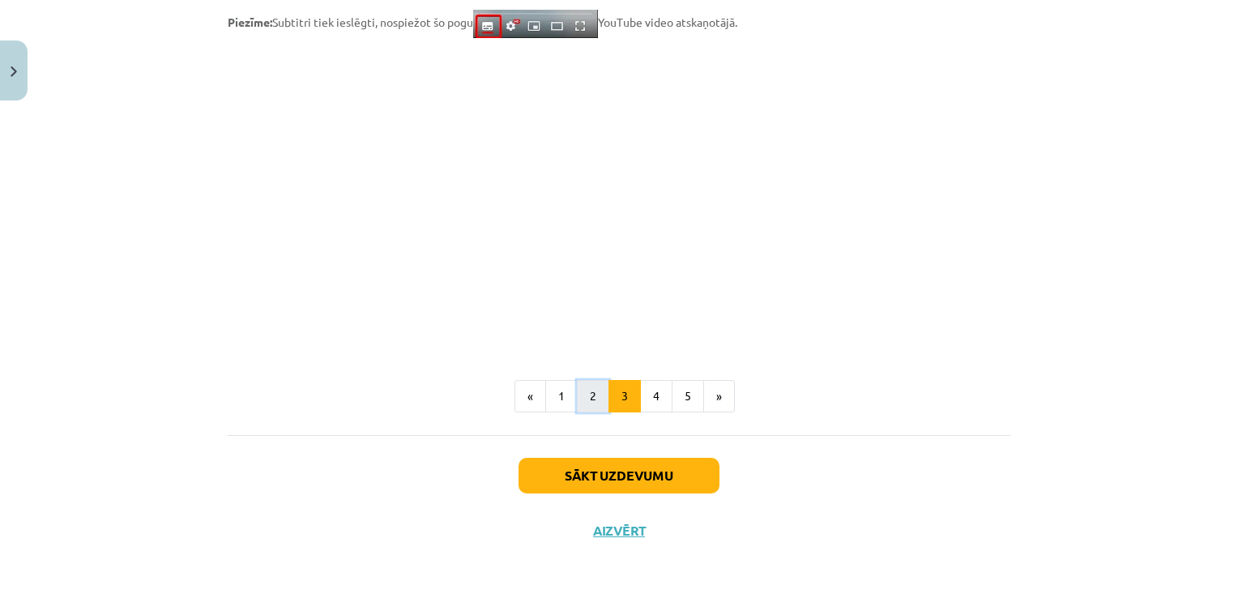
click at [587, 386] on button "2" at bounding box center [593, 396] width 32 height 32
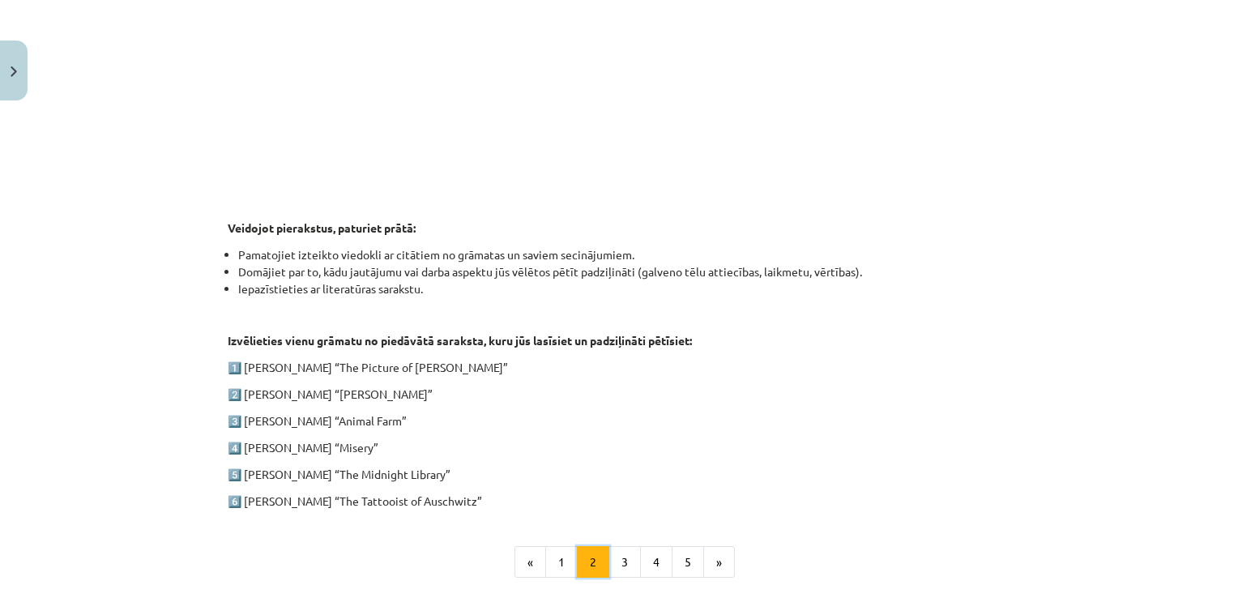
scroll to position [636, 0]
click at [646, 559] on button "4" at bounding box center [656, 561] width 32 height 32
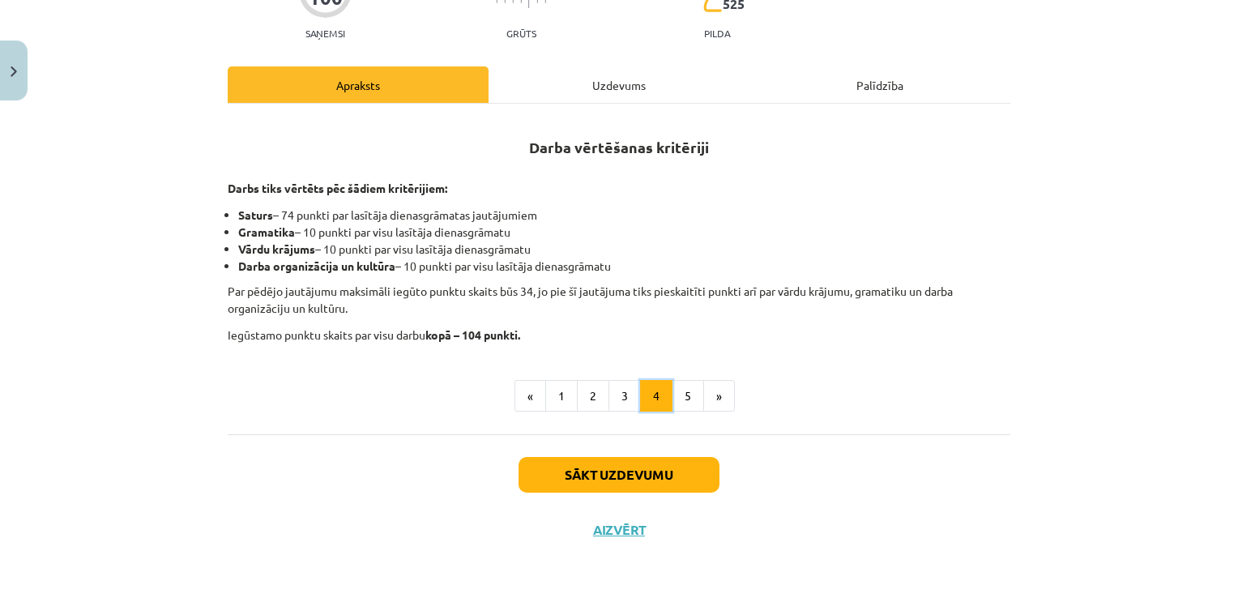
scroll to position [196, 0]
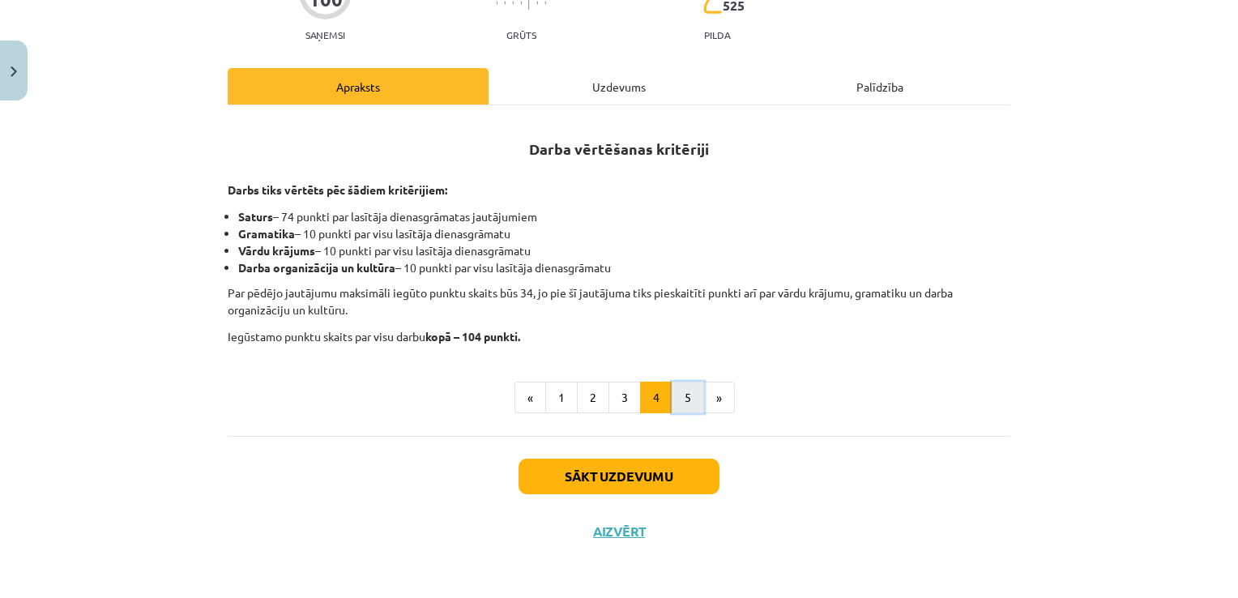
click at [672, 393] on button "5" at bounding box center [688, 398] width 32 height 32
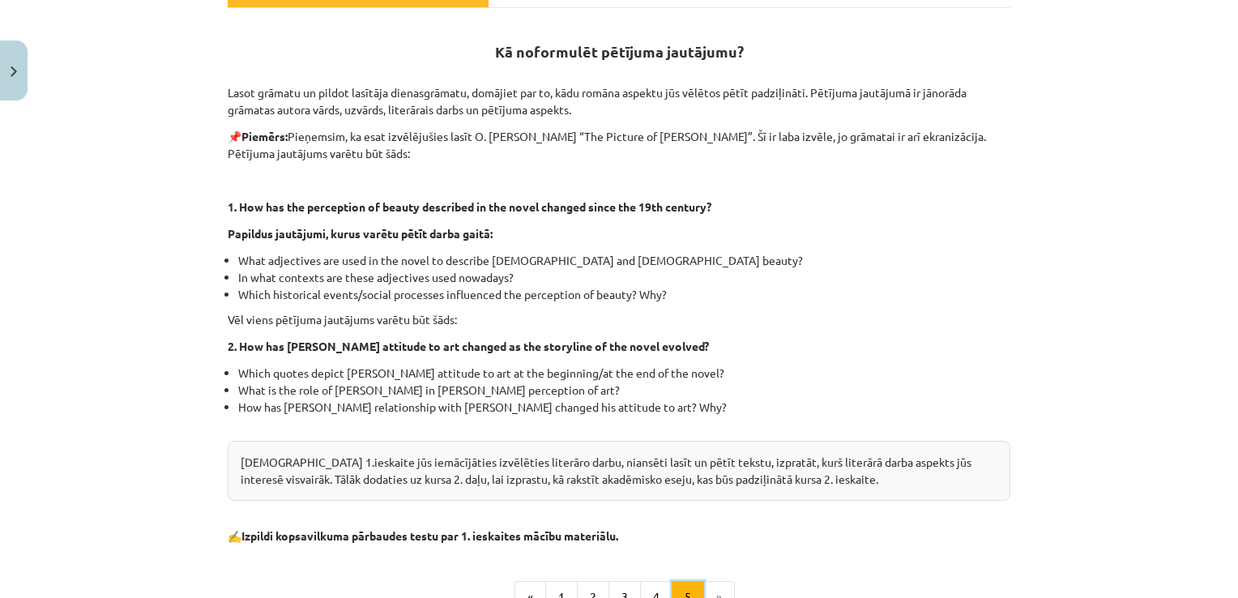
scroll to position [294, 0]
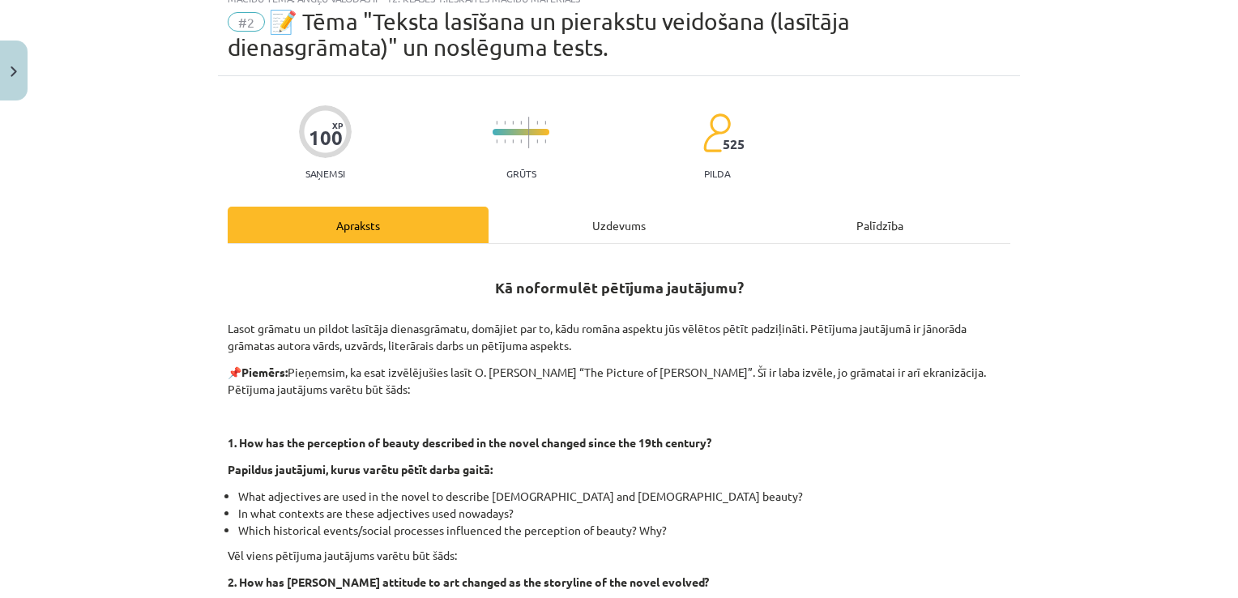
click at [571, 225] on div "Uzdevums" at bounding box center [619, 225] width 261 height 36
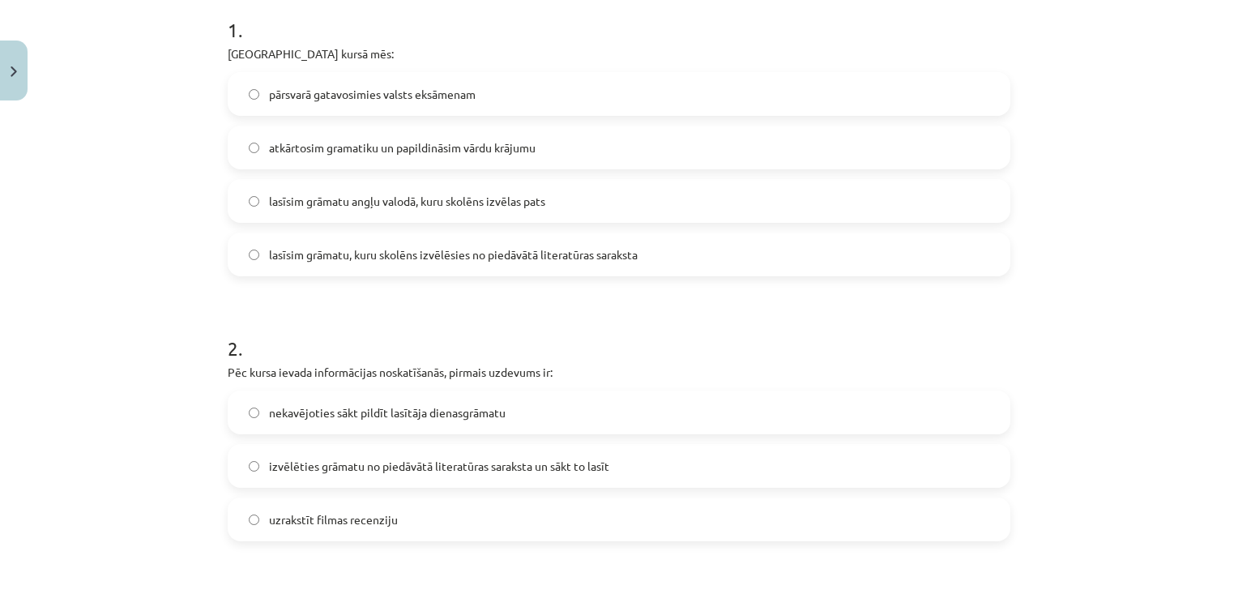
scroll to position [0, 0]
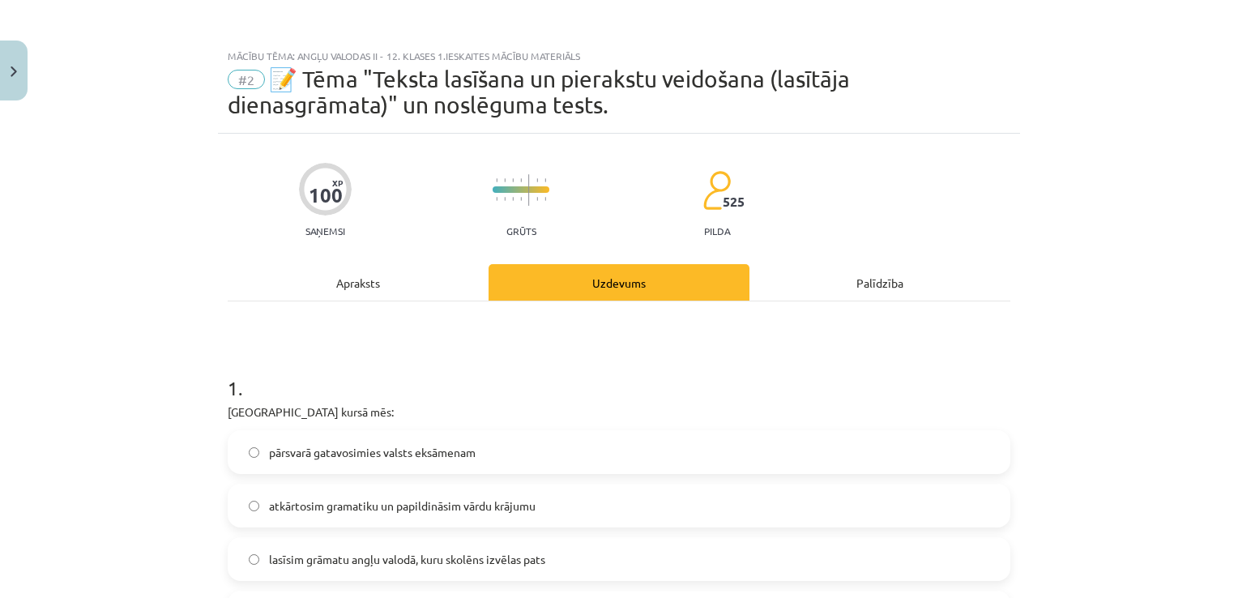
click at [356, 271] on div "Apraksts" at bounding box center [358, 282] width 261 height 36
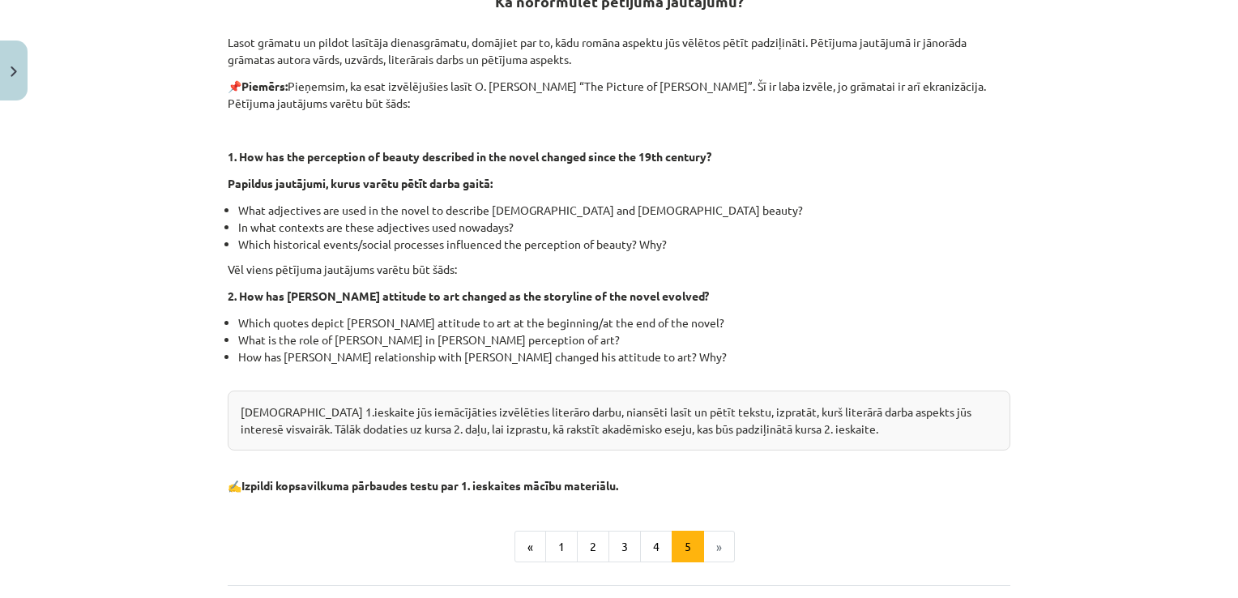
scroll to position [345, 0]
click at [560, 544] on button "1" at bounding box center [561, 545] width 32 height 32
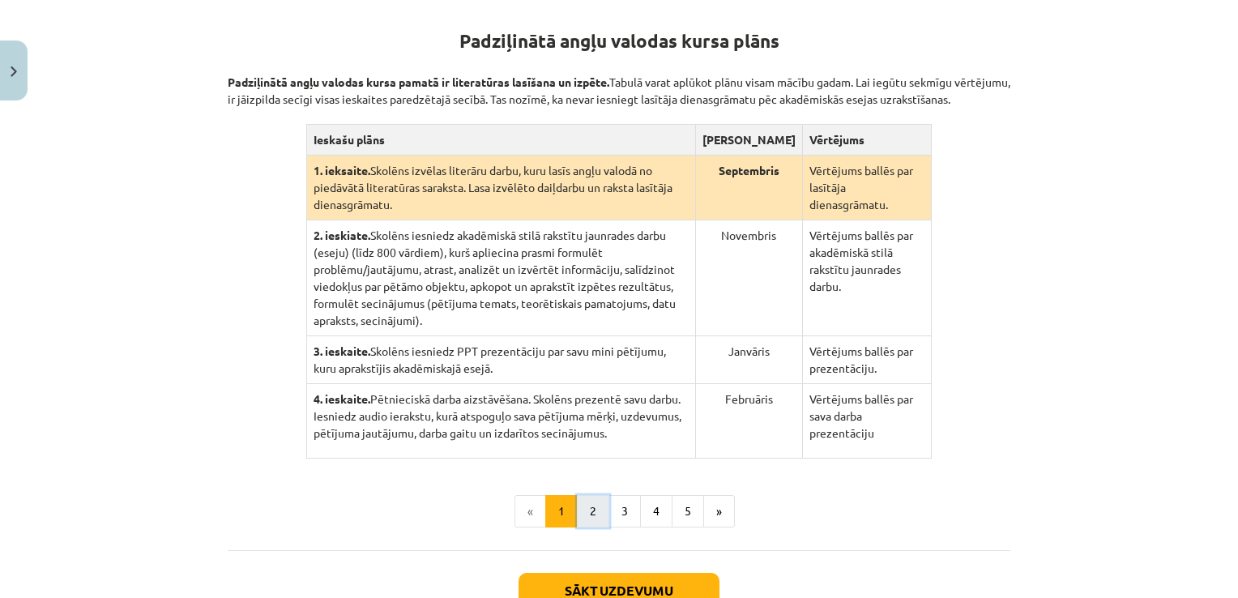
click at [589, 496] on button "2" at bounding box center [593, 511] width 32 height 32
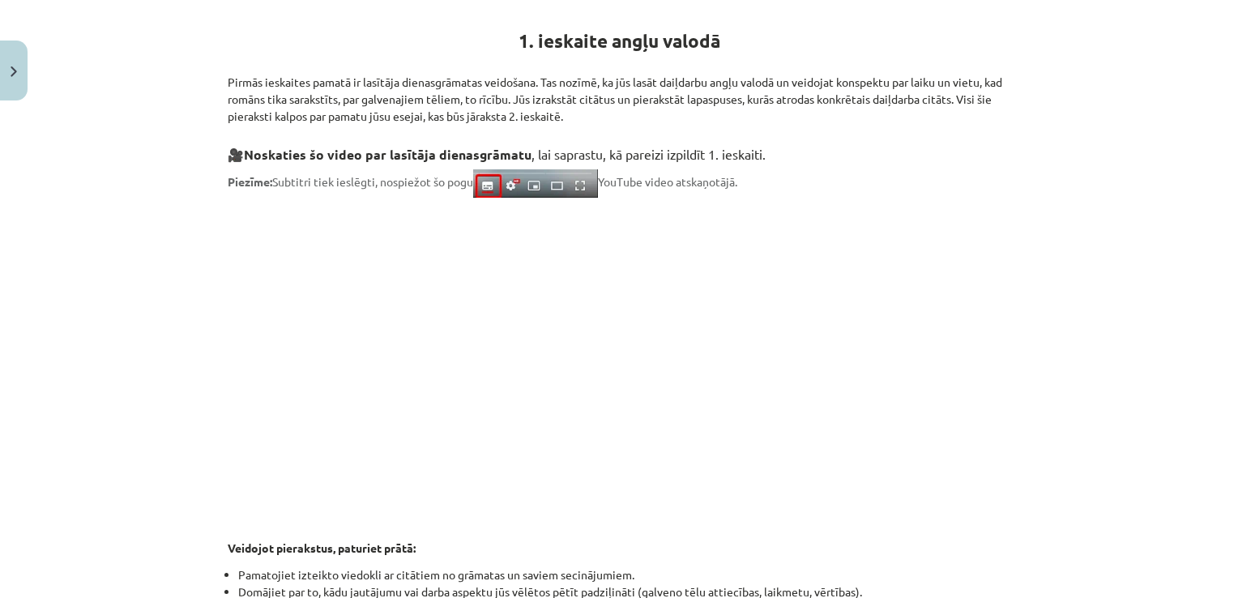
scroll to position [800, 0]
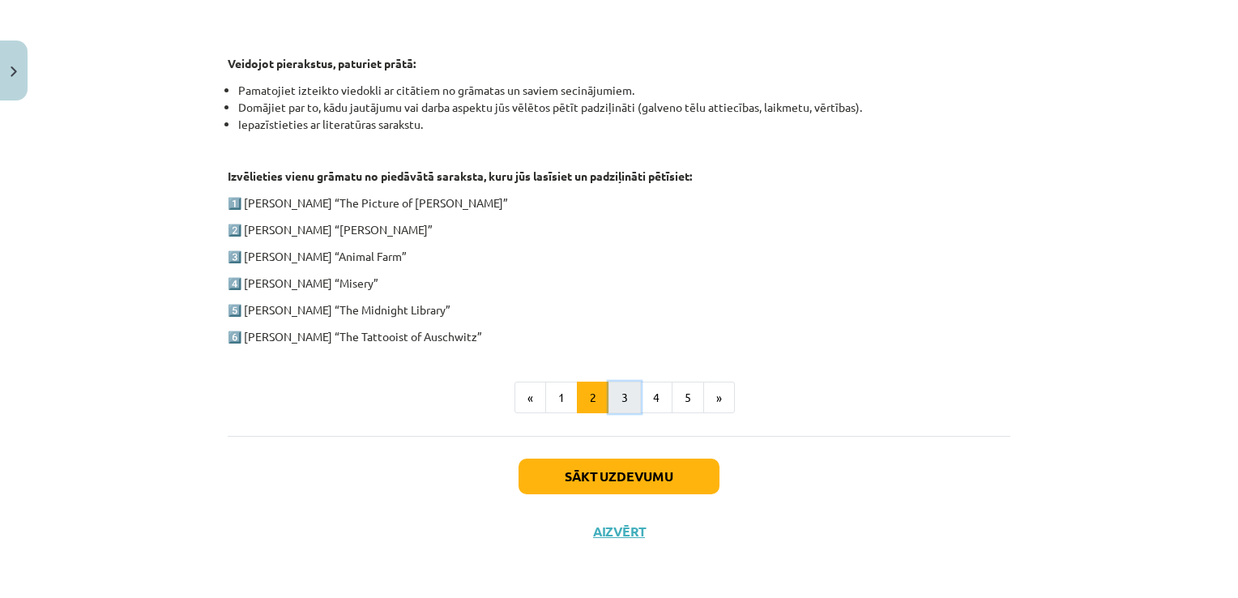
click at [617, 403] on button "3" at bounding box center [624, 398] width 32 height 32
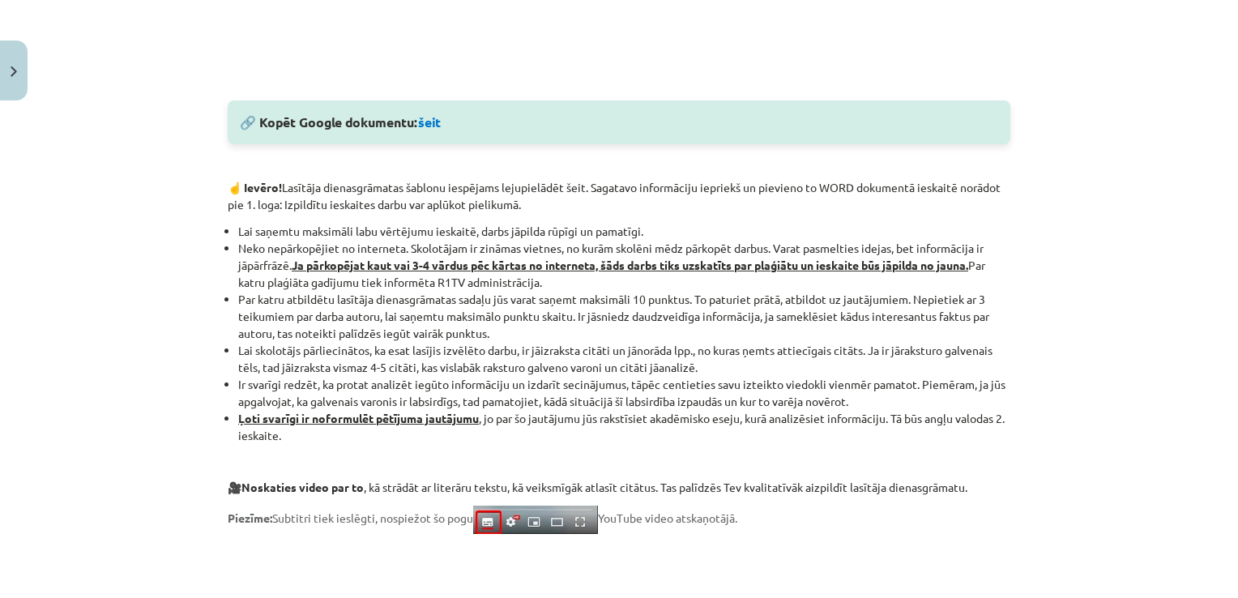
scroll to position [1349, 0]
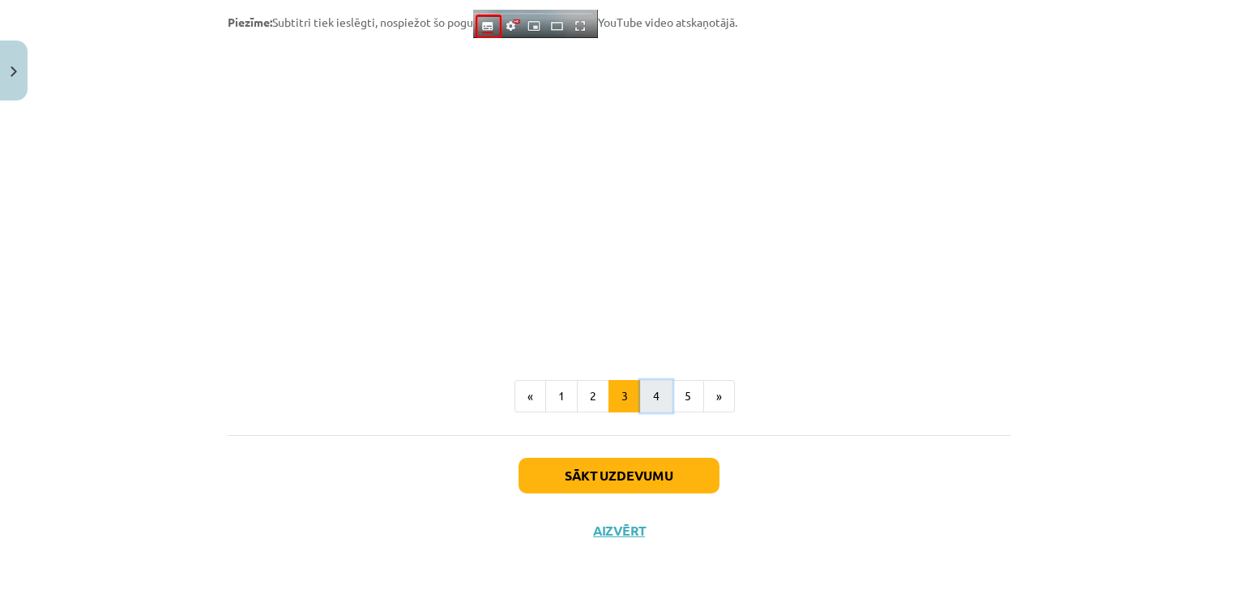
click at [651, 402] on button "4" at bounding box center [656, 396] width 32 height 32
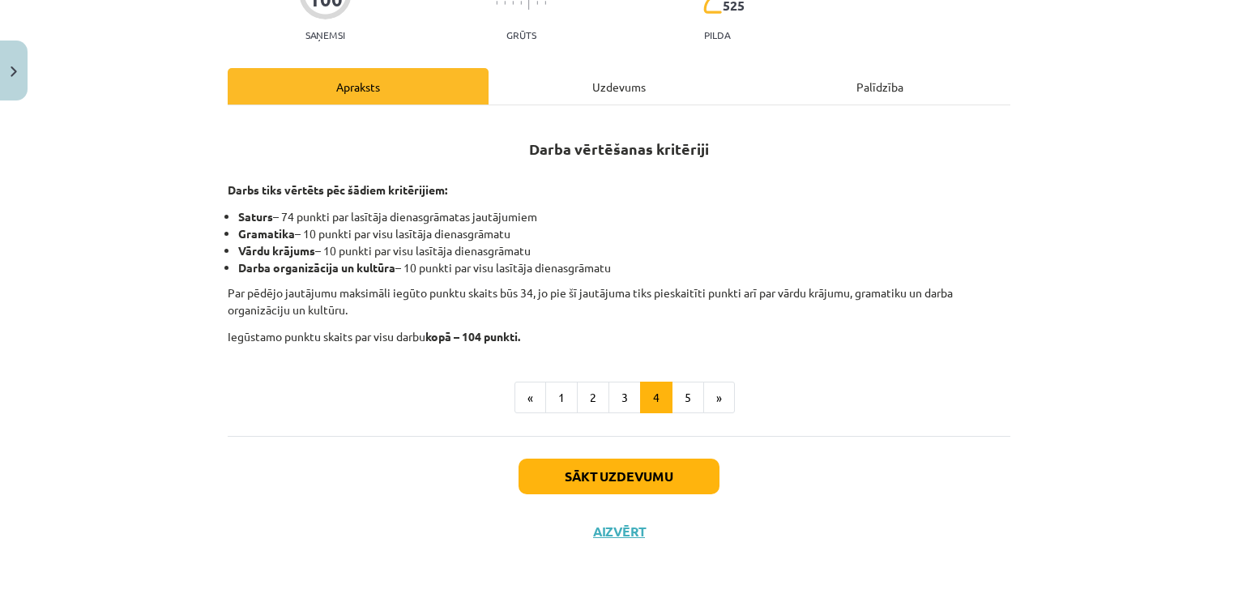
click at [596, 93] on div "Uzdevums" at bounding box center [619, 86] width 261 height 36
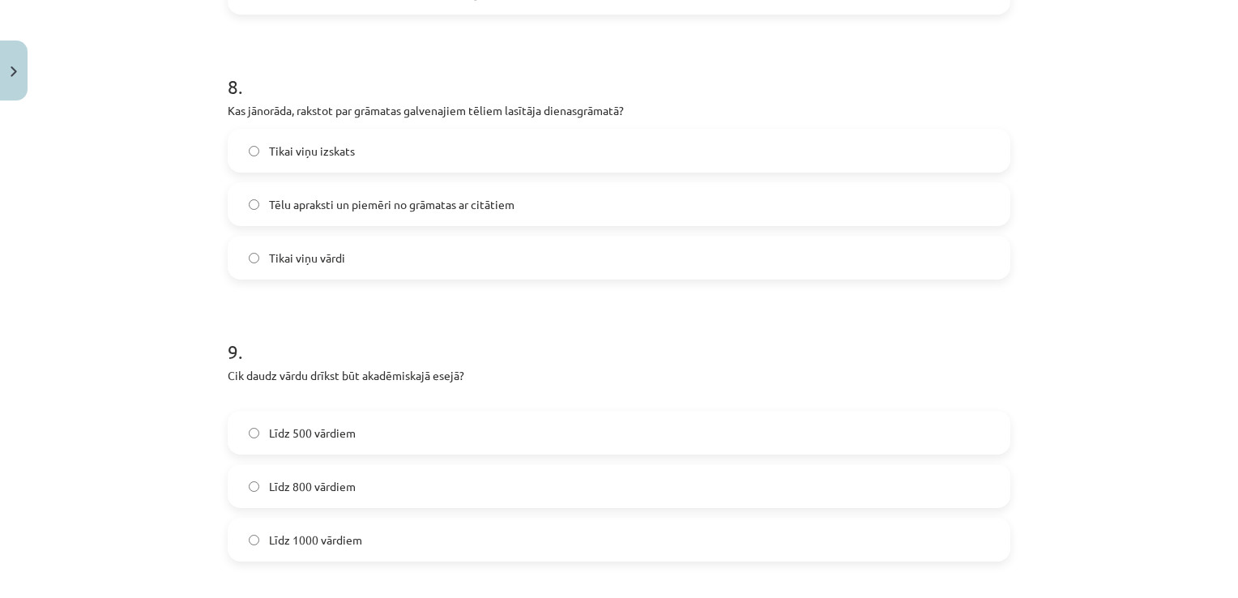
scroll to position [2157, 0]
click at [352, 472] on label "Līdz 800 vārdiem" at bounding box center [618, 485] width 779 height 41
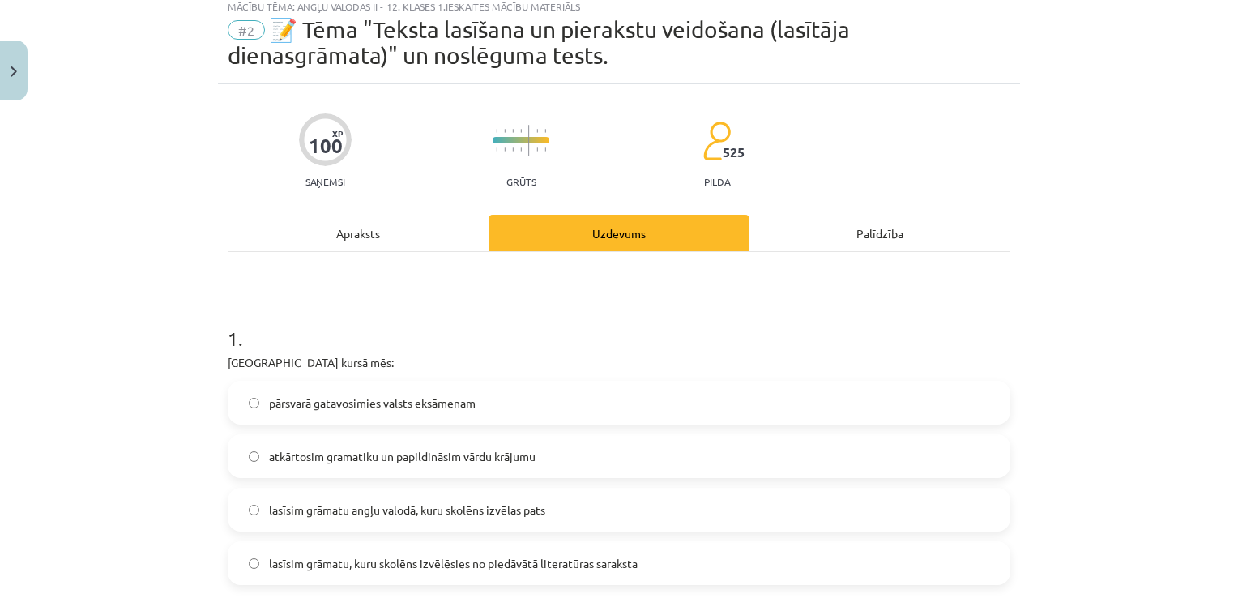
scroll to position [0, 0]
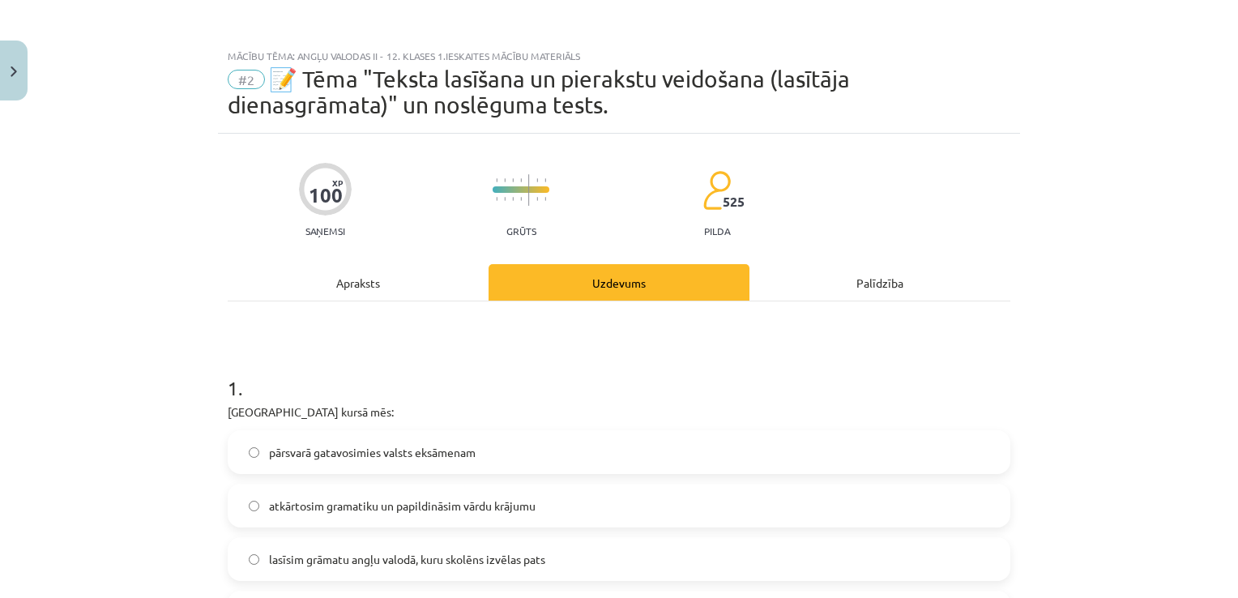
click at [354, 300] on div "Apraksts" at bounding box center [358, 282] width 261 height 36
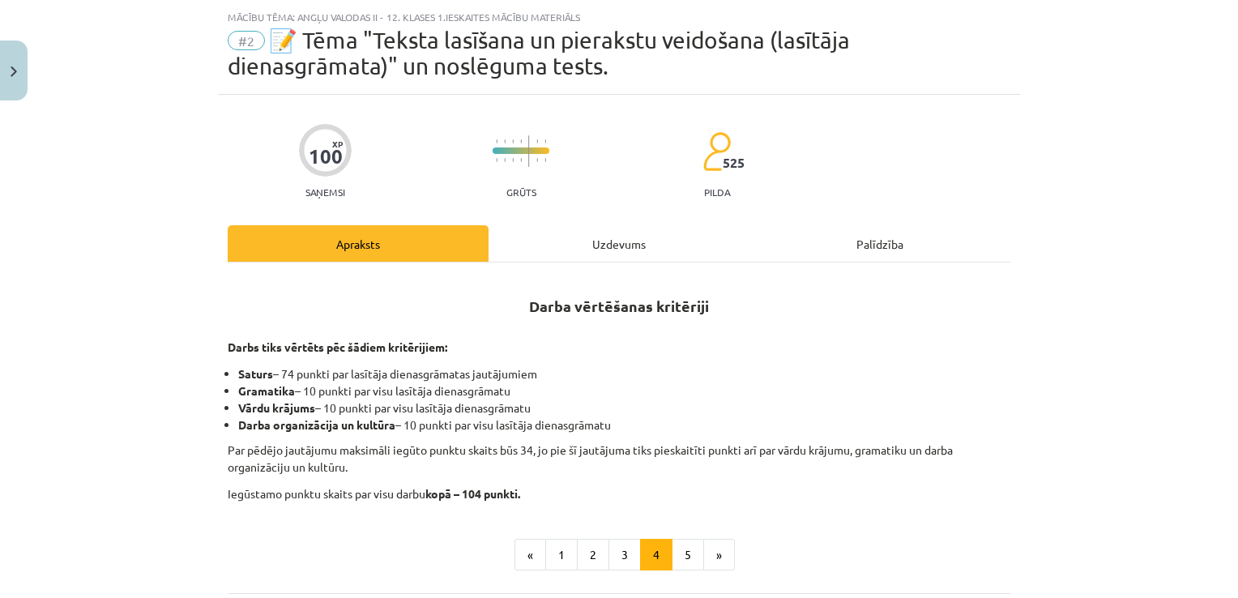
scroll to position [41, 0]
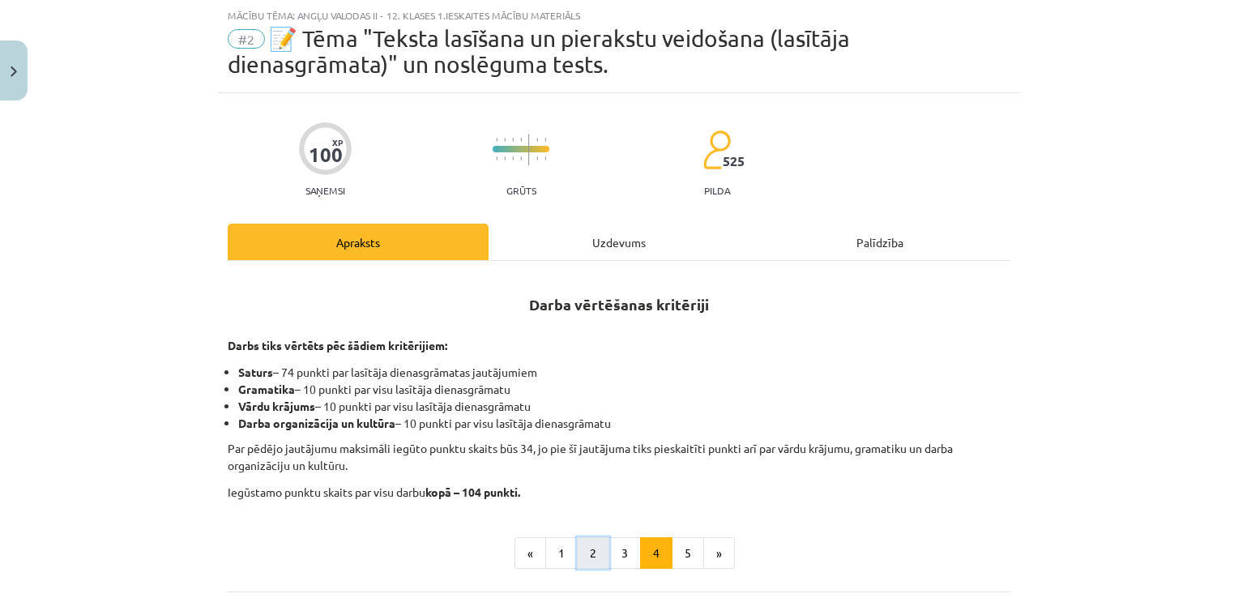
click at [590, 551] on button "2" at bounding box center [593, 553] width 32 height 32
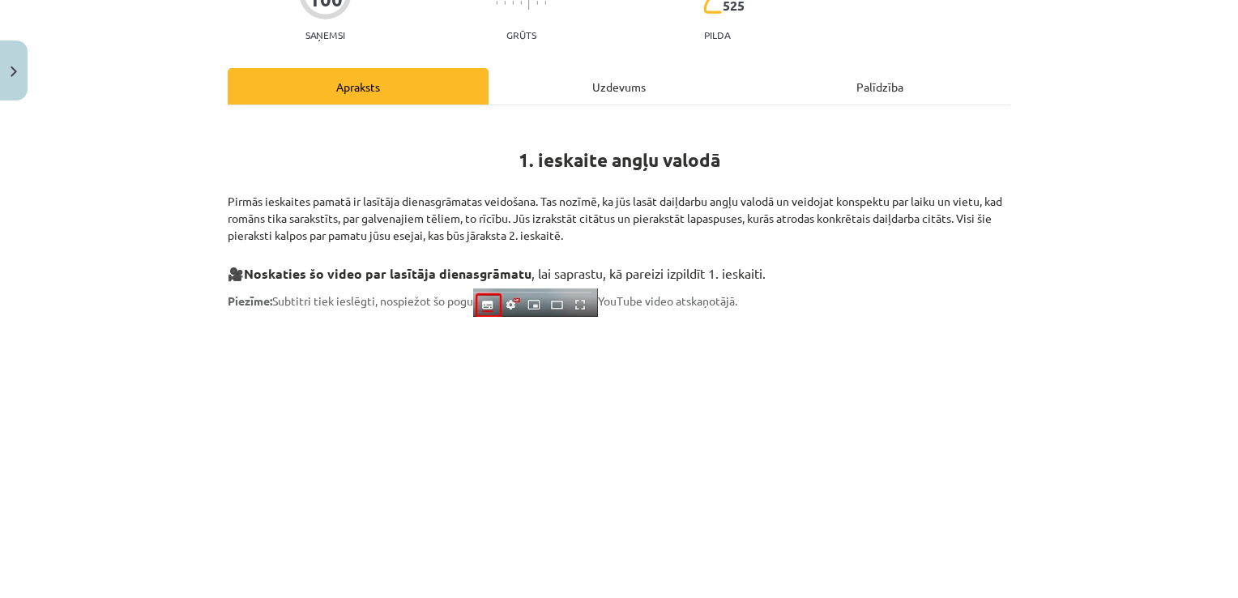
scroll to position [800, 0]
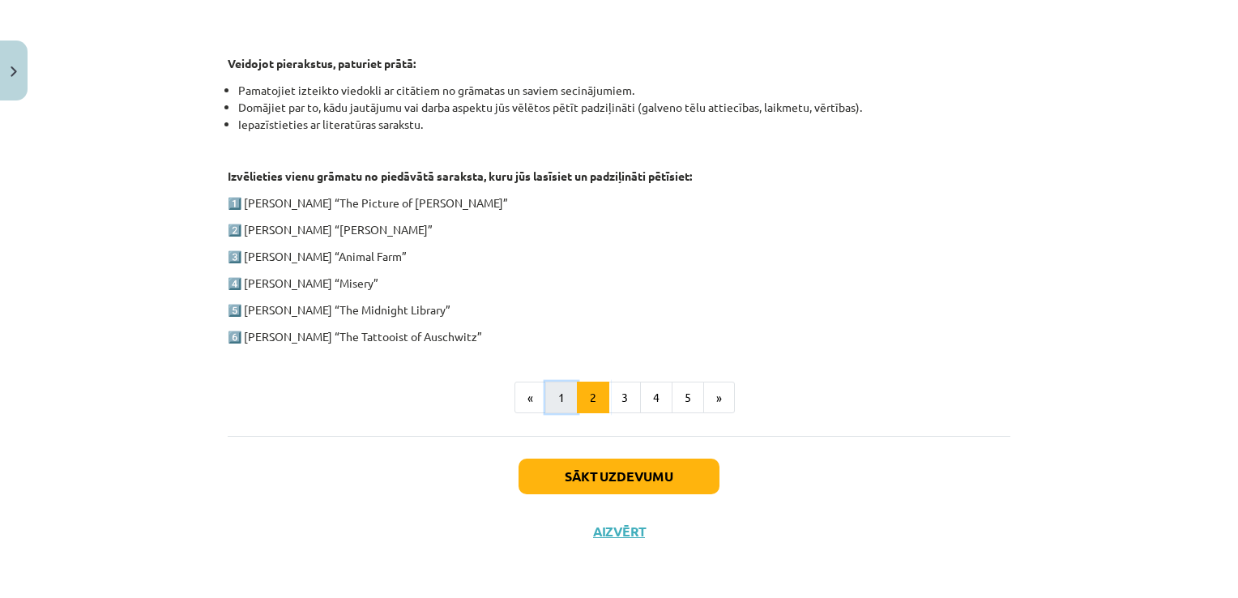
click at [553, 382] on button "1" at bounding box center [561, 398] width 32 height 32
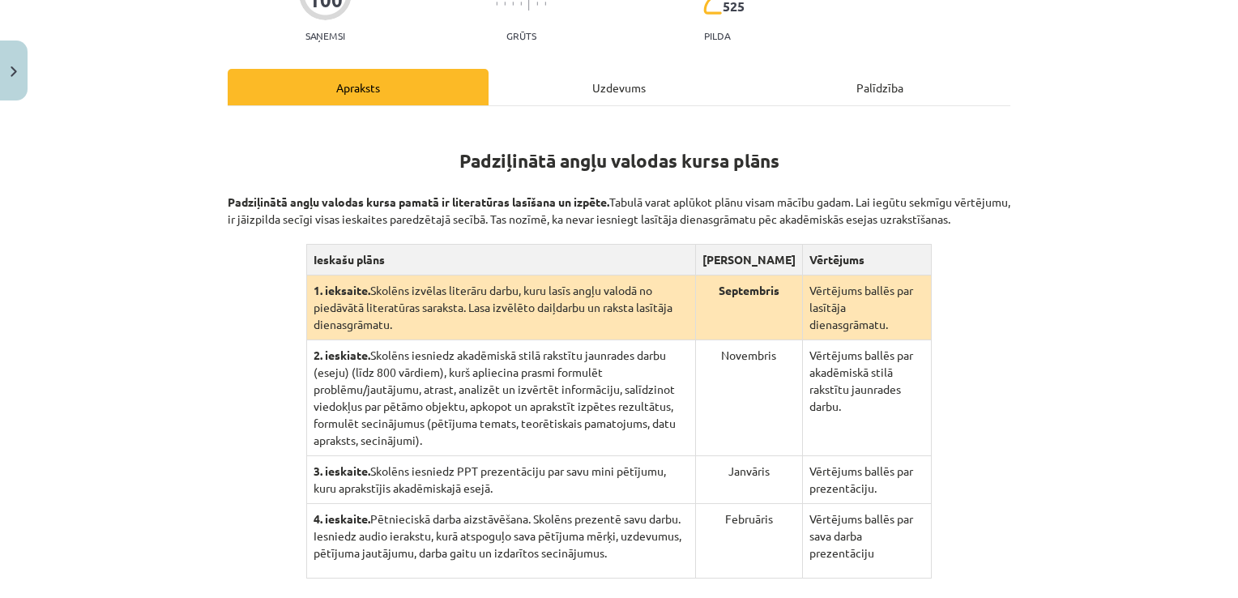
scroll to position [204, 0]
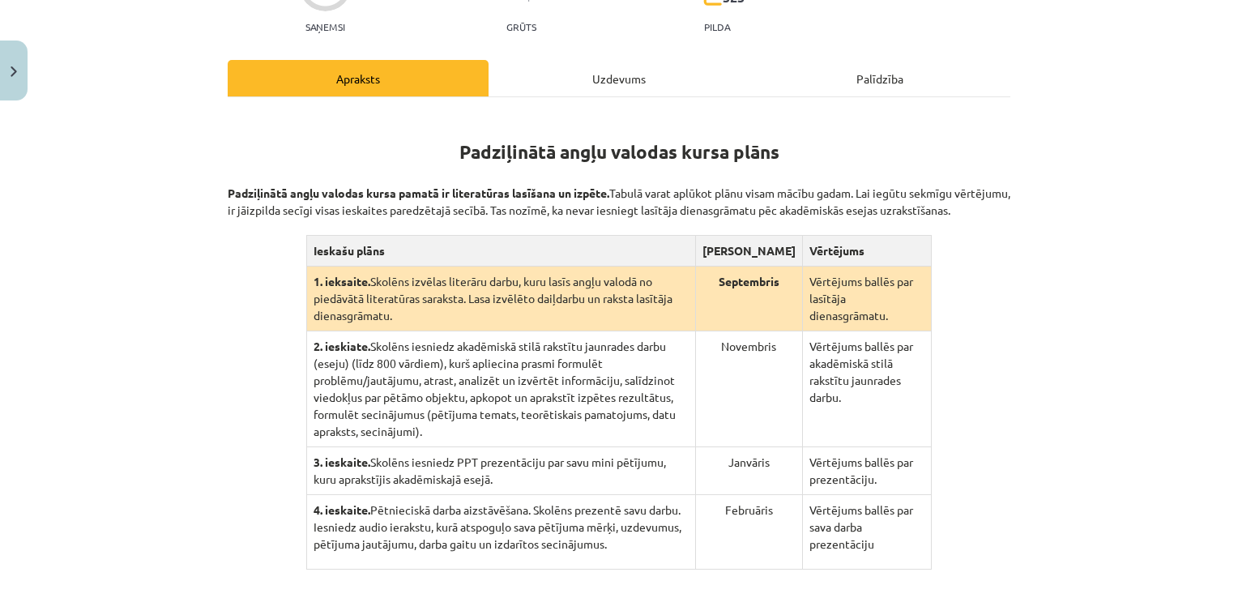
click at [629, 66] on div "Uzdevums" at bounding box center [619, 78] width 261 height 36
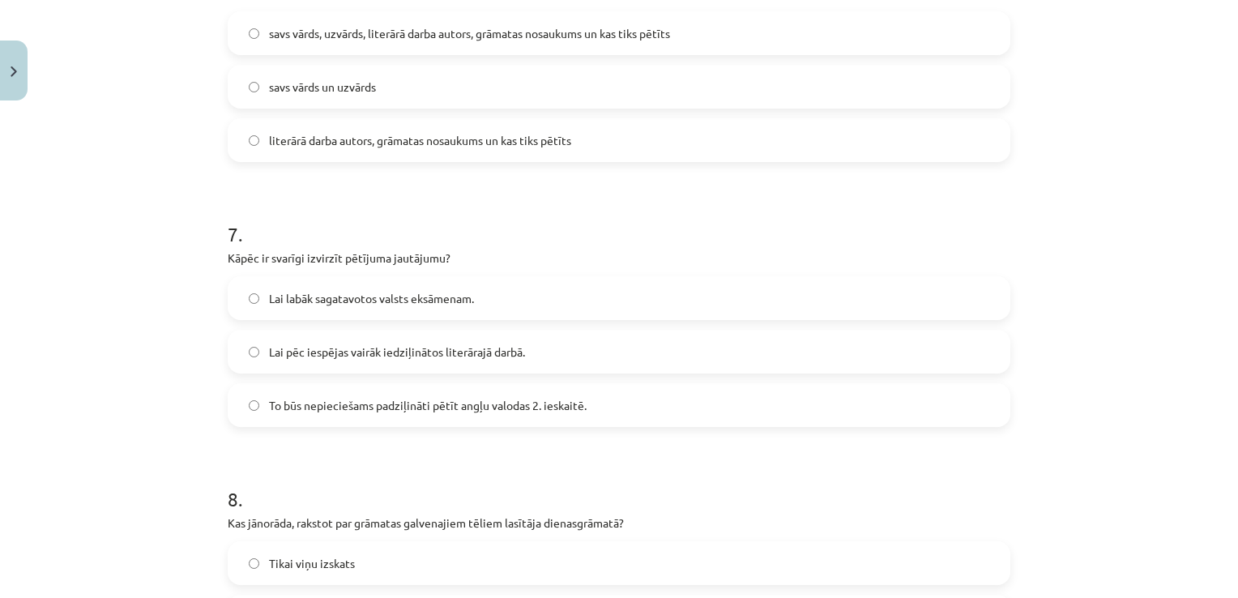
scroll to position [1825, 0]
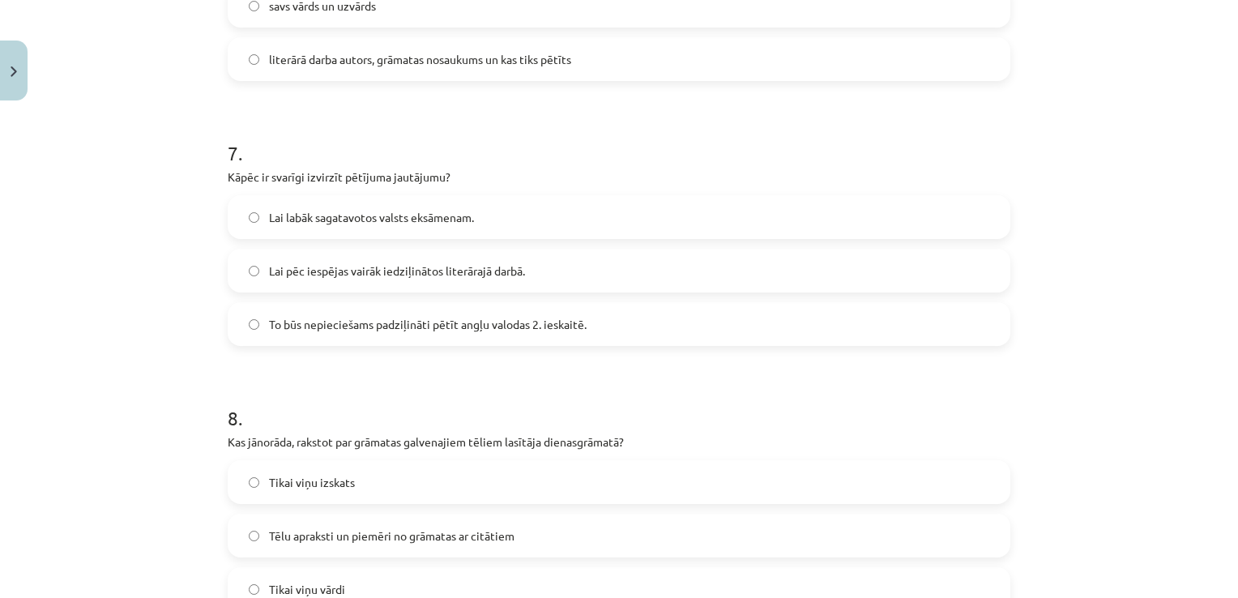
click at [349, 304] on label "To būs nepieciešams padziļināti pētīt angļu valodas 2. ieskaitē." at bounding box center [618, 324] width 779 height 41
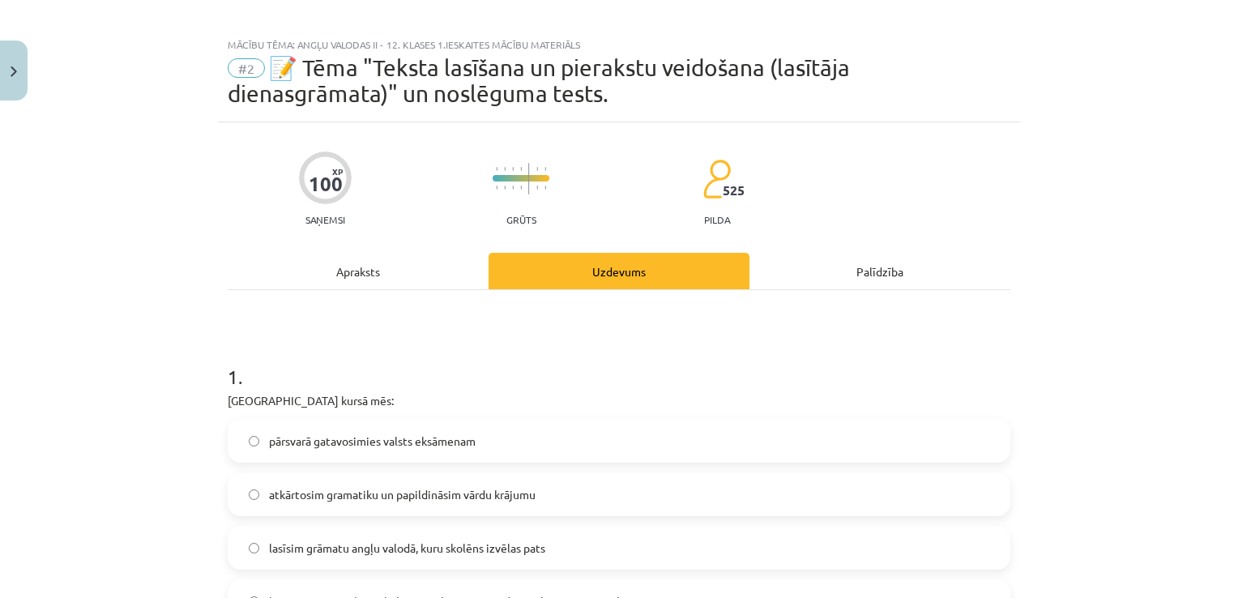
scroll to position [0, 0]
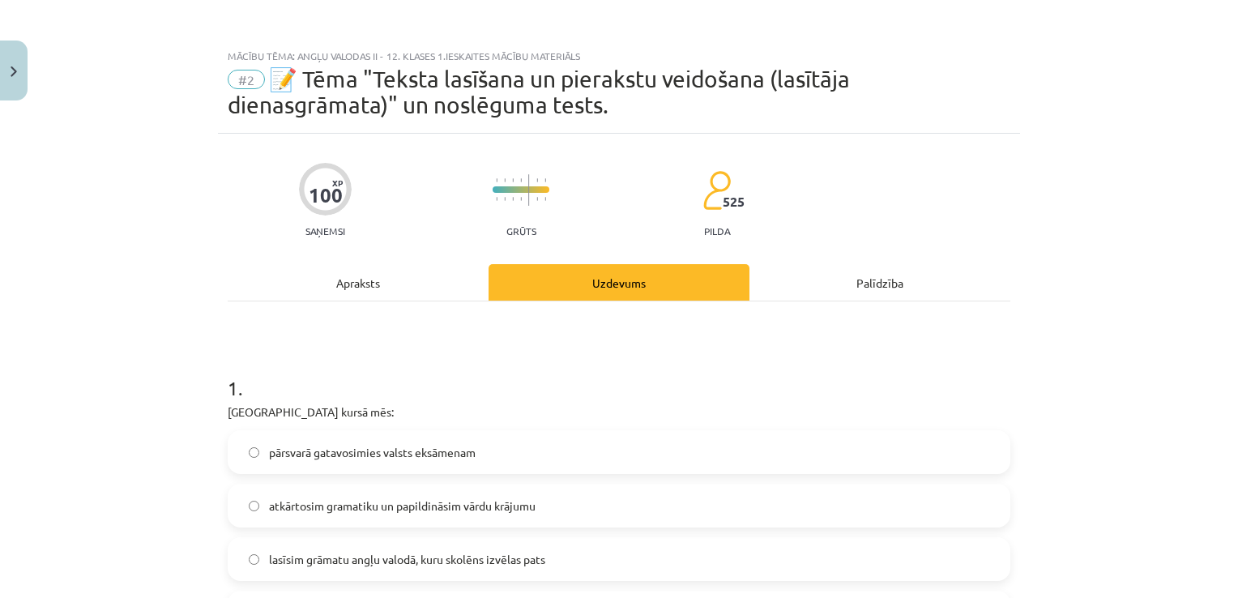
click at [426, 273] on div "Apraksts" at bounding box center [358, 282] width 261 height 36
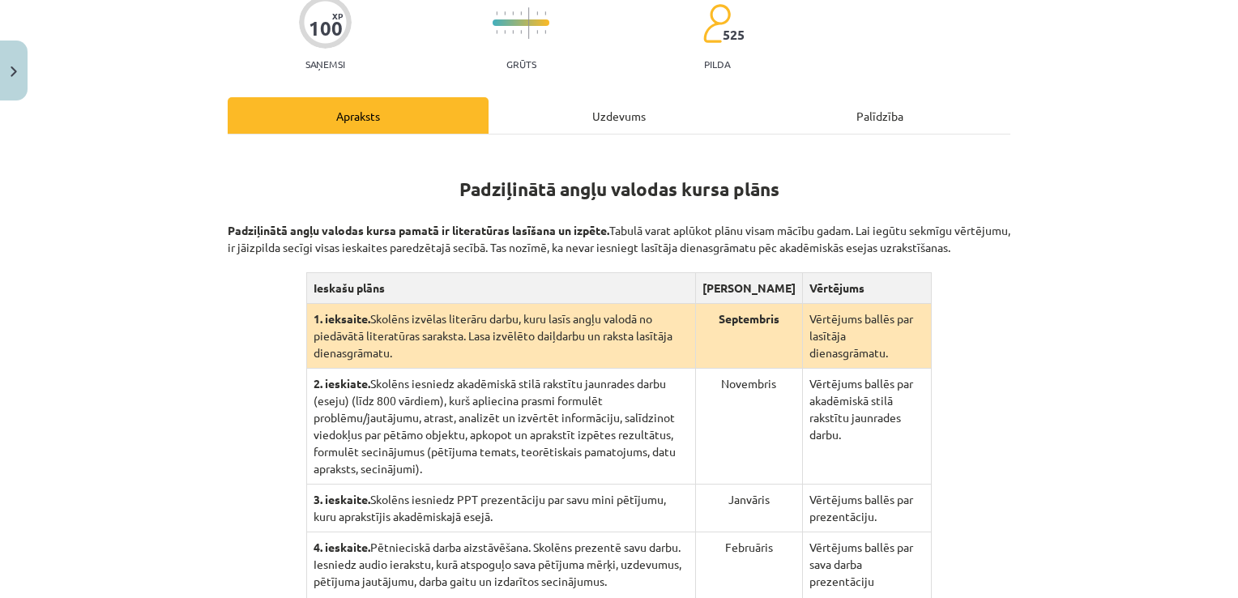
scroll to position [411, 0]
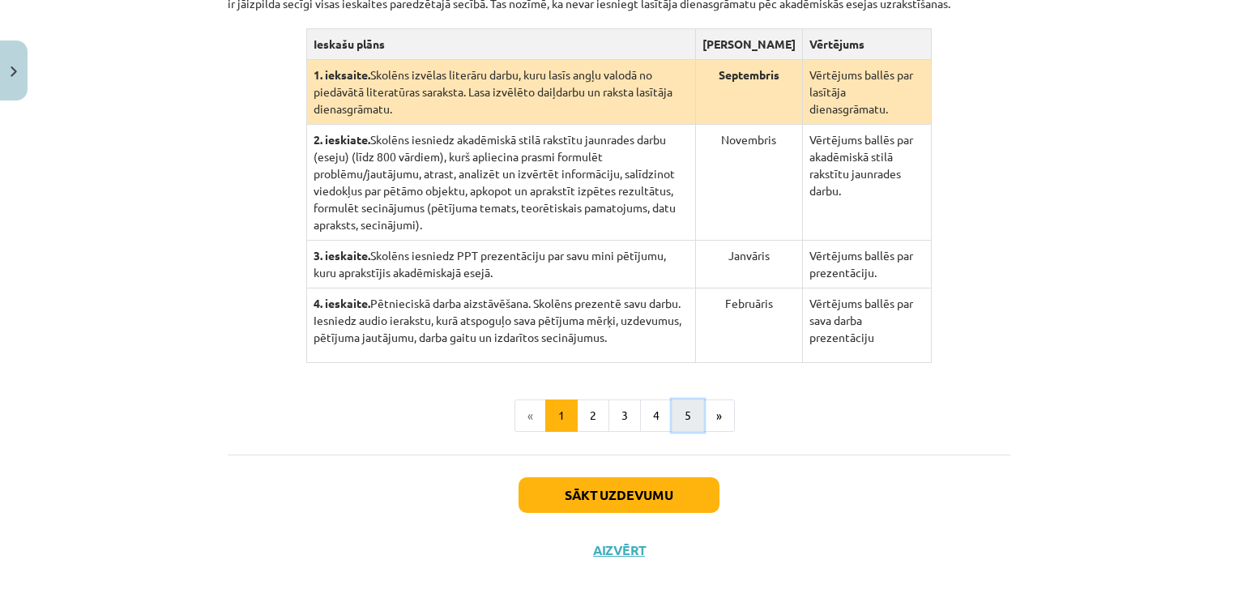
click at [681, 402] on button "5" at bounding box center [688, 415] width 32 height 32
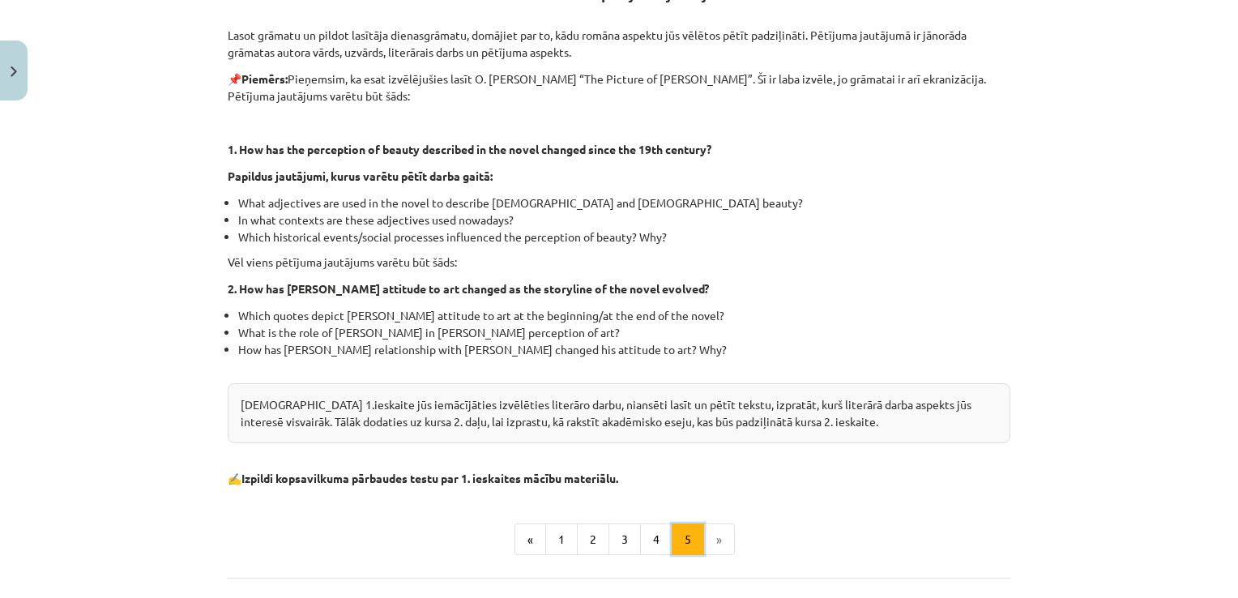
scroll to position [315, 0]
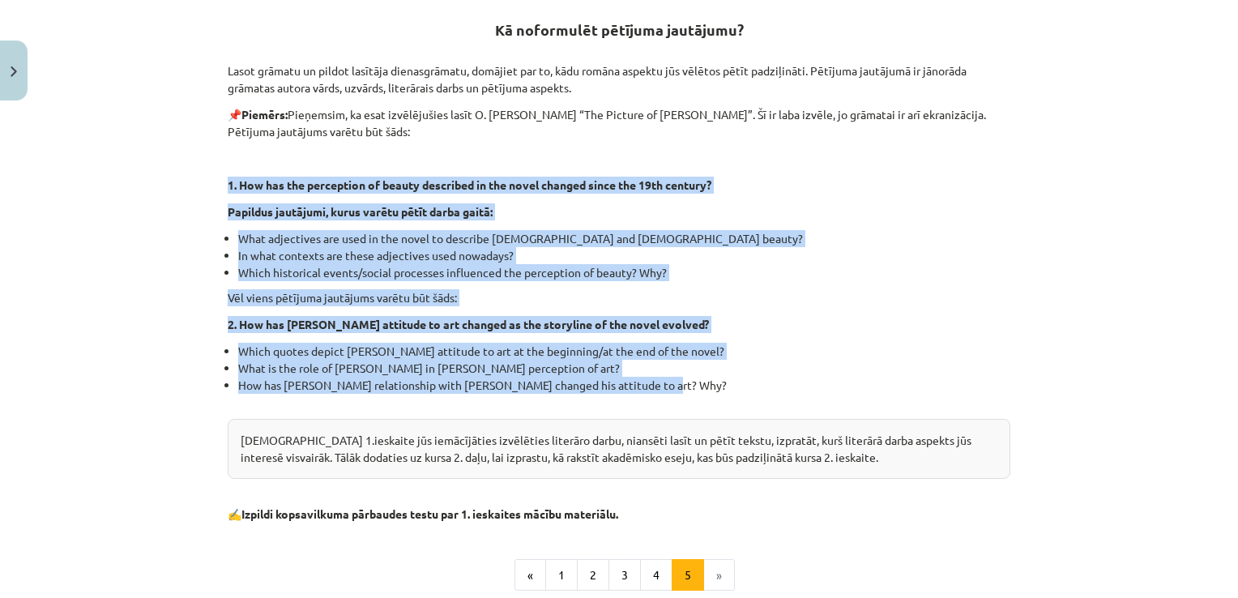
drag, startPoint x: 216, startPoint y: 183, endPoint x: 667, endPoint y: 388, distance: 494.9
click at [667, 388] on div "100 XP Saņemsi Grūts 525 pilda Apraksts Uzdevums Palīdzība Kā noformulēt pētīju…" at bounding box center [619, 278] width 802 height 918
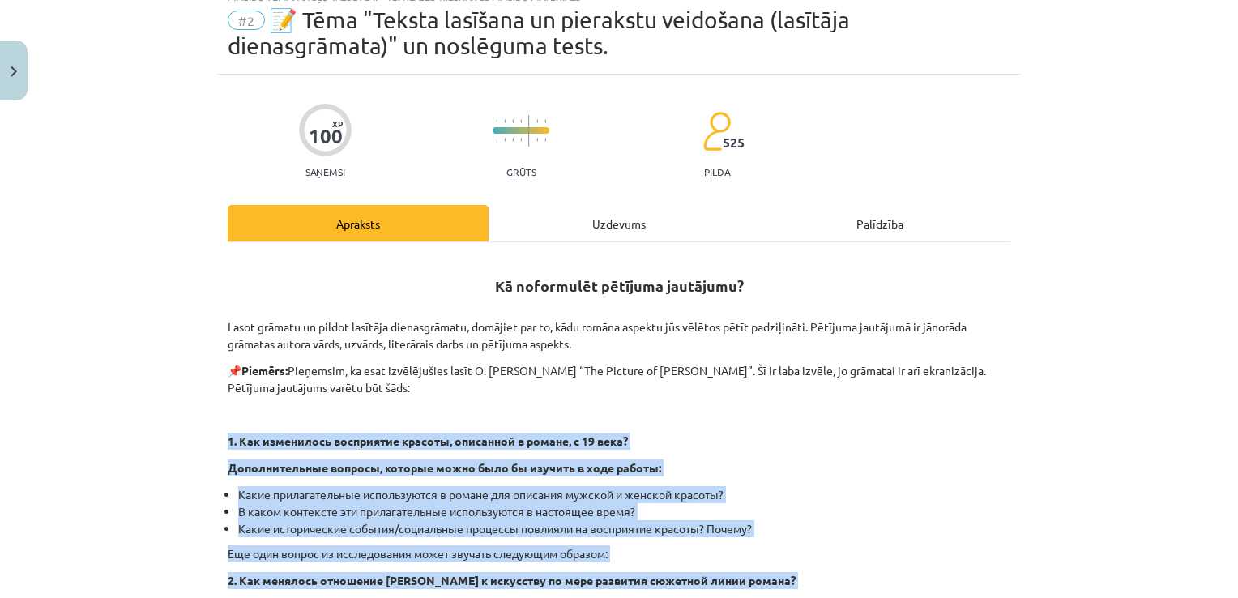
scroll to position [0, 0]
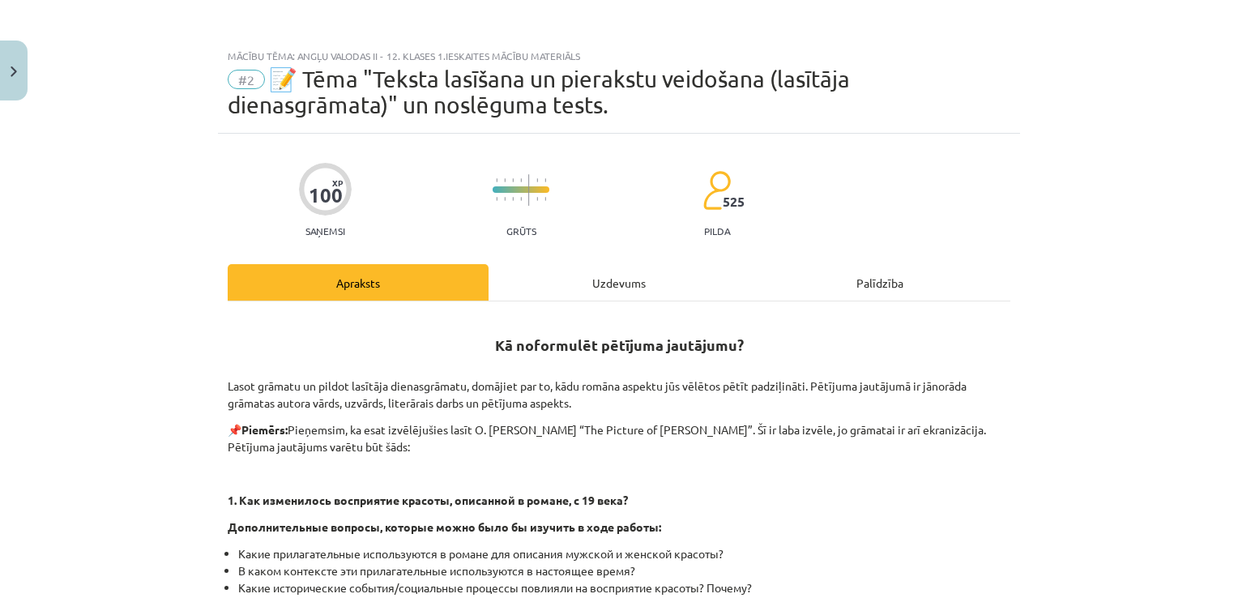
click at [606, 285] on div "Uzdevums" at bounding box center [619, 282] width 261 height 36
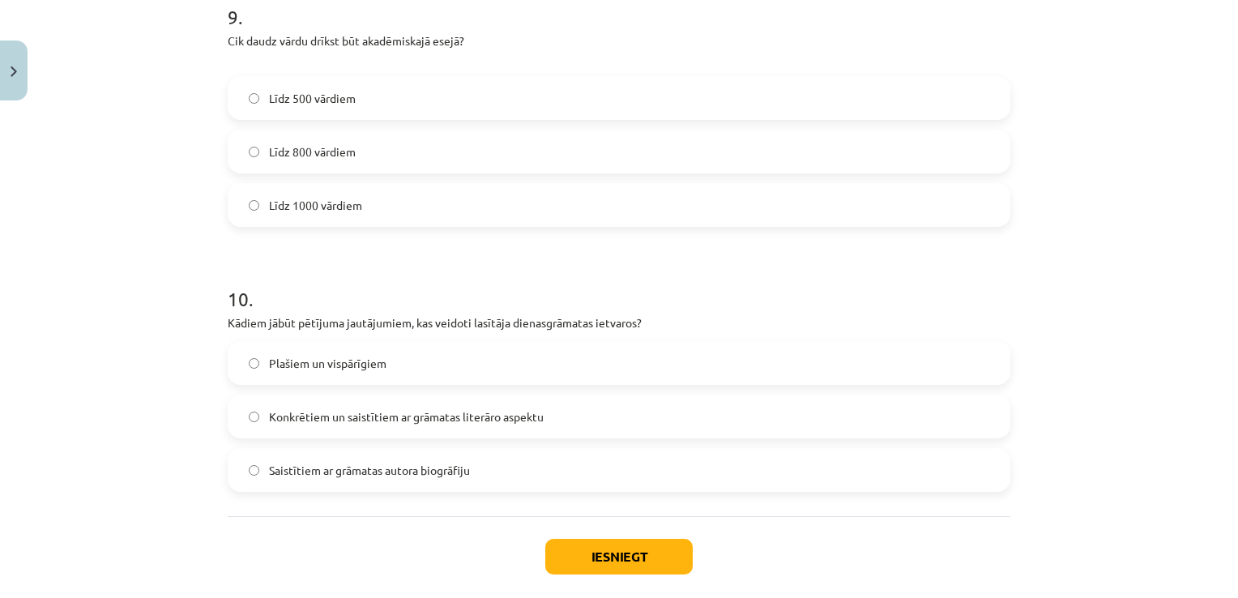
scroll to position [2571, 0]
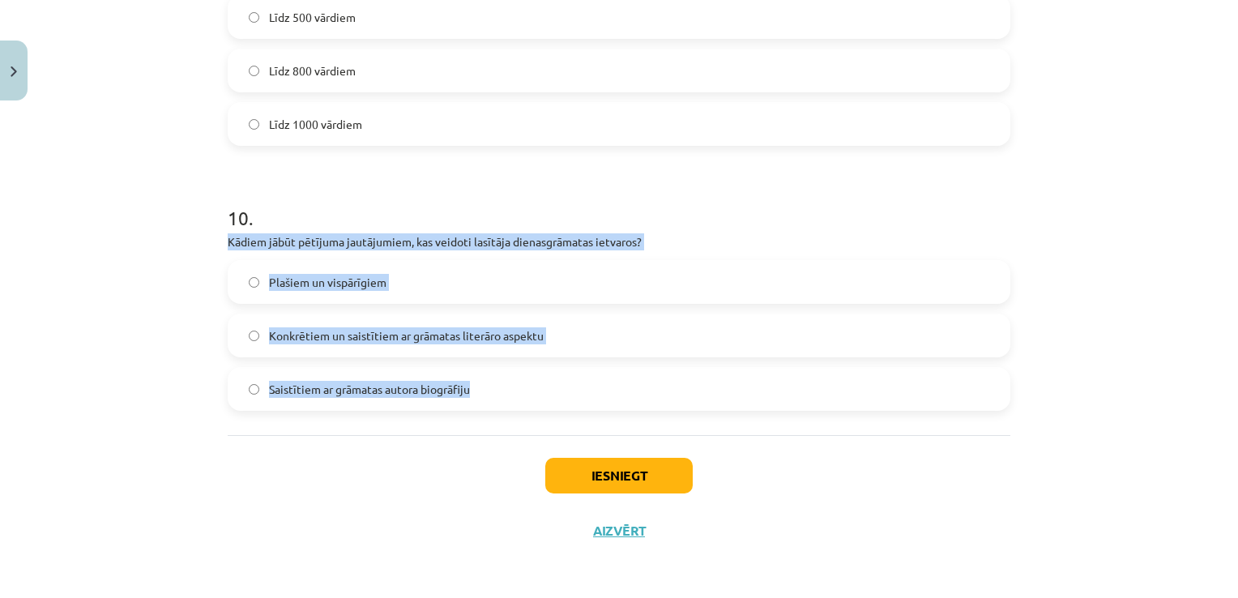
drag, startPoint x: 212, startPoint y: 236, endPoint x: 467, endPoint y: 390, distance: 297.3
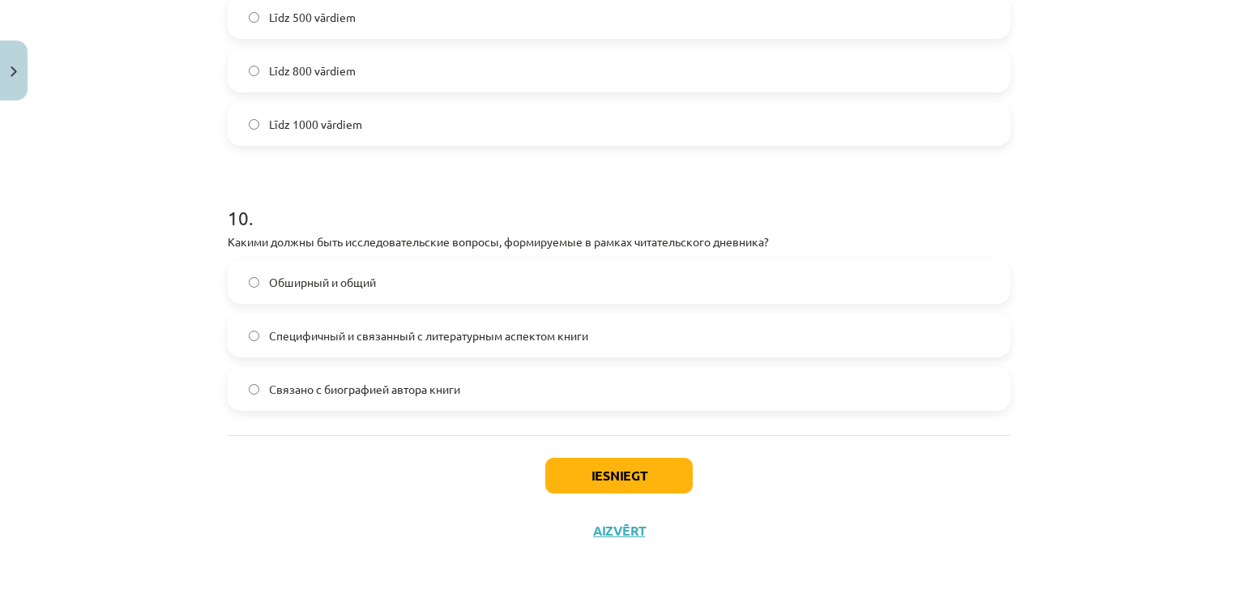
click at [296, 353] on label "Специфичный и связанный с литературным аспектом книги" at bounding box center [618, 335] width 779 height 41
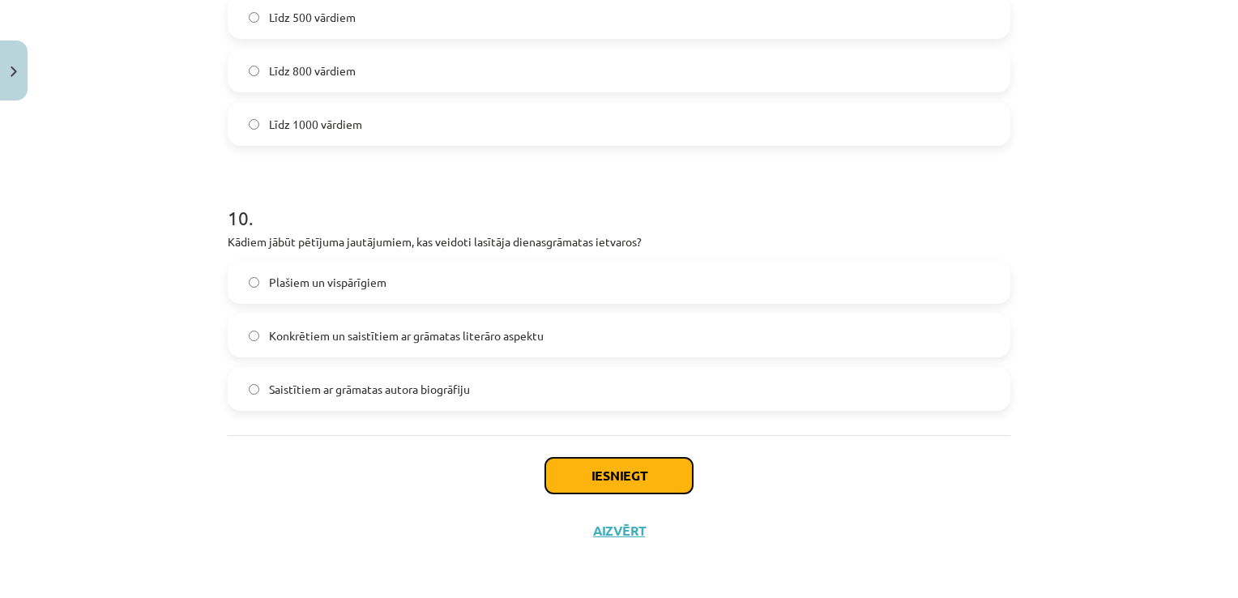
click at [661, 469] on button "Iesniegt" at bounding box center [618, 476] width 147 height 36
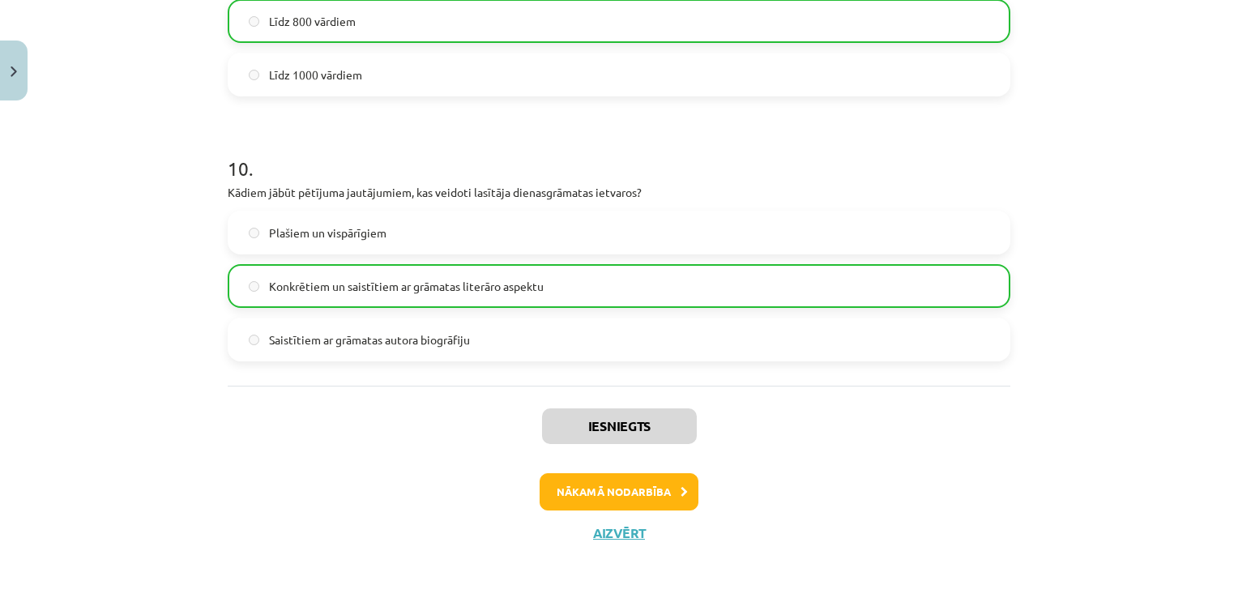
scroll to position [2622, 0]
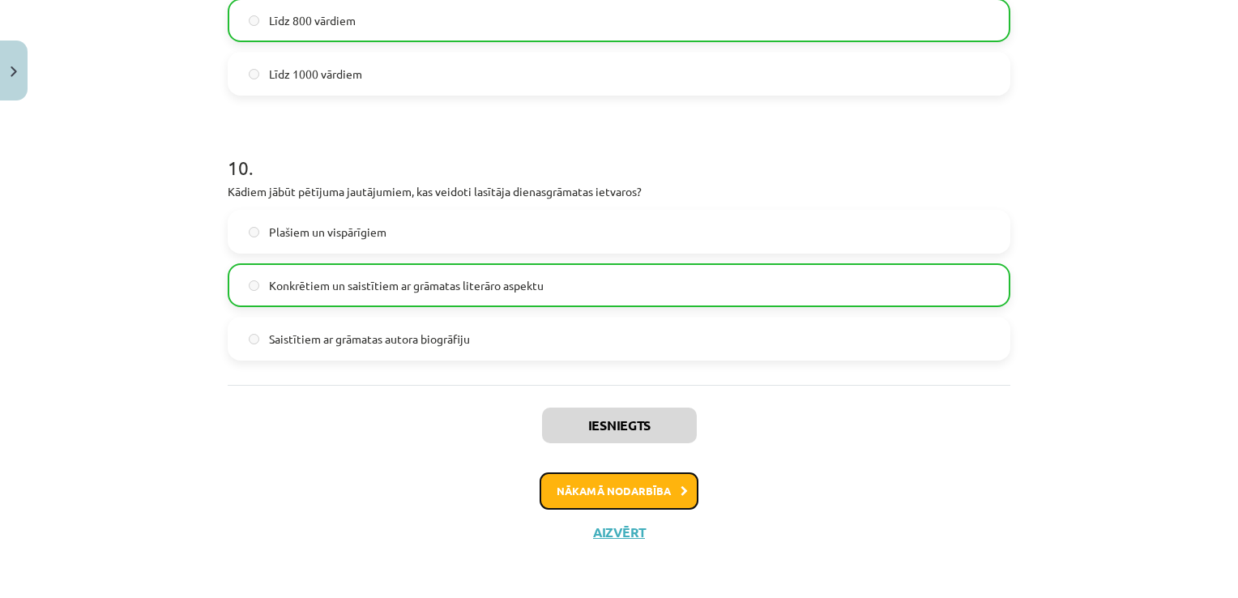
click at [590, 480] on button "Nākamā nodarbība" at bounding box center [619, 490] width 159 height 37
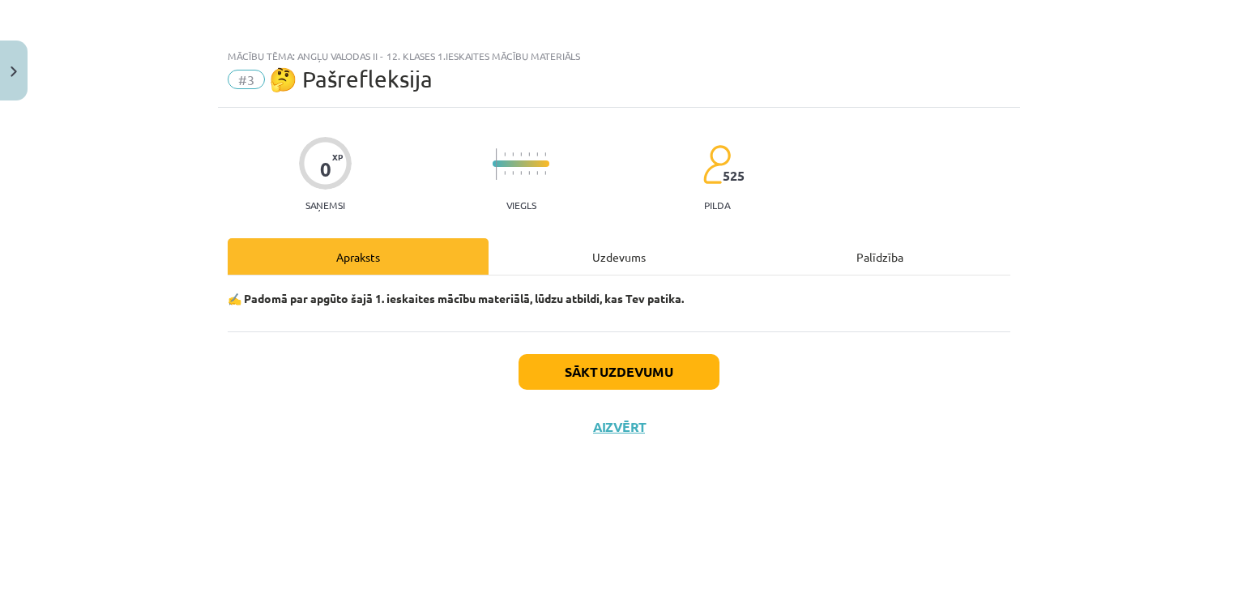
scroll to position [0, 0]
click at [593, 261] on div "Uzdevums" at bounding box center [619, 256] width 261 height 36
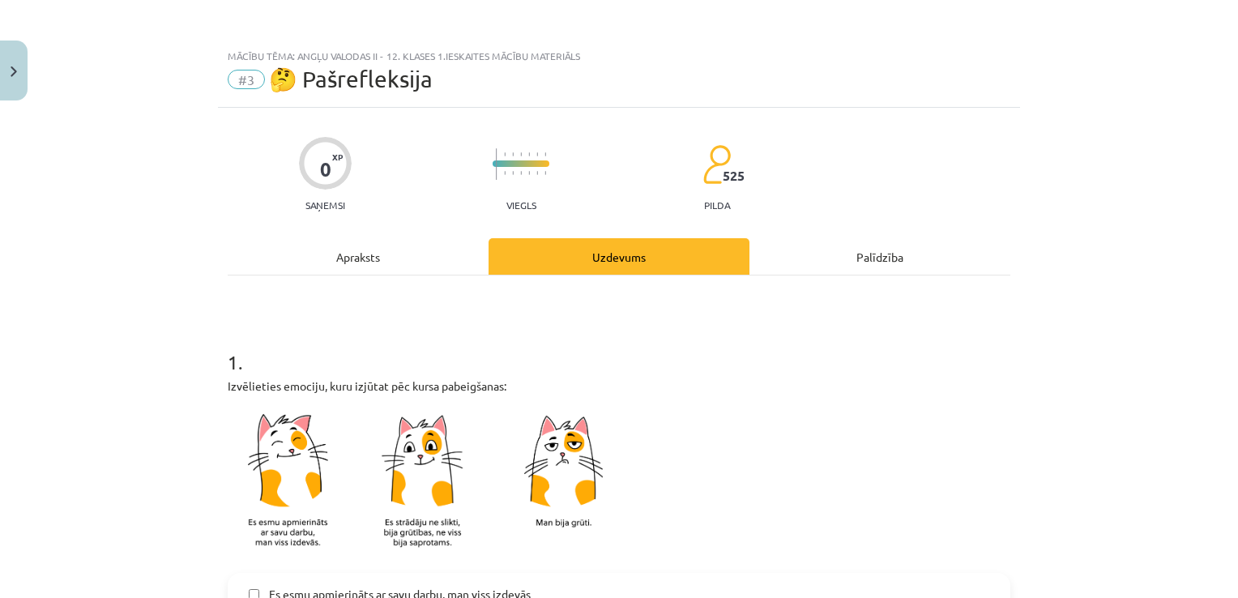
click at [406, 249] on div "Apraksts" at bounding box center [358, 256] width 261 height 36
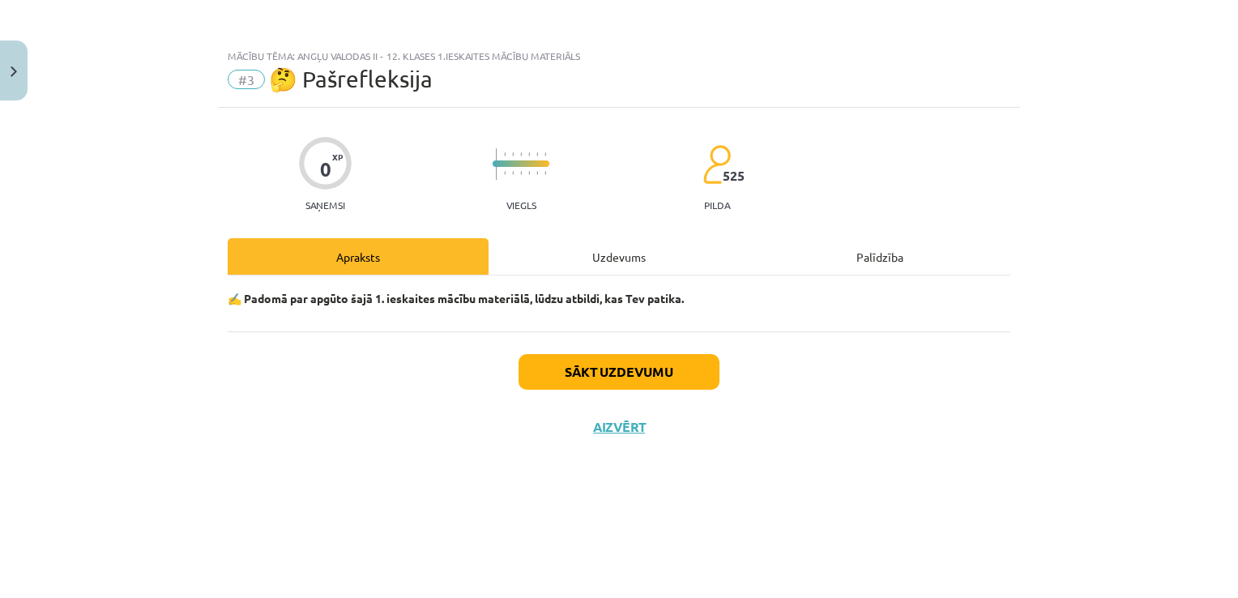
click at [551, 247] on div "Uzdevums" at bounding box center [619, 256] width 261 height 36
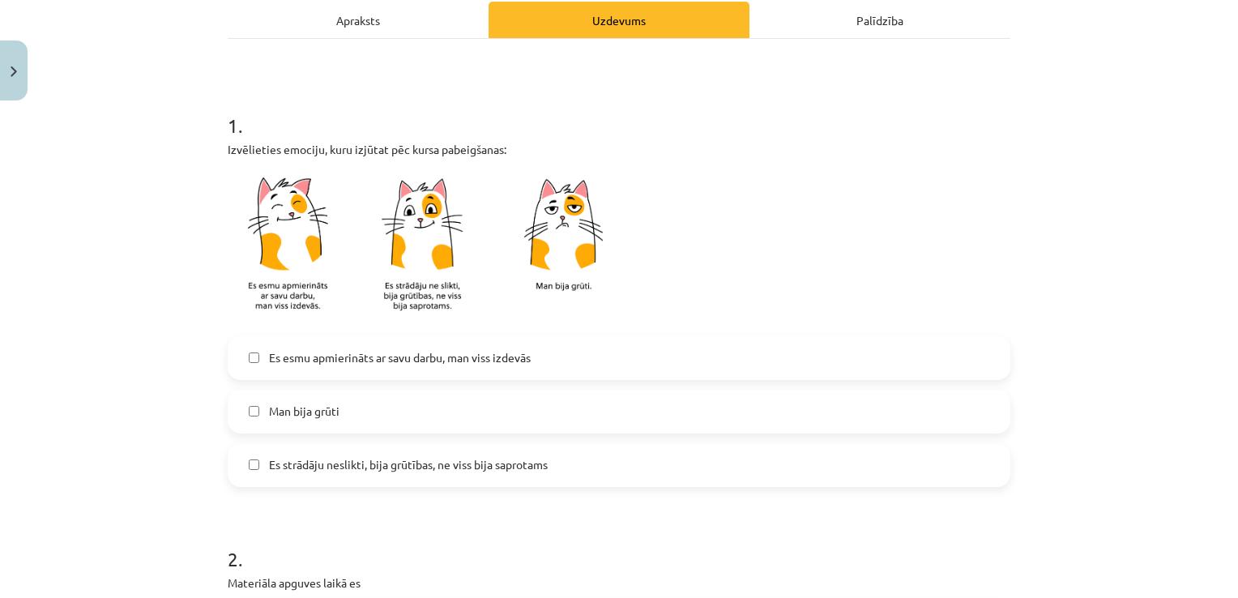
scroll to position [241, 0]
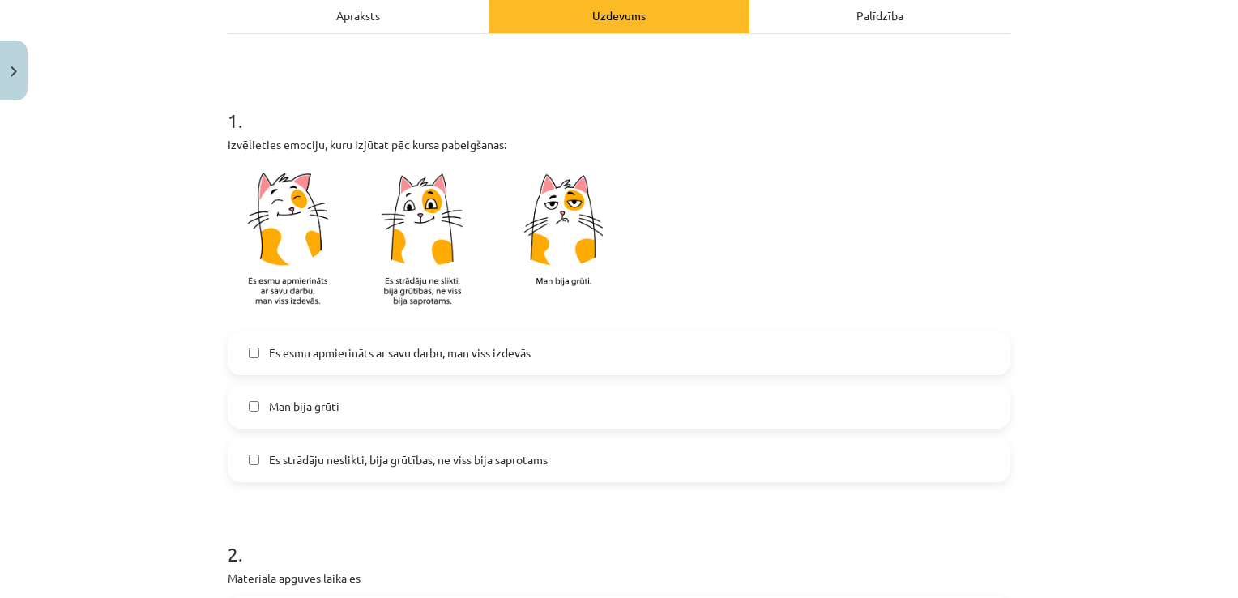
click at [346, 353] on span "Es esmu apmierināts ar savu darbu, man viss izdevās" at bounding box center [400, 352] width 262 height 17
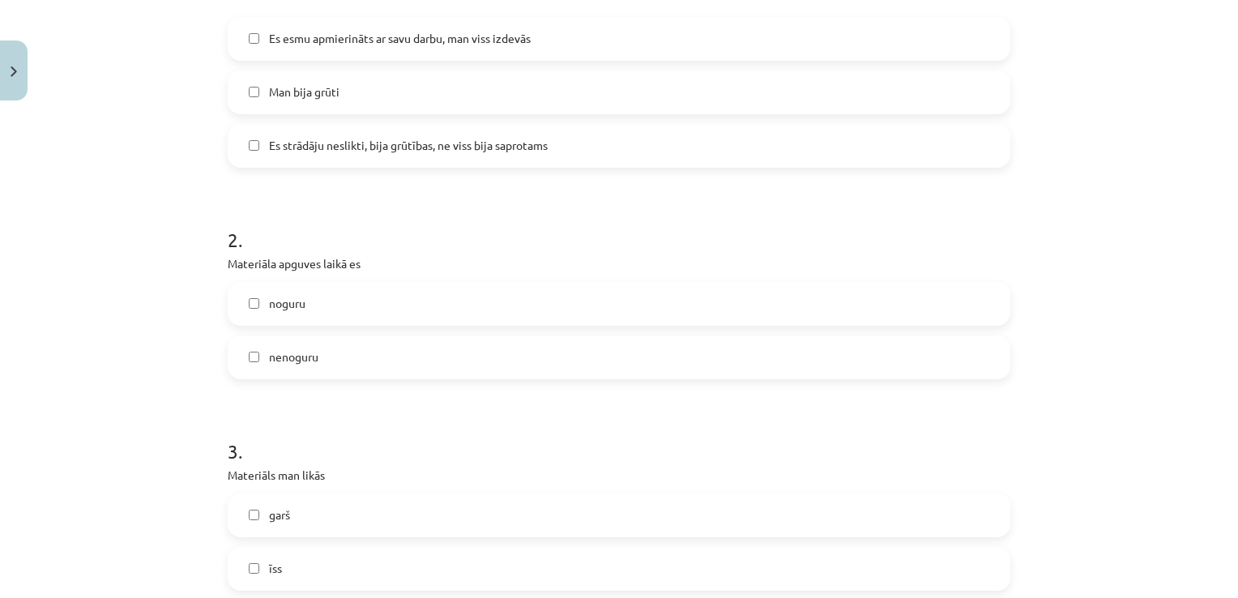
scroll to position [587, 0]
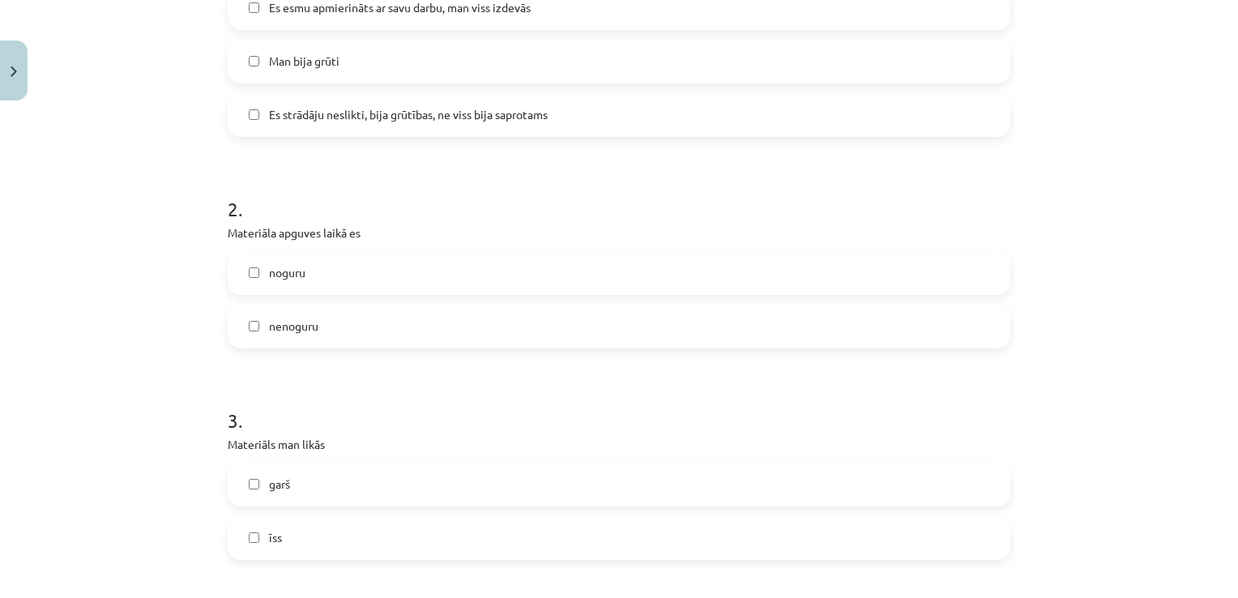
click at [328, 284] on label "noguru" at bounding box center [618, 273] width 779 height 41
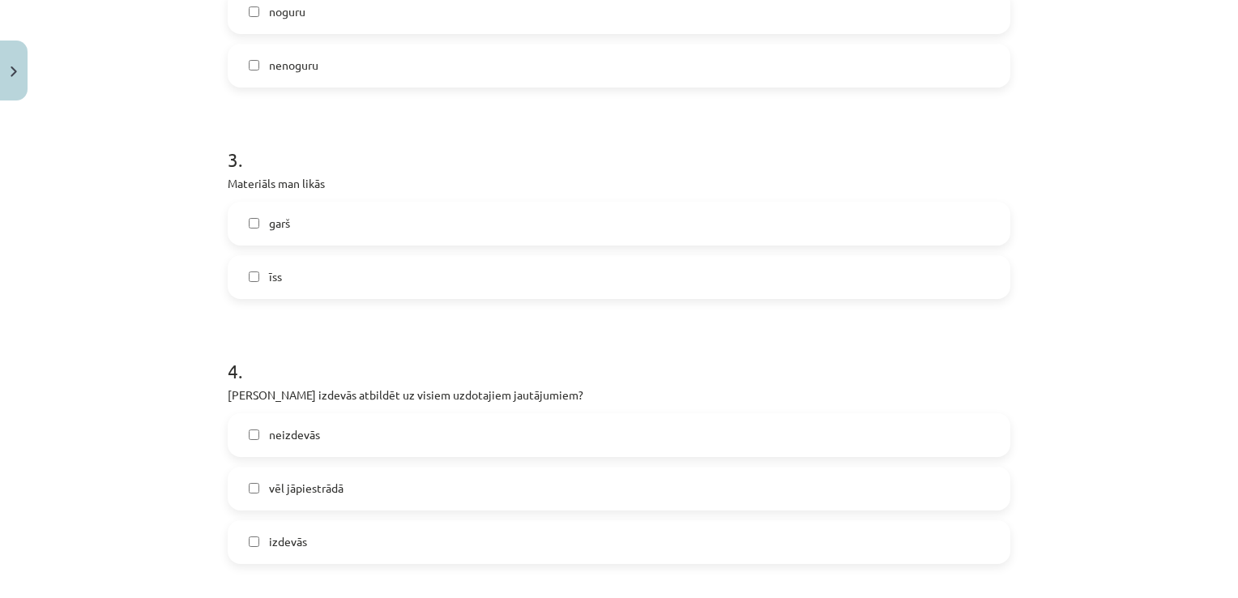
scroll to position [854, 0]
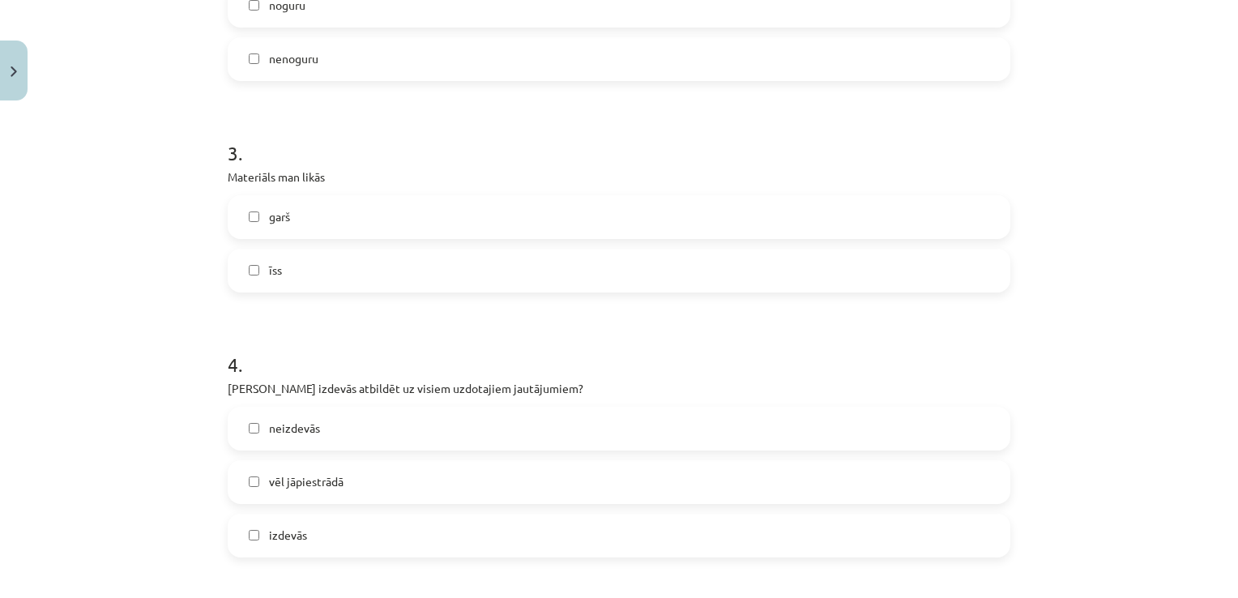
click at [331, 264] on label "īss" at bounding box center [618, 270] width 779 height 41
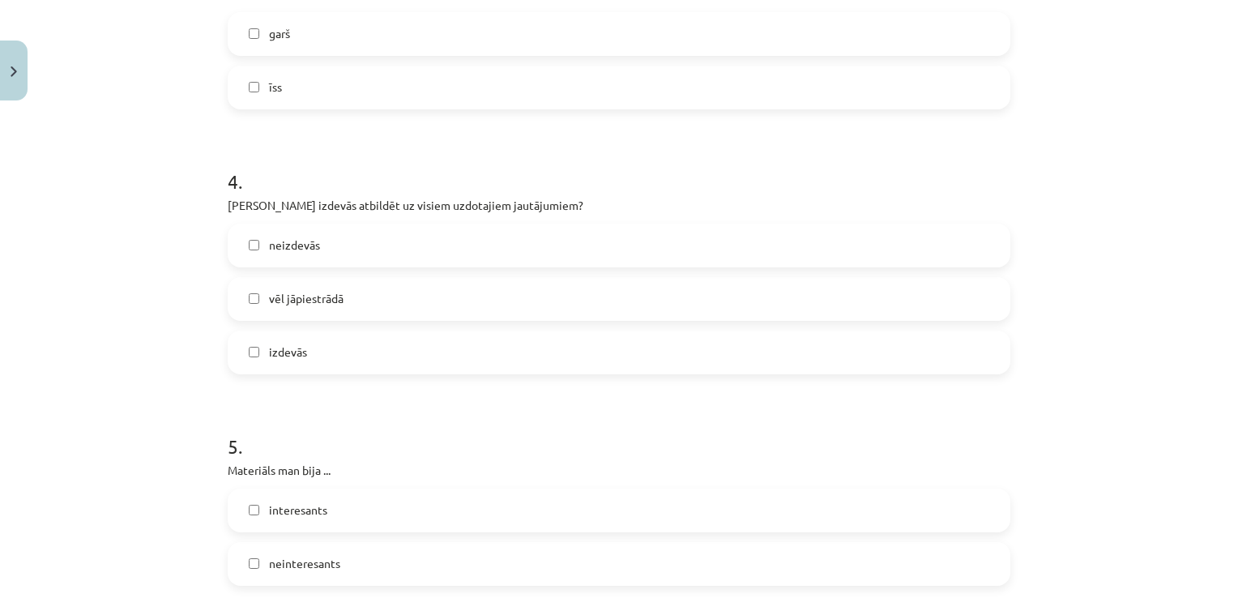
scroll to position [1039, 0]
click at [301, 351] on label "izdevās" at bounding box center [618, 350] width 779 height 41
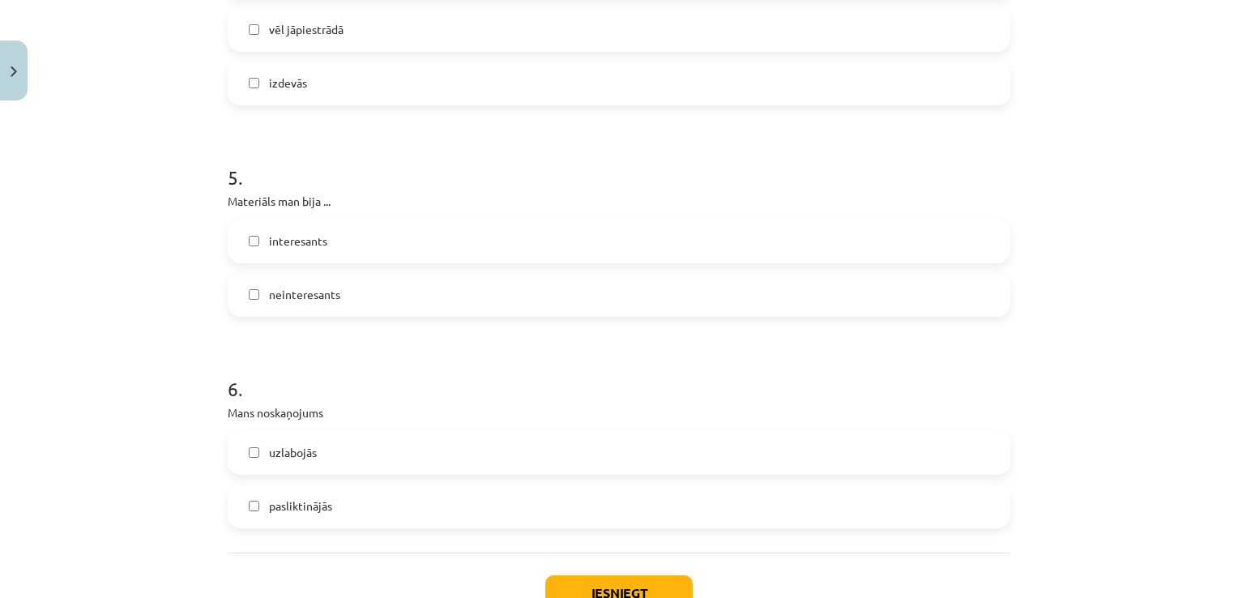
scroll to position [1309, 0]
click at [277, 236] on span "interesants" at bounding box center [298, 237] width 58 height 17
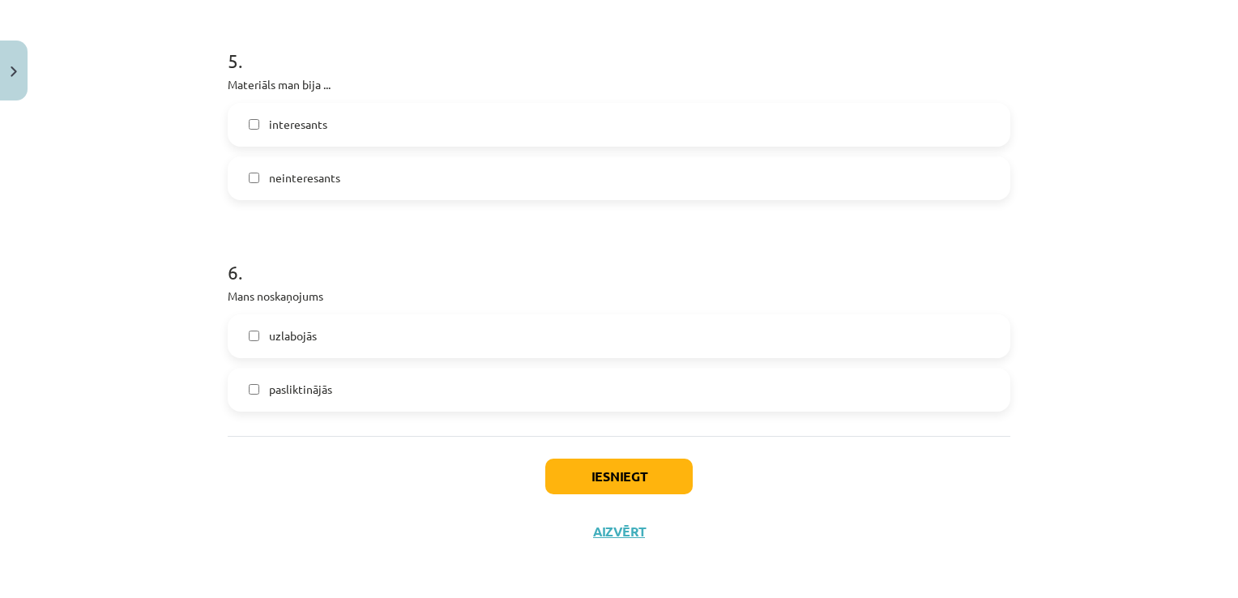
click at [290, 351] on label "uzlabojās" at bounding box center [618, 336] width 779 height 41
click at [609, 470] on button "Iesniegt" at bounding box center [618, 477] width 147 height 36
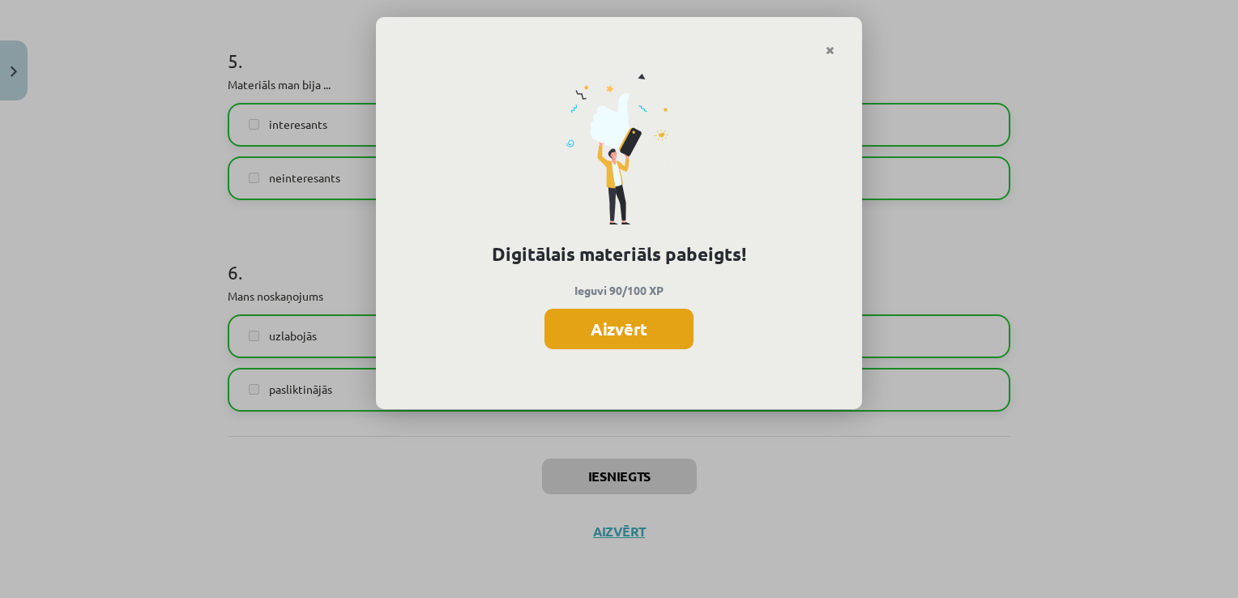
click at [627, 335] on button "Aizvērt" at bounding box center [618, 329] width 149 height 41
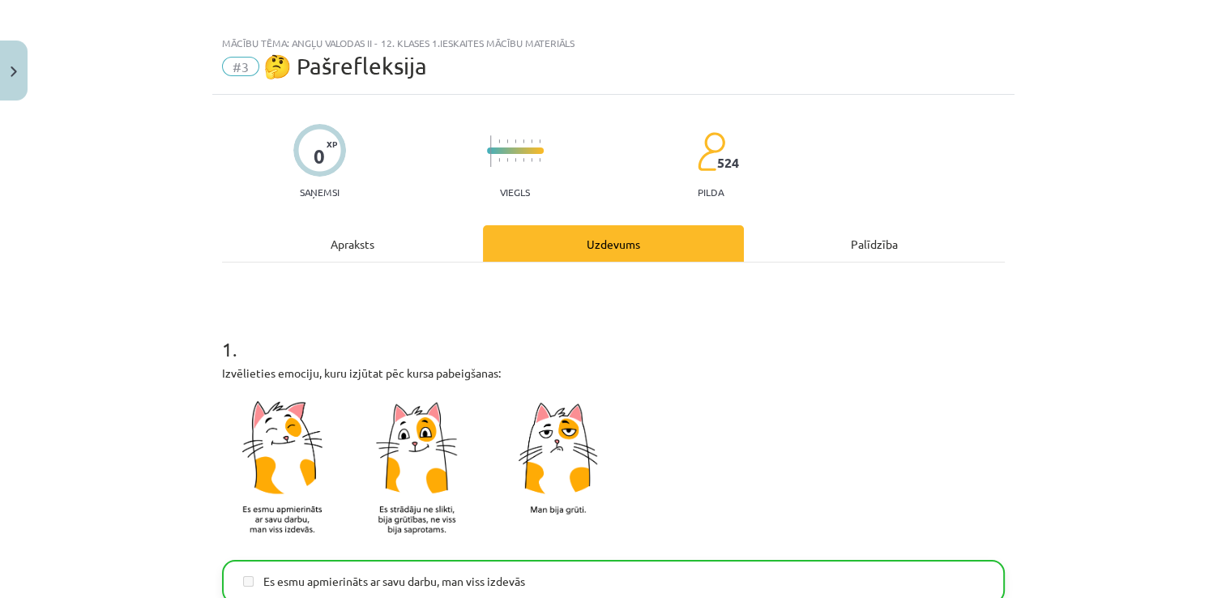
scroll to position [0, 0]
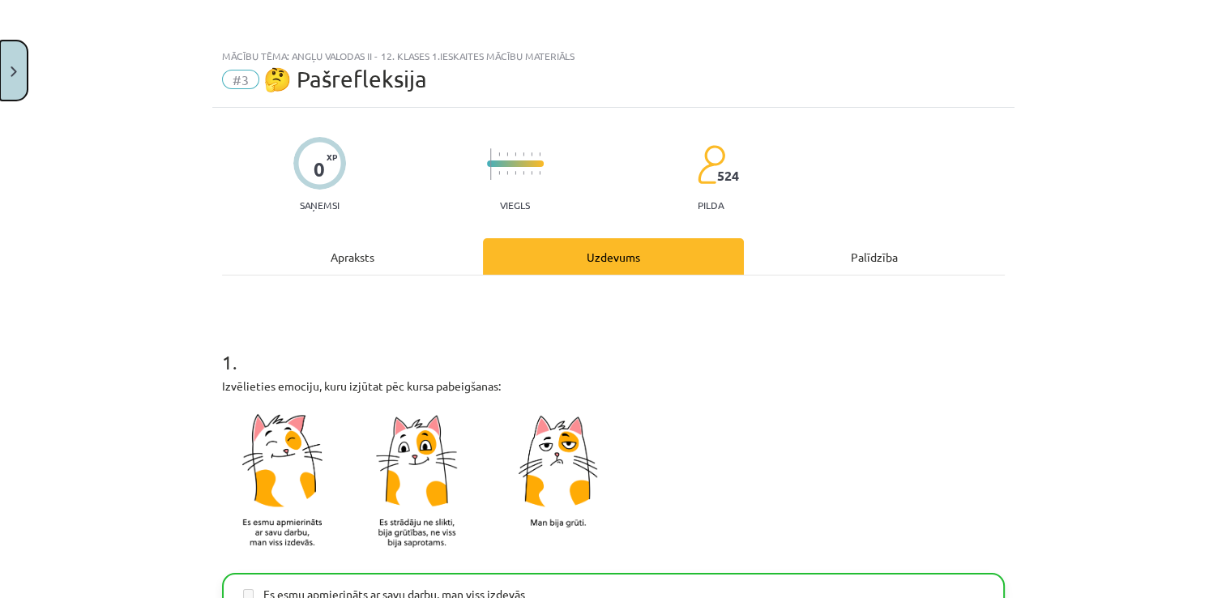
click at [19, 76] on button "Close" at bounding box center [14, 71] width 28 height 60
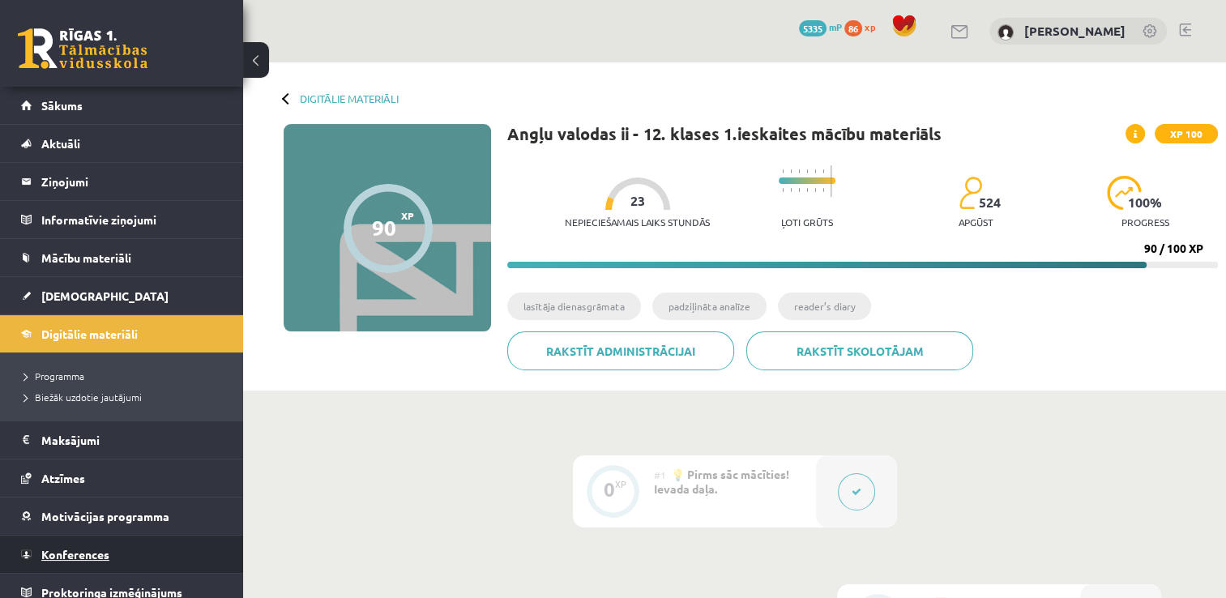
scroll to position [11, 0]
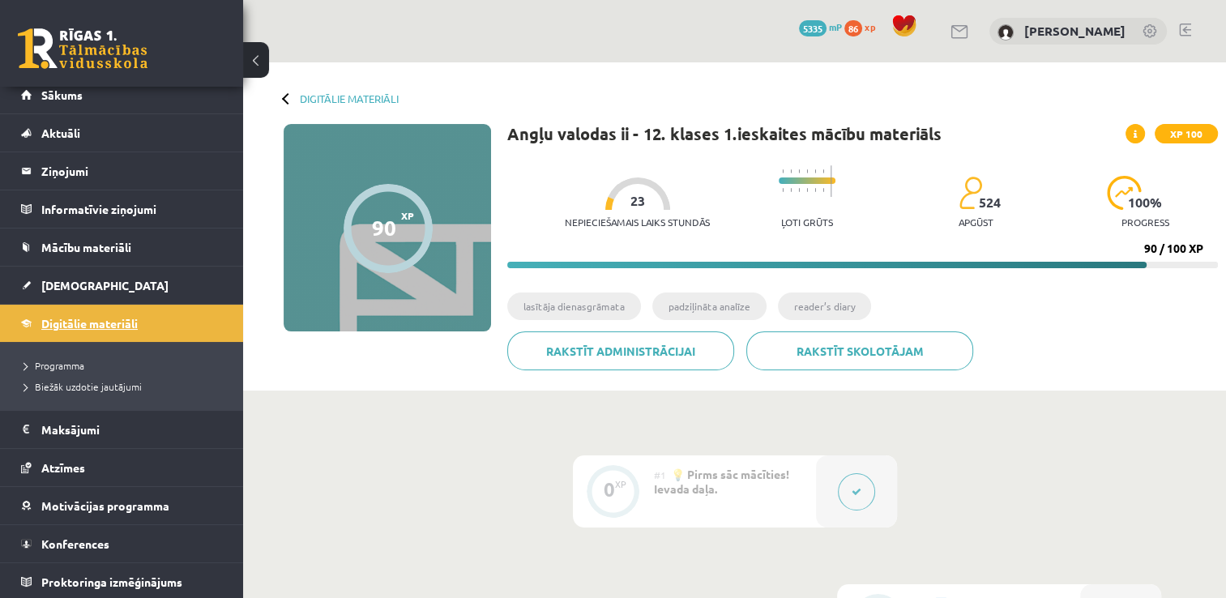
click at [77, 316] on span "Digitālie materiāli" at bounding box center [89, 323] width 96 height 15
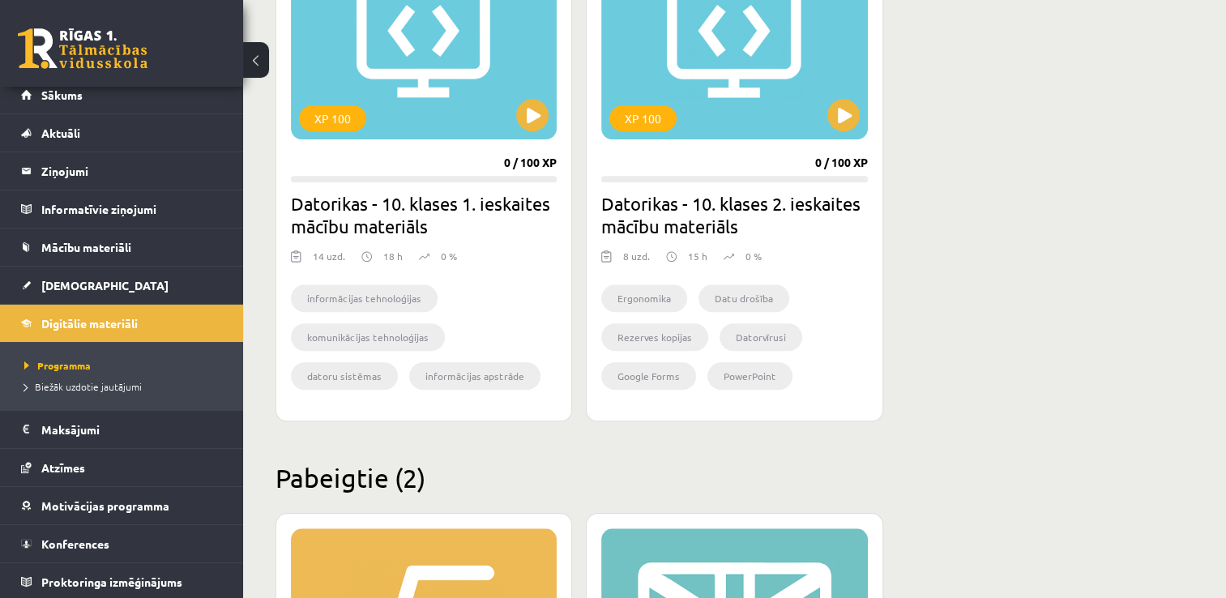
scroll to position [2012, 0]
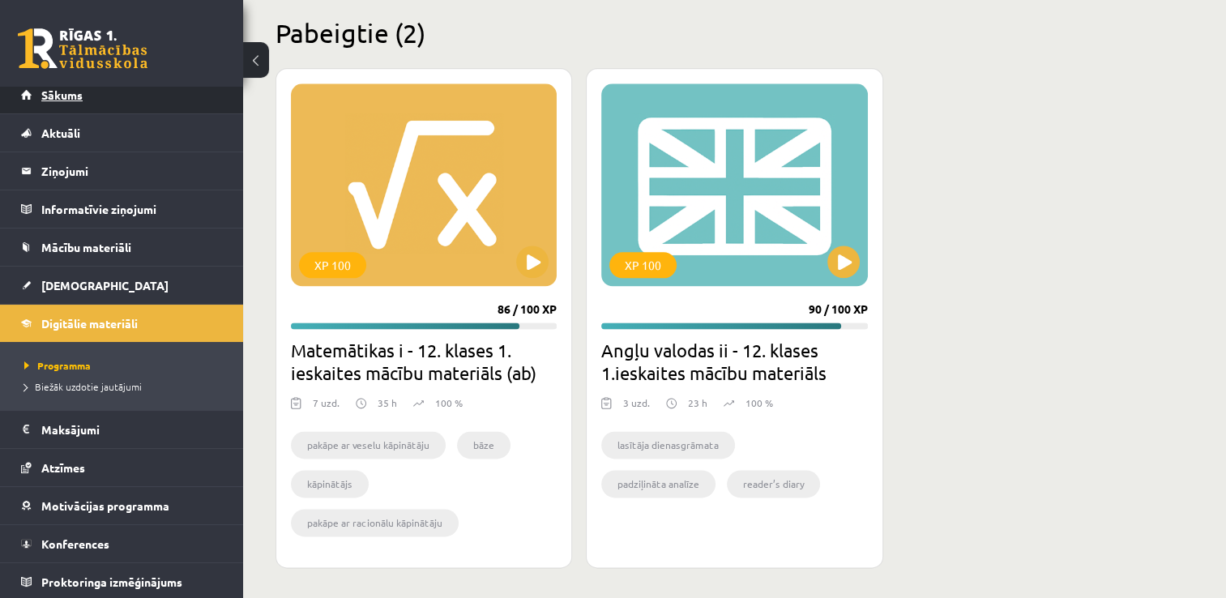
click at [131, 96] on link "Sākums" at bounding box center [122, 94] width 202 height 37
